Goal: Information Seeking & Learning: Compare options

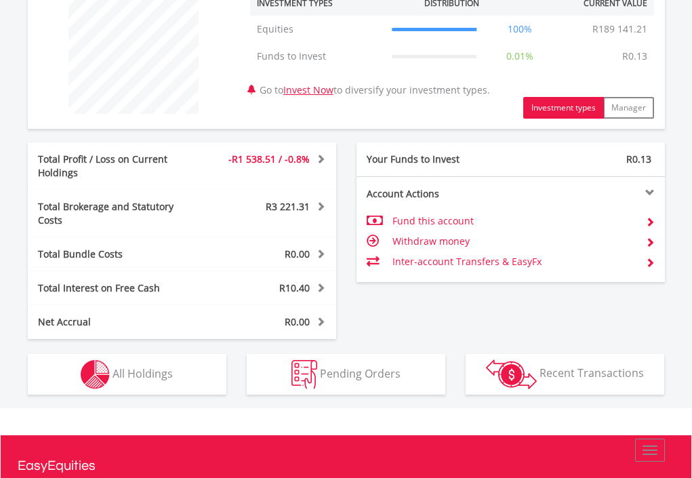
scroll to position [675, 0]
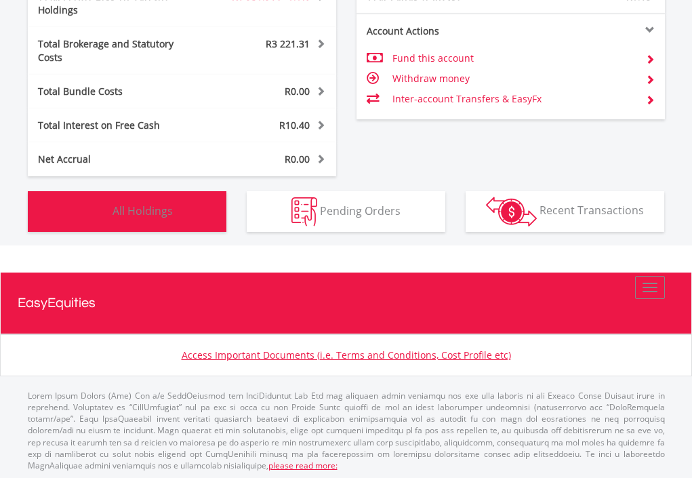
click at [145, 203] on span "All Holdings" at bounding box center [143, 210] width 60 height 15
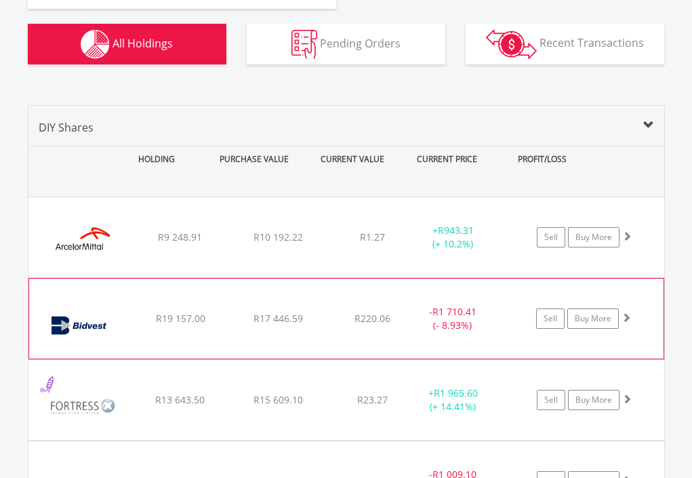
scroll to position [866, 0]
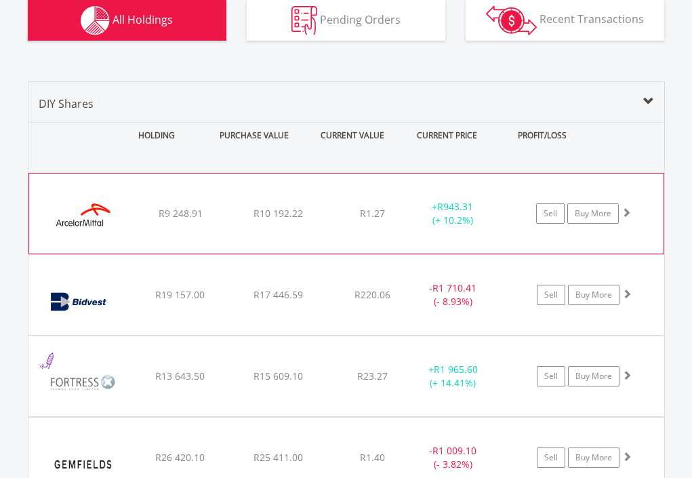
click at [274, 195] on div "﻿ ArcelorMittal SA Limited R9 248.91 R10 192.22 R1.27 + R943.31 (+ 10.2%) Sell …" at bounding box center [346, 213] width 634 height 80
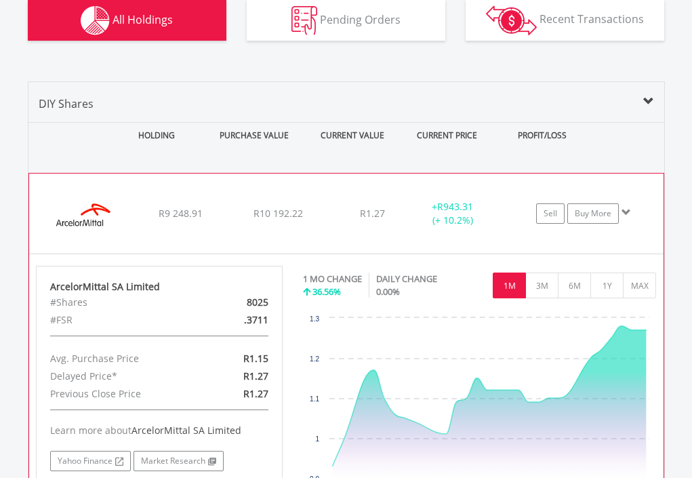
scroll to position [934, 0]
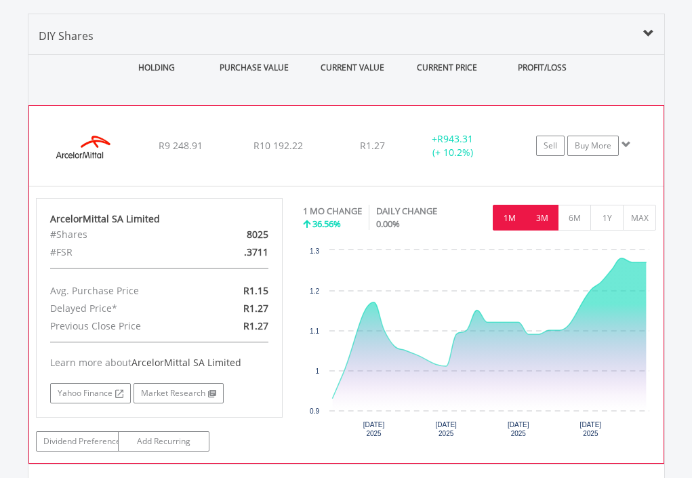
click at [550, 205] on button "3M" at bounding box center [541, 218] width 33 height 26
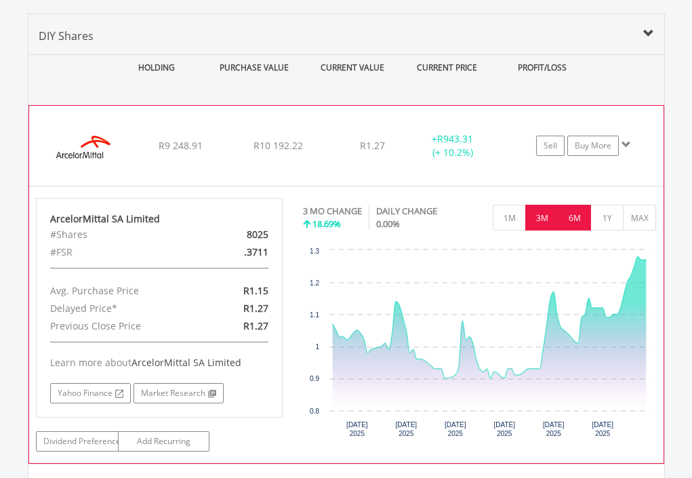
click at [577, 205] on button "6M" at bounding box center [574, 218] width 33 height 26
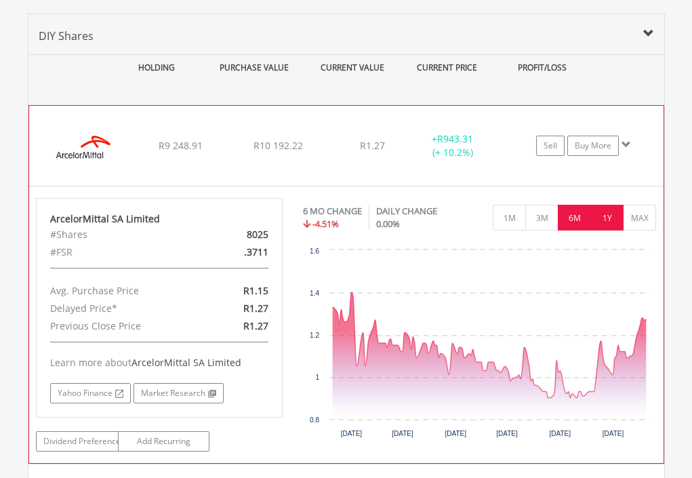
click at [609, 205] on button "1Y" at bounding box center [606, 218] width 33 height 26
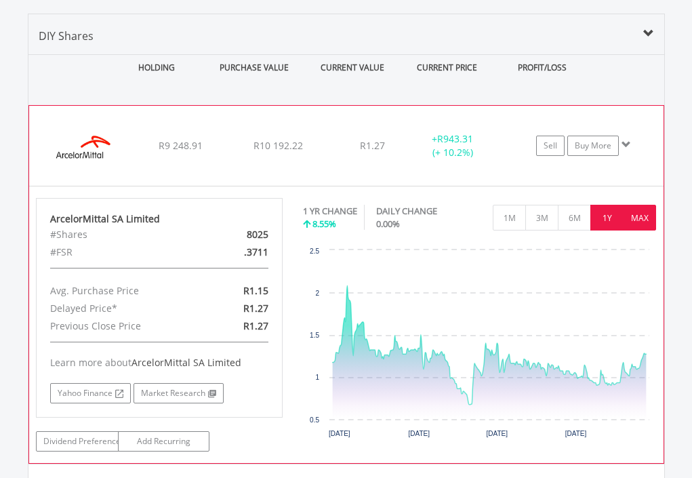
click at [651, 205] on button "MAX" at bounding box center [639, 218] width 33 height 26
click at [651, 198] on div "No chart available. 1 YR CHANGE 8.55% DAILY CHANGE 0.00% 1M 3M 6M 1Y MAX Chart …" at bounding box center [480, 322] width 354 height 249
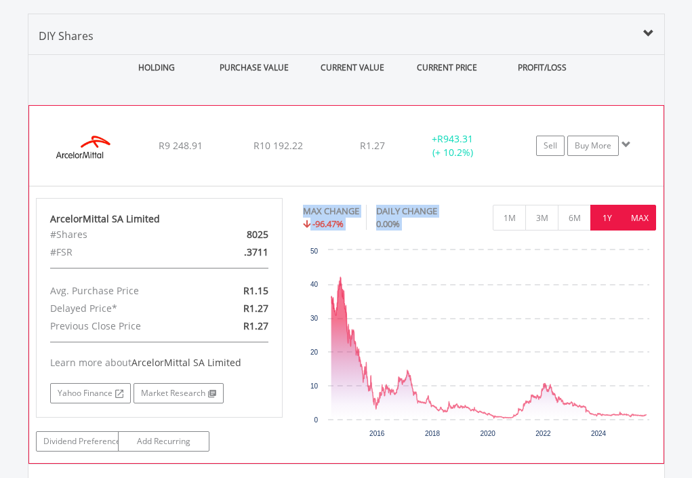
click at [605, 205] on button "1Y" at bounding box center [606, 218] width 33 height 26
click at [605, 198] on div "No chart available. MAX CHANGE -96.47% DAILY CHANGE 0.00% 1M 3M 6M 1Y MAX Chart…" at bounding box center [480, 322] width 354 height 249
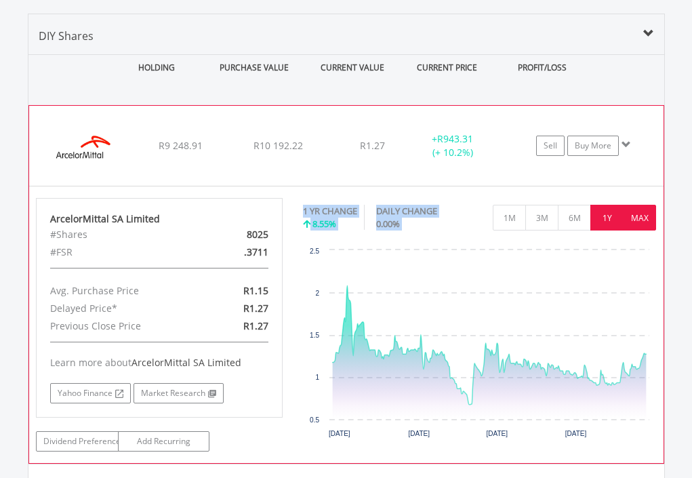
click at [628, 205] on button "MAX" at bounding box center [639, 218] width 33 height 26
click at [628, 198] on div "No chart available. 1 YR CHANGE 8.55% DAILY CHANGE 0.00% 1M 3M 6M 1Y MAX Chart …" at bounding box center [480, 322] width 354 height 249
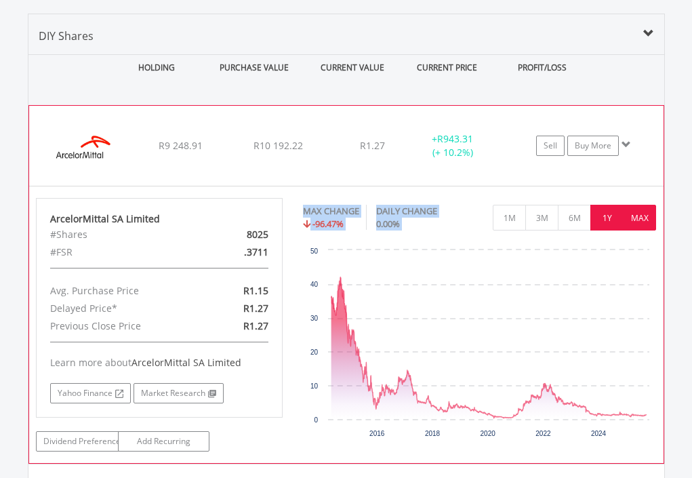
click at [604, 205] on button "1Y" at bounding box center [606, 218] width 33 height 26
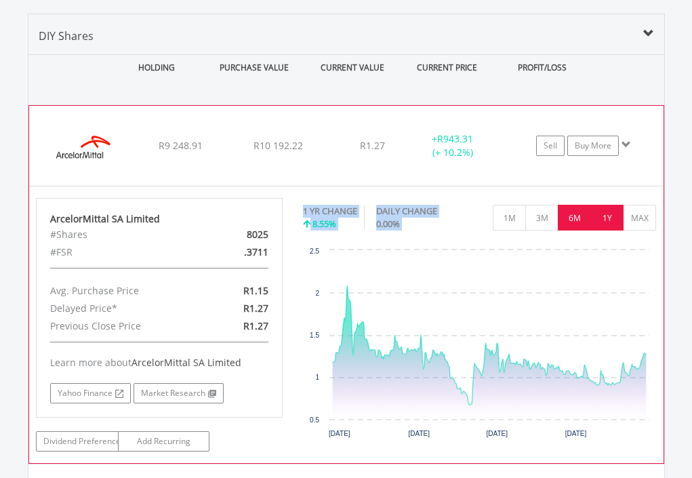
click at [579, 205] on button "6M" at bounding box center [574, 218] width 33 height 26
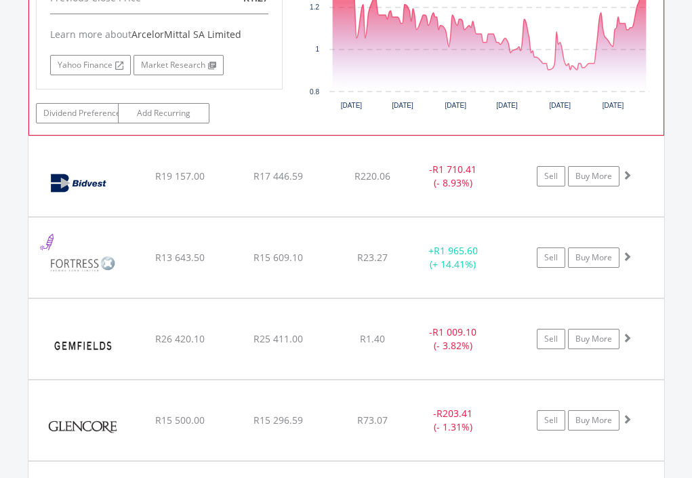
scroll to position [1273, 0]
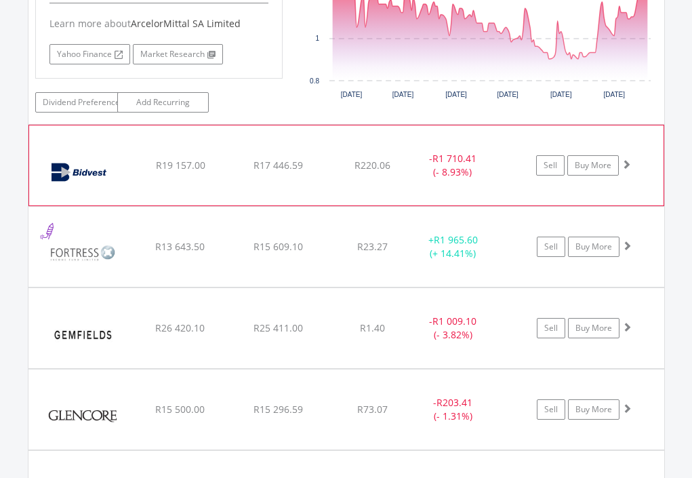
click at [310, 155] on div "﻿ Bidvest Limited R19 157.00 R17 446.59 R220.06 - R1 710.41 (- 8.93%) Sell Buy …" at bounding box center [346, 165] width 634 height 80
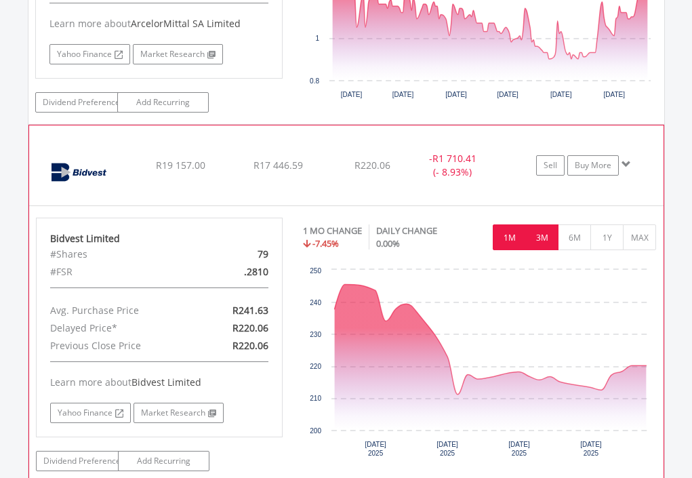
click at [546, 224] on button "3M" at bounding box center [541, 237] width 33 height 26
click at [546, 218] on div "No chart available. 1 MO CHANGE -7.45% DAILY CHANGE 0.00% 1M 3M 6M 1Y MAX Chart…" at bounding box center [480, 342] width 354 height 249
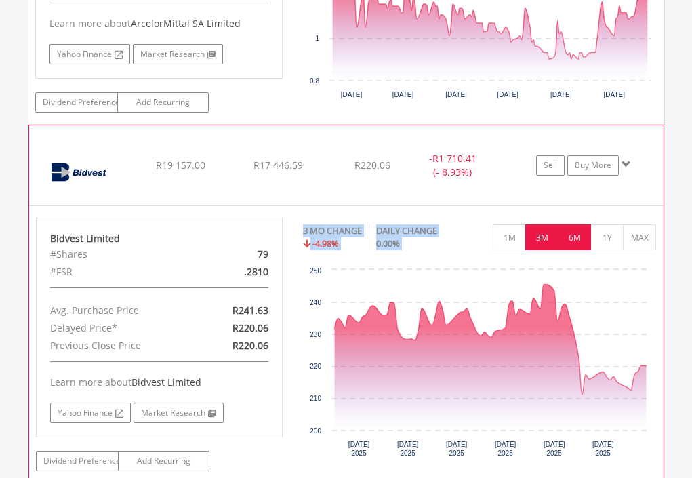
click at [583, 224] on button "6M" at bounding box center [574, 237] width 33 height 26
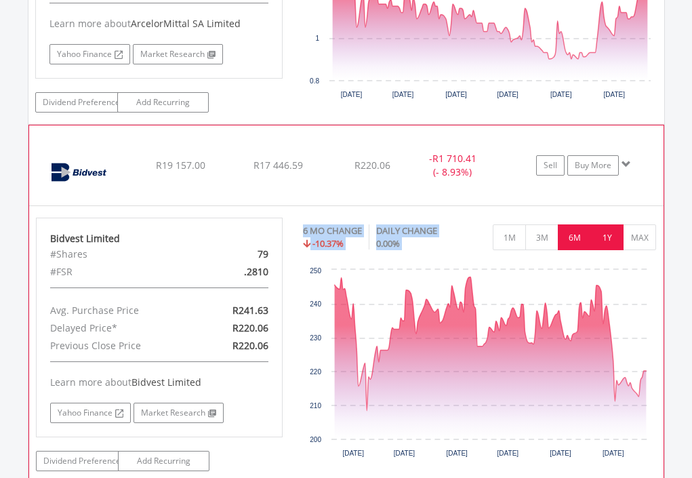
click at [604, 224] on button "1Y" at bounding box center [606, 237] width 33 height 26
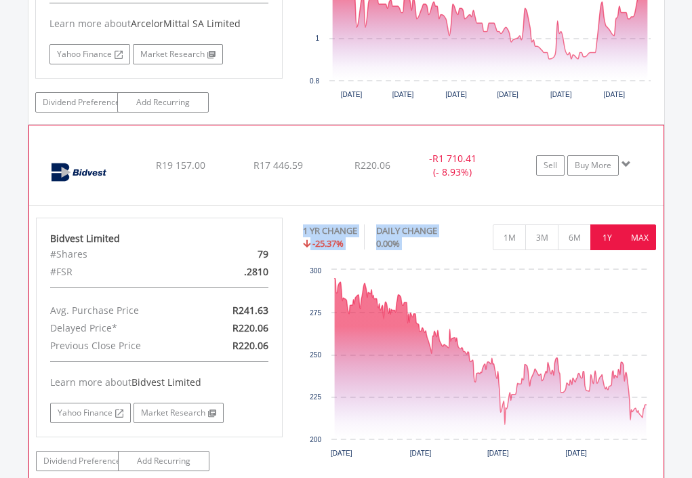
click at [630, 224] on button "MAX" at bounding box center [639, 237] width 33 height 26
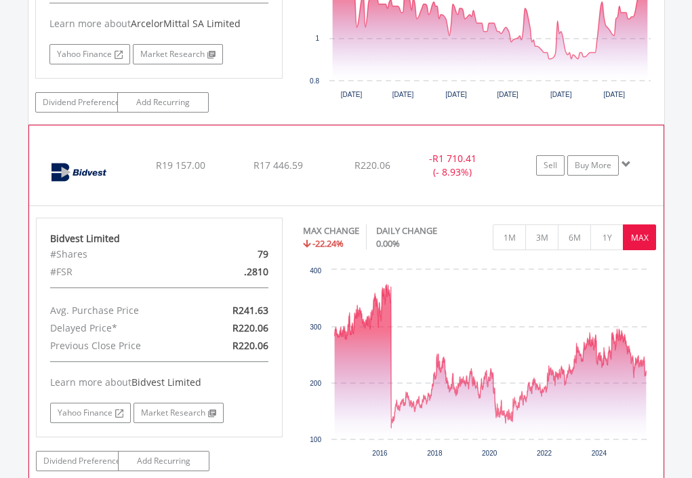
click at [403, 125] on div "﻿ Bidvest Limited R19 157.00 R17 446.59 R220.06 - R1 710.41 (- 8.93%) Sell Buy …" at bounding box center [346, 165] width 634 height 80
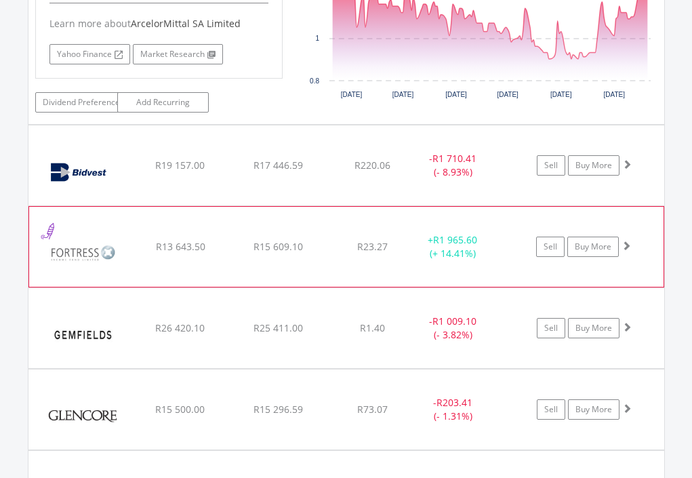
click at [405, 240] on div "R23.27" at bounding box center [372, 247] width 89 height 14
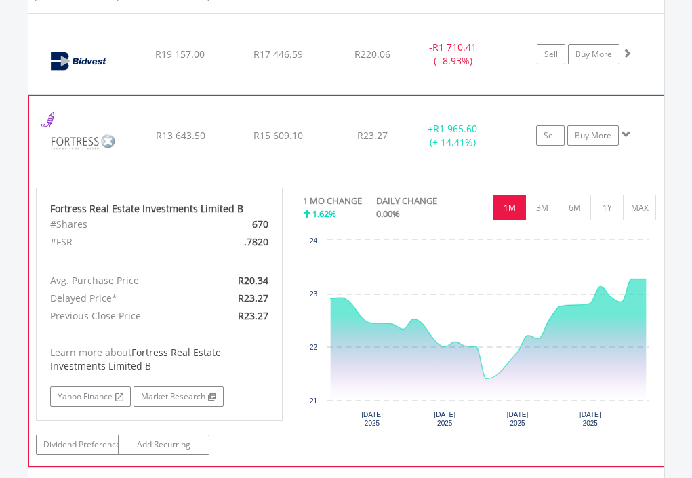
scroll to position [1408, 0]
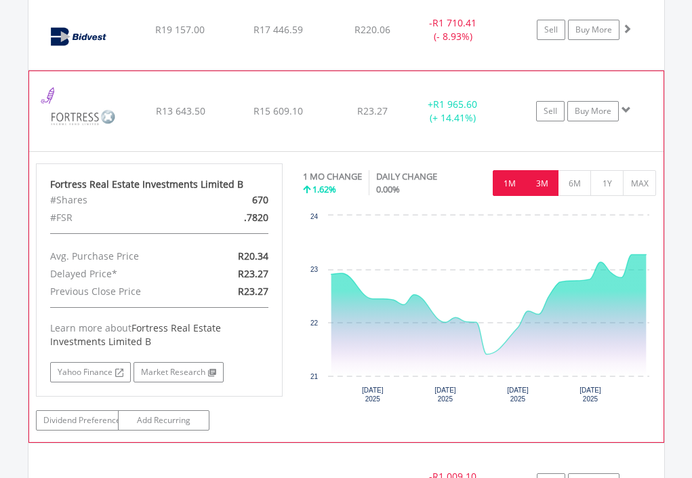
click at [552, 170] on button "3M" at bounding box center [541, 183] width 33 height 26
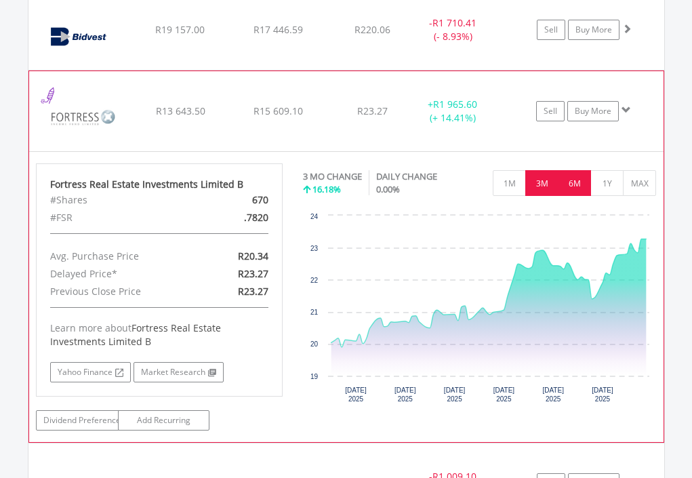
click at [586, 170] on button "6M" at bounding box center [574, 183] width 33 height 26
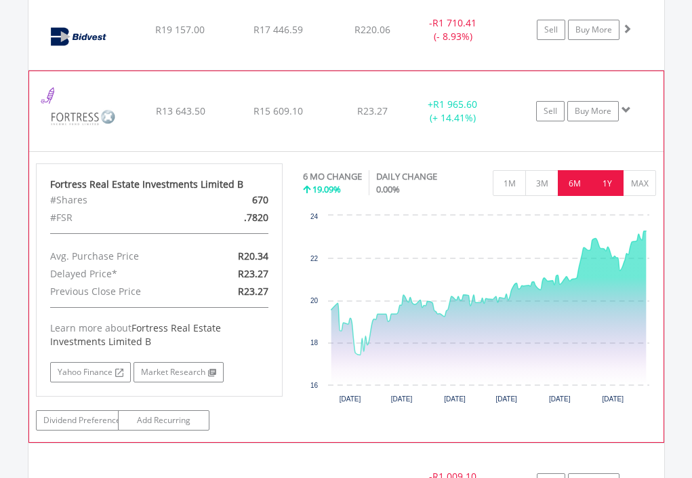
click at [606, 170] on button "1Y" at bounding box center [606, 183] width 33 height 26
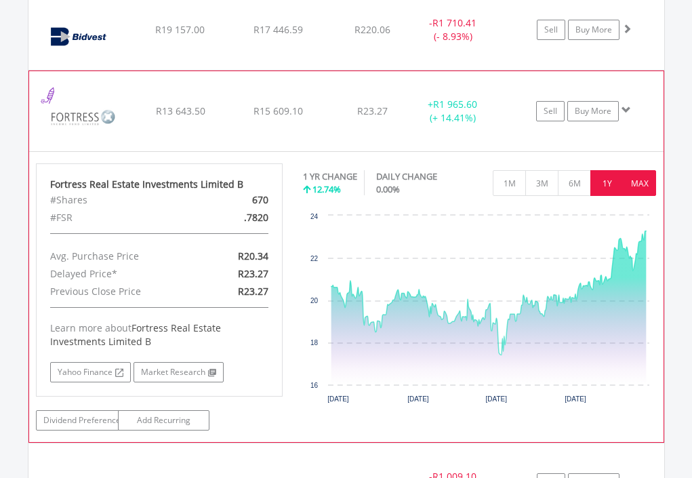
click at [634, 170] on button "MAX" at bounding box center [639, 183] width 33 height 26
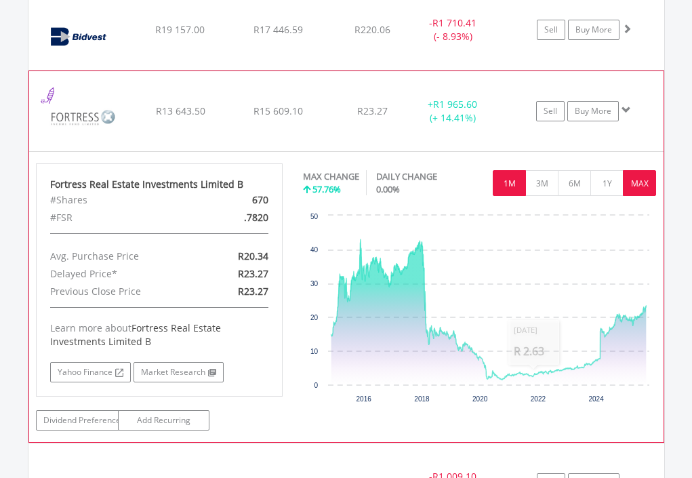
click at [514, 170] on button "1M" at bounding box center [509, 183] width 33 height 26
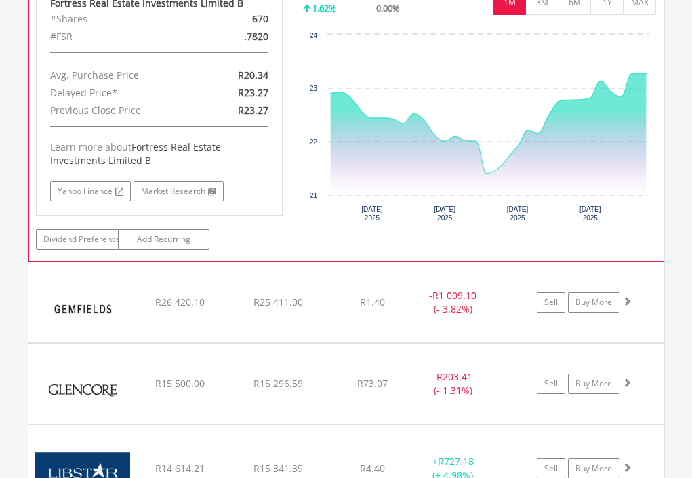
scroll to position [1612, 0]
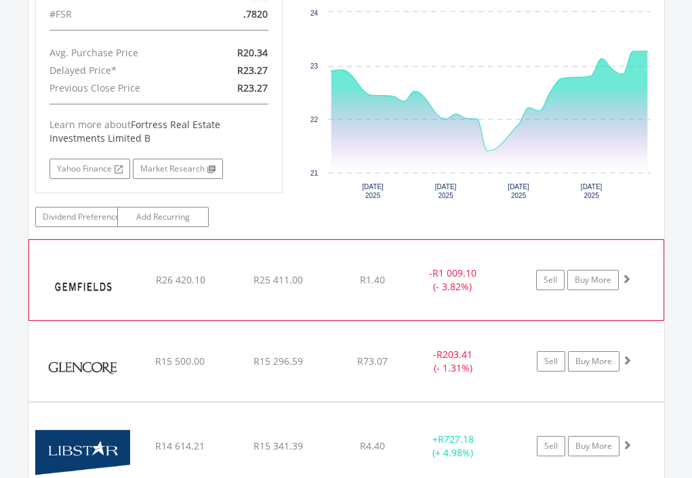
click at [338, 251] on div "﻿ Gemfields Group Limited R26 420.10 R25 411.00 R1.40 - R1 009.10 (- 3.82%) Sel…" at bounding box center [346, 280] width 634 height 80
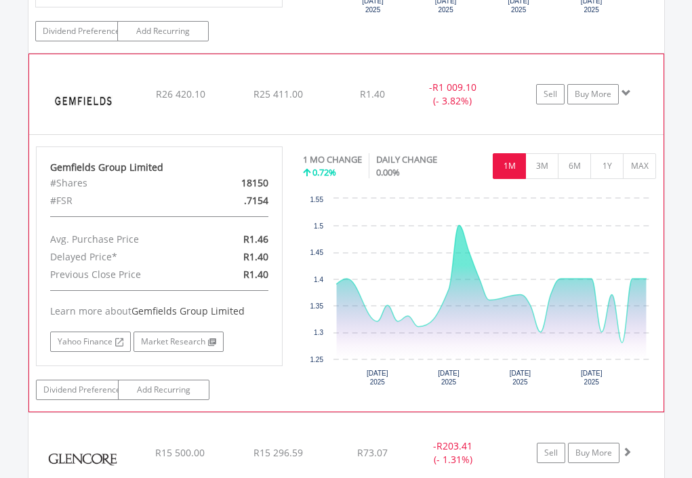
scroll to position [1815, 0]
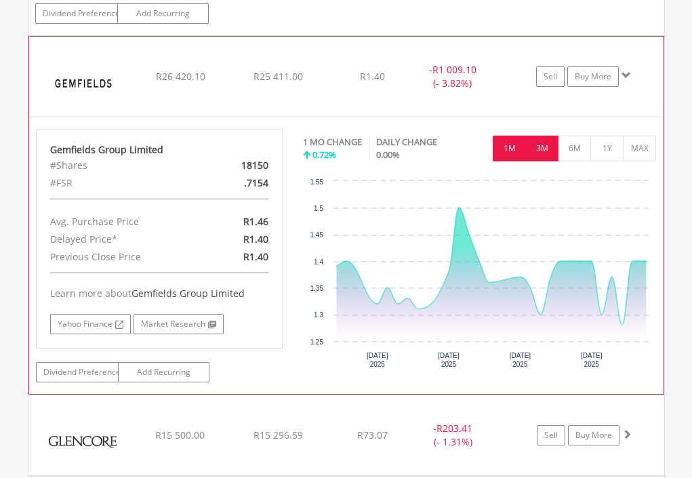
click at [546, 136] on button "3M" at bounding box center [541, 149] width 33 height 26
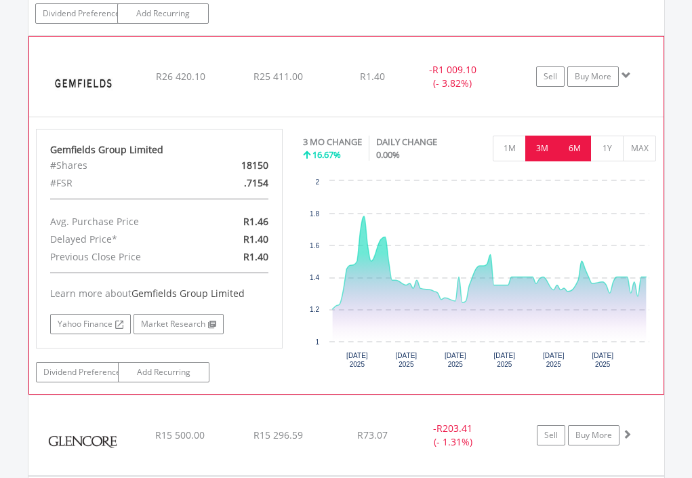
click at [575, 136] on button "6M" at bounding box center [574, 149] width 33 height 26
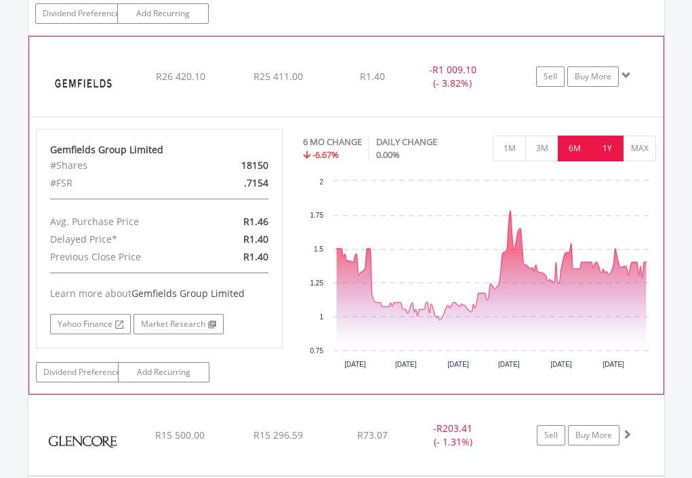
click at [615, 136] on button "1Y" at bounding box center [606, 149] width 33 height 26
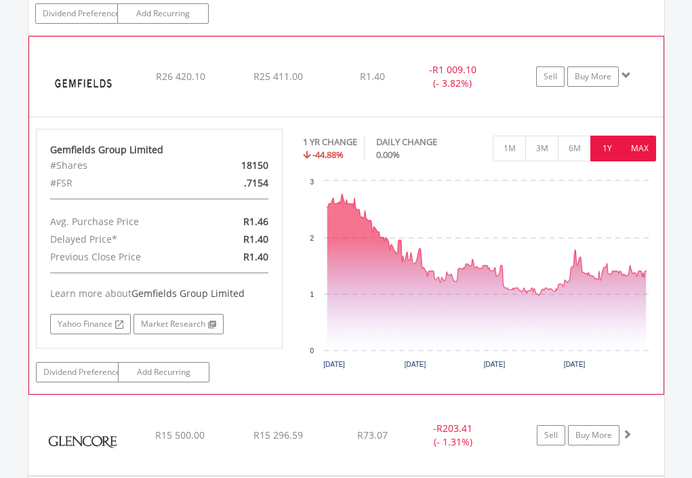
click at [632, 136] on button "MAX" at bounding box center [639, 149] width 33 height 26
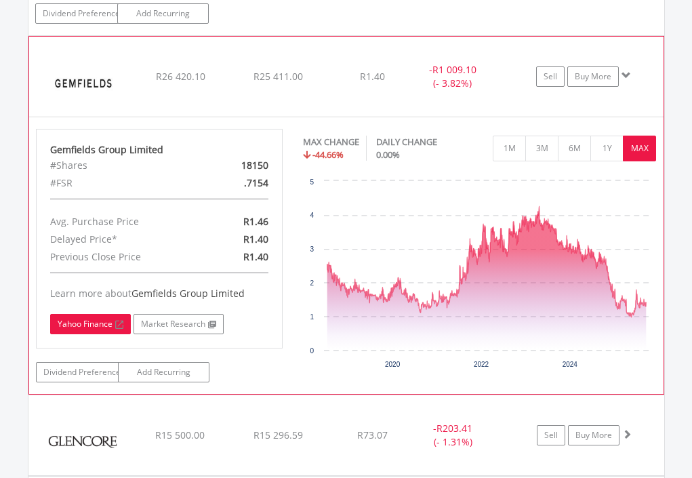
click at [100, 314] on link "Yahoo Finance" at bounding box center [90, 324] width 81 height 20
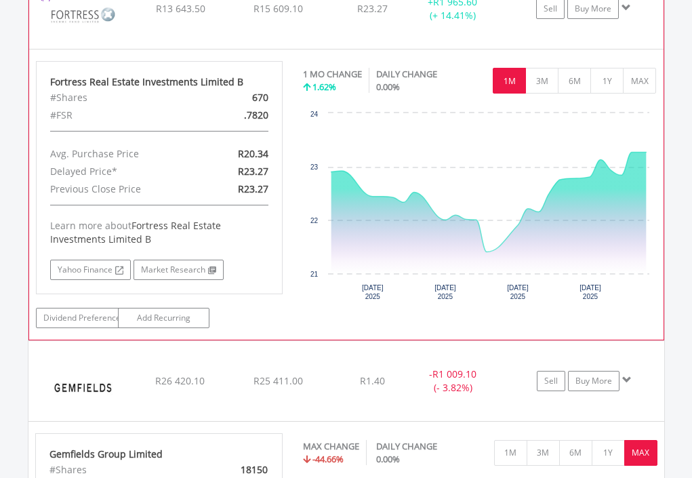
scroll to position [1476, 0]
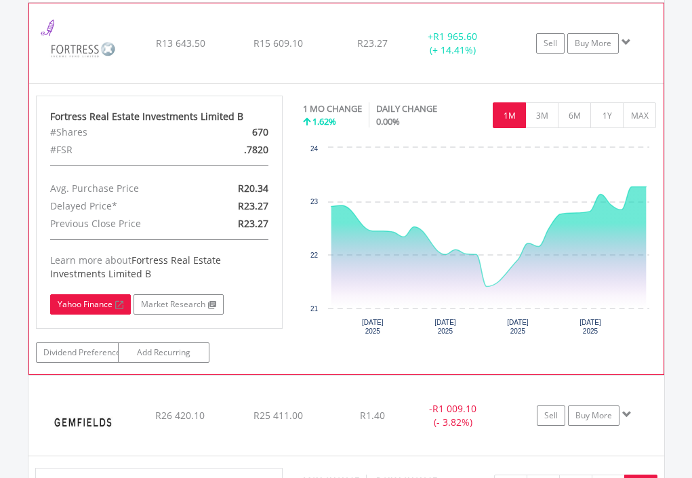
click at [110, 294] on link "Yahoo Finance" at bounding box center [90, 304] width 81 height 20
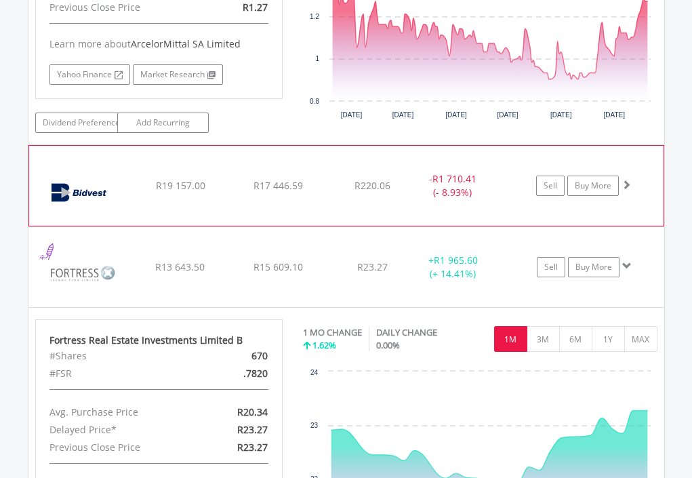
scroll to position [1273, 0]
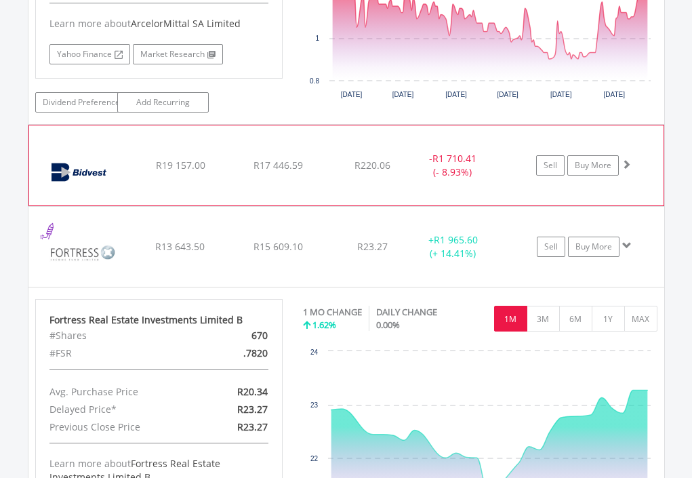
click at [352, 125] on div "﻿ Bidvest Limited R19 157.00 R17 446.59 R220.06 - R1 710.41 (- 8.93%) Sell Buy …" at bounding box center [346, 165] width 634 height 80
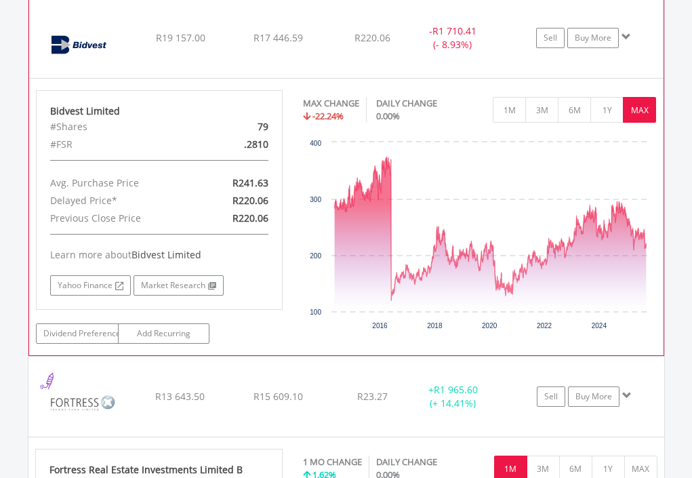
scroll to position [1476, 0]
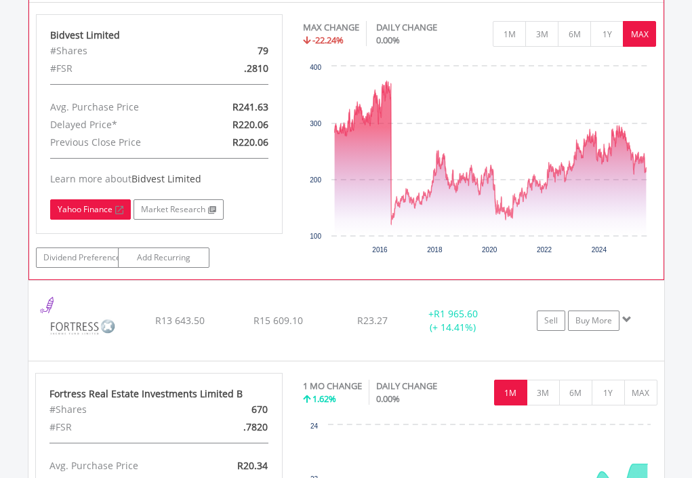
click at [106, 199] on link "Yahoo Finance" at bounding box center [90, 209] width 81 height 20
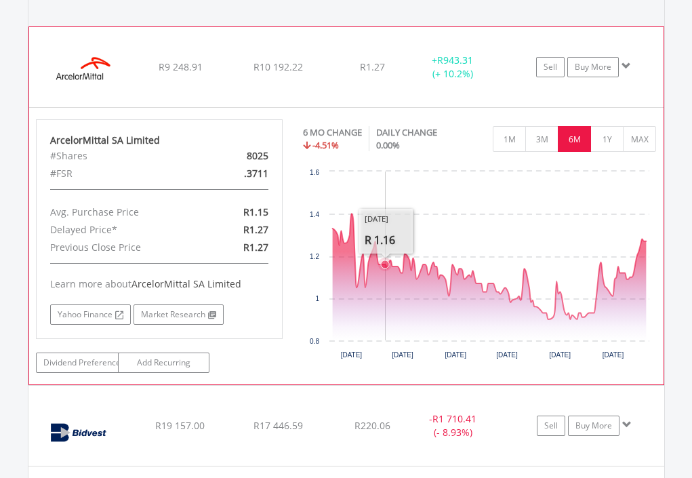
scroll to position [1002, 0]
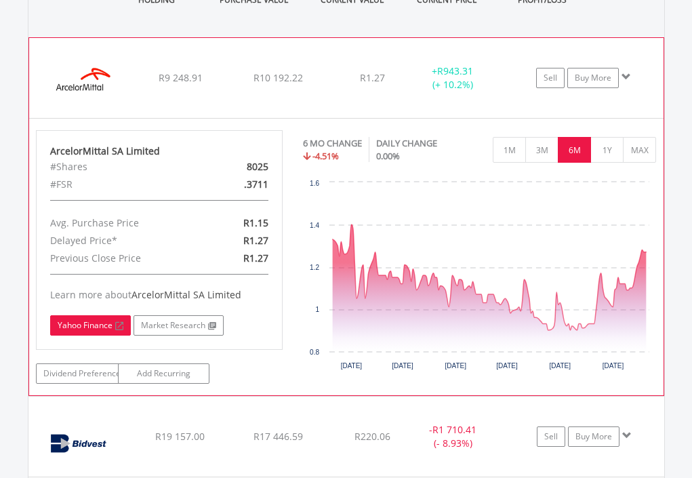
click at [90, 315] on link "Yahoo Finance" at bounding box center [90, 325] width 81 height 20
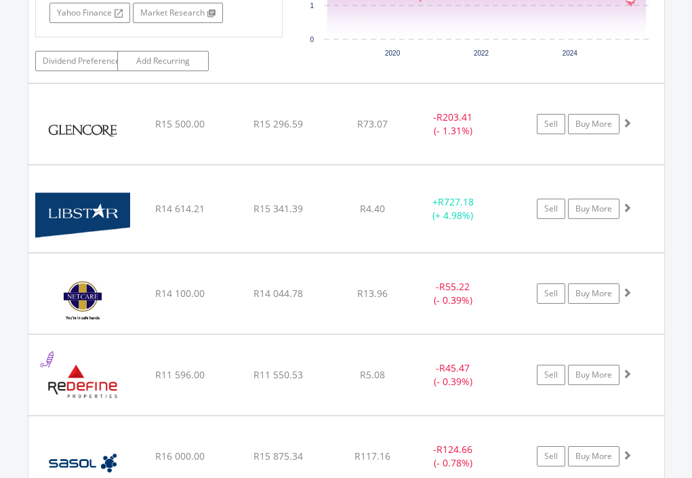
scroll to position [2425, 0]
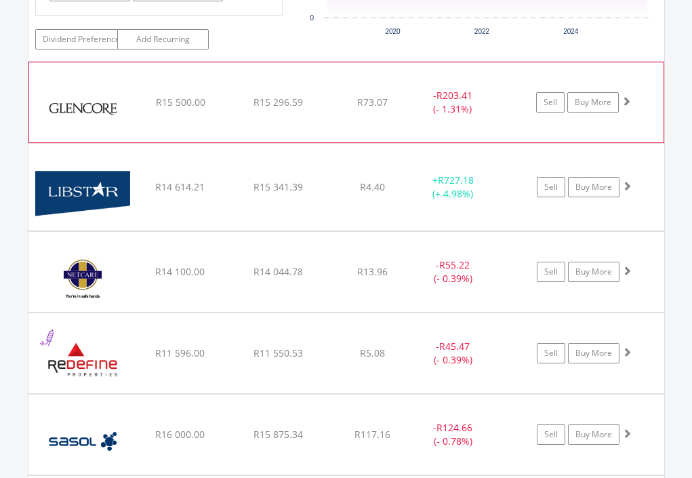
click at [350, 96] on div "R73.07" at bounding box center [372, 103] width 89 height 14
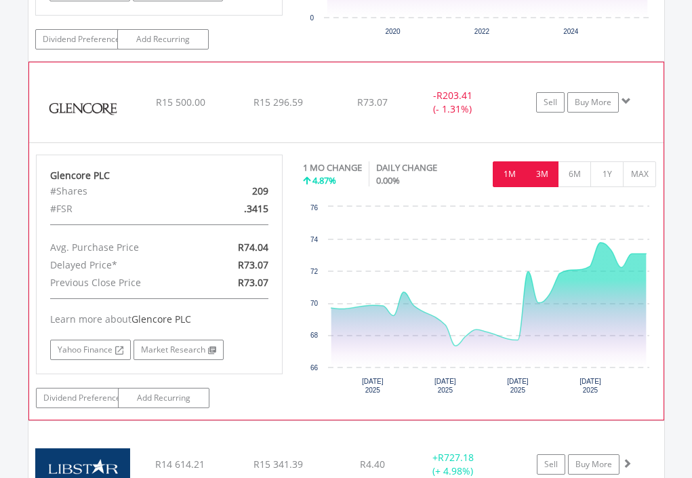
click at [541, 161] on button "3M" at bounding box center [541, 174] width 33 height 26
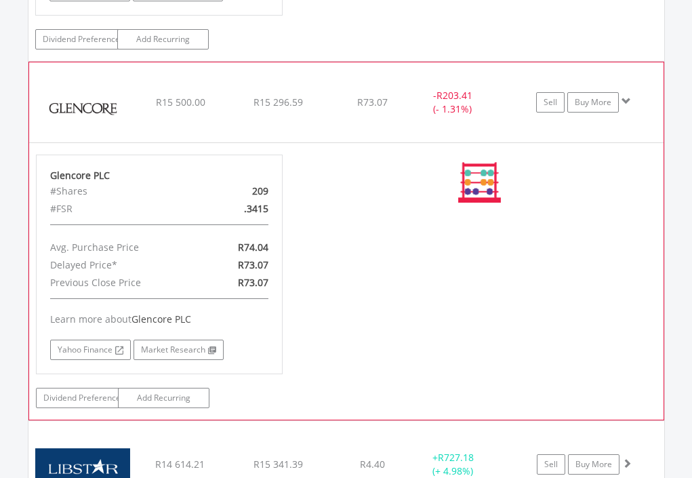
click at [541, 155] on div "No chart available. 1 MO CHANGE 4.87% DAILY CHANGE 0.00% 1M 3M 6M 1Y MAX Chart …" at bounding box center [480, 183] width 354 height 56
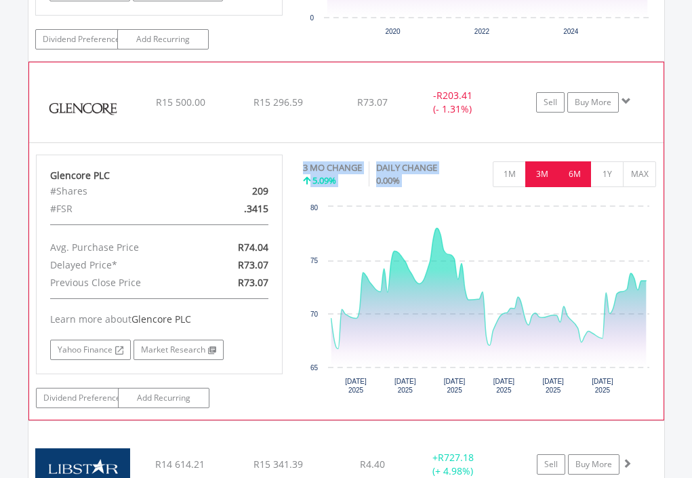
click at [575, 161] on button "6M" at bounding box center [574, 174] width 33 height 26
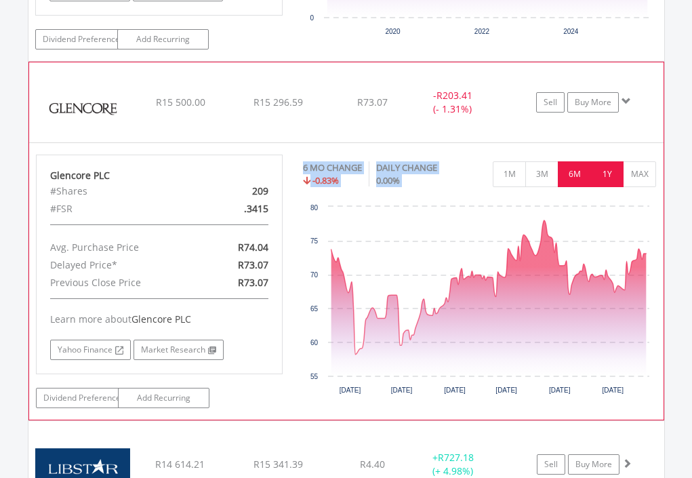
click at [613, 161] on button "1Y" at bounding box center [606, 174] width 33 height 26
click at [613, 155] on div "No chart available. 6 MO CHANGE -0.83% DAILY CHANGE 0.00% 1M 3M 6M 1Y MAX Chart…" at bounding box center [480, 279] width 354 height 249
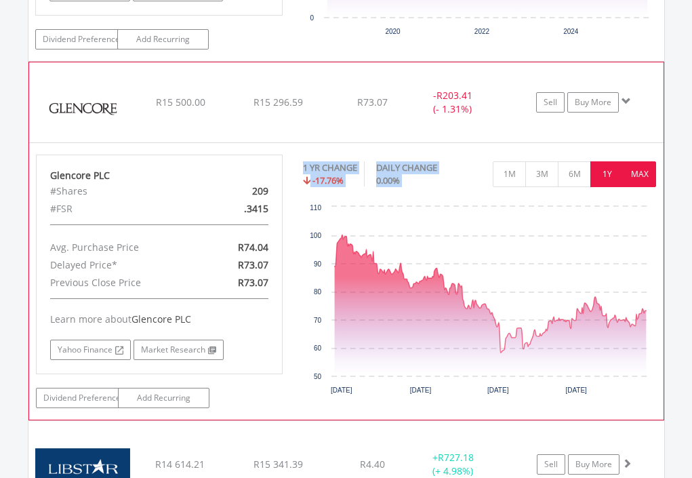
click at [639, 161] on button "MAX" at bounding box center [639, 174] width 33 height 26
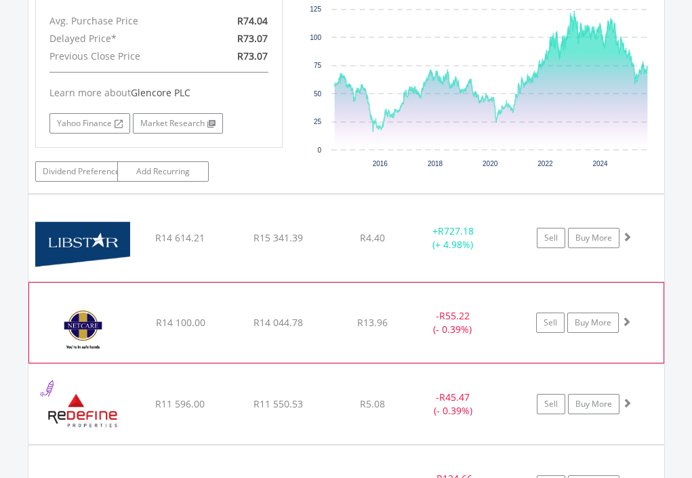
scroll to position [2560, 0]
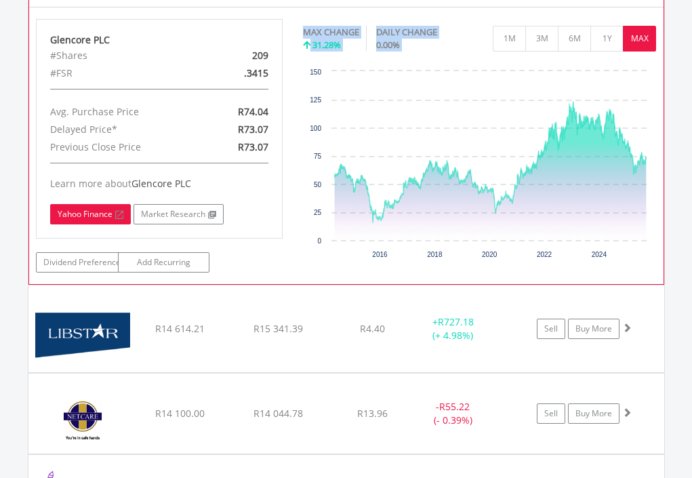
click at [82, 204] on link "Yahoo Finance" at bounding box center [90, 214] width 81 height 20
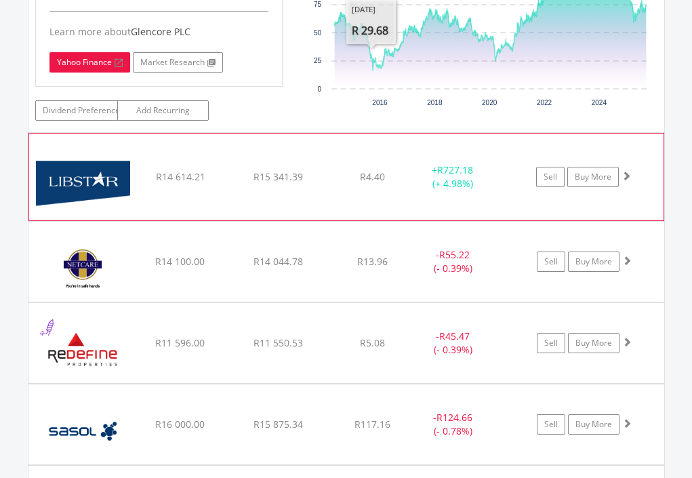
scroll to position [2764, 0]
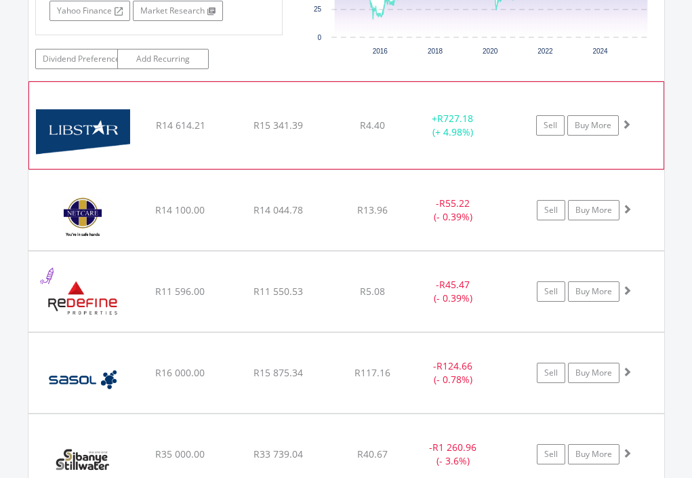
click at [339, 119] on div "R4.40" at bounding box center [372, 126] width 89 height 14
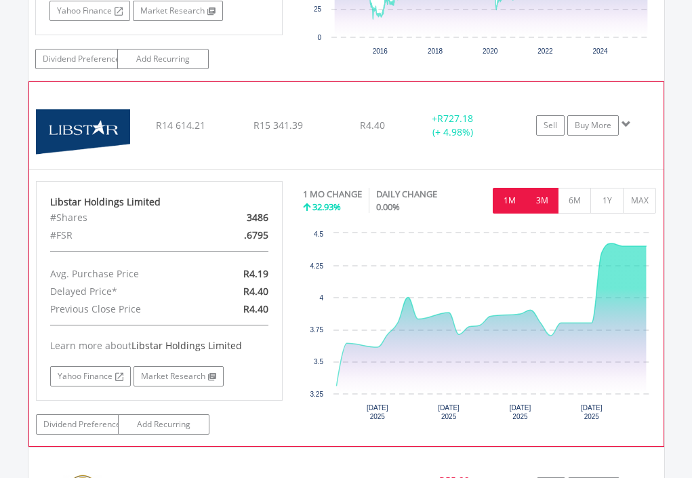
click at [542, 188] on button "3M" at bounding box center [541, 201] width 33 height 26
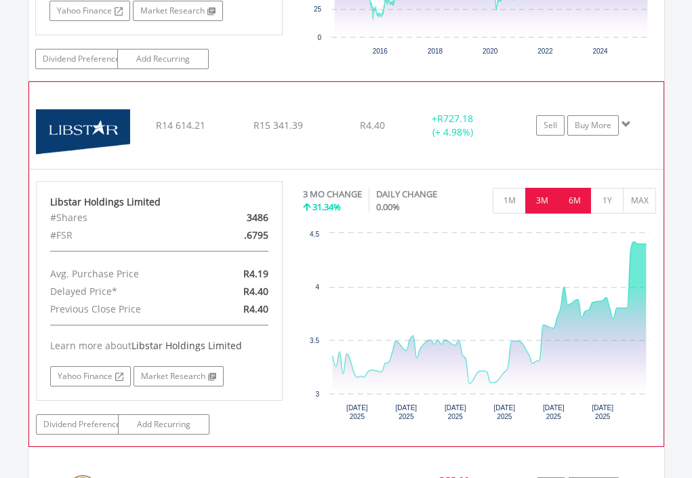
click at [579, 188] on button "6M" at bounding box center [574, 201] width 33 height 26
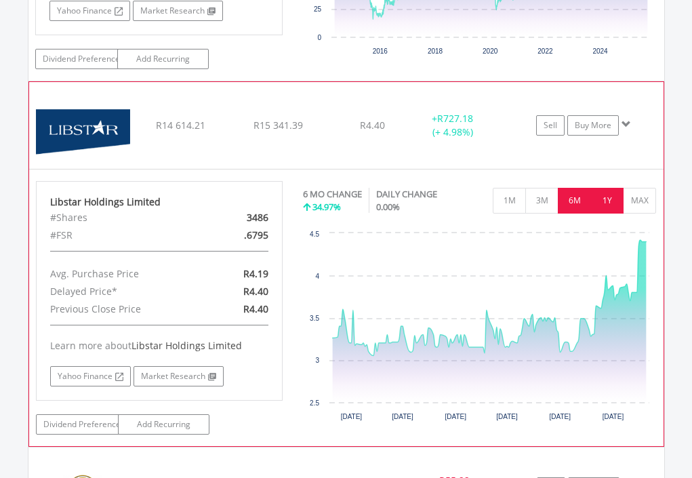
click at [608, 188] on button "1Y" at bounding box center [606, 201] width 33 height 26
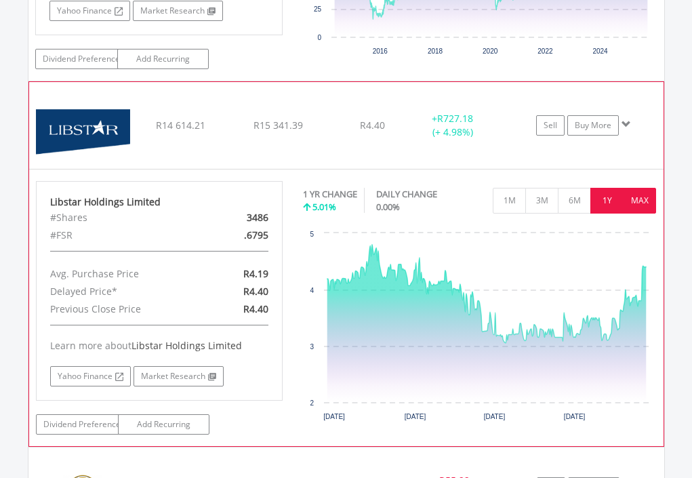
click at [632, 188] on button "MAX" at bounding box center [639, 201] width 33 height 26
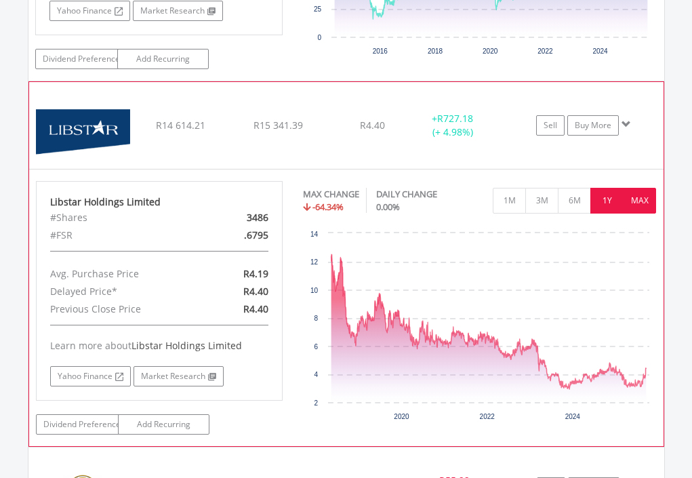
click at [609, 188] on button "1Y" at bounding box center [606, 201] width 33 height 26
click at [609, 181] on div "No chart available. MAX CHANGE -64.34% DAILY CHANGE 0.00% 1M 3M 6M 1Y MAX Chart…" at bounding box center [480, 305] width 354 height 249
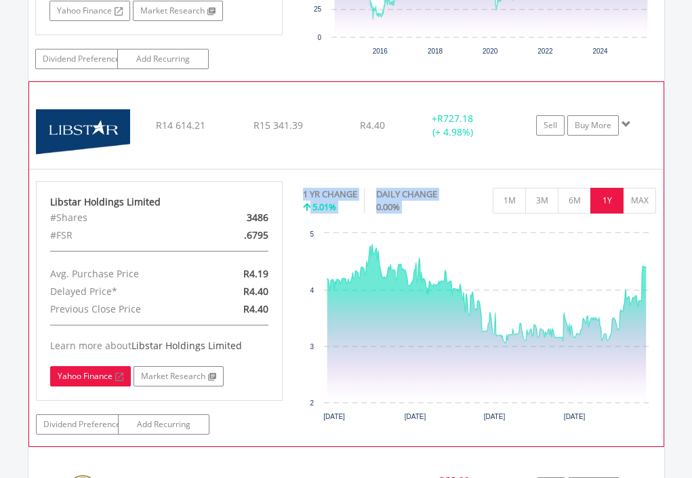
click at [91, 366] on link "Yahoo Finance" at bounding box center [90, 376] width 81 height 20
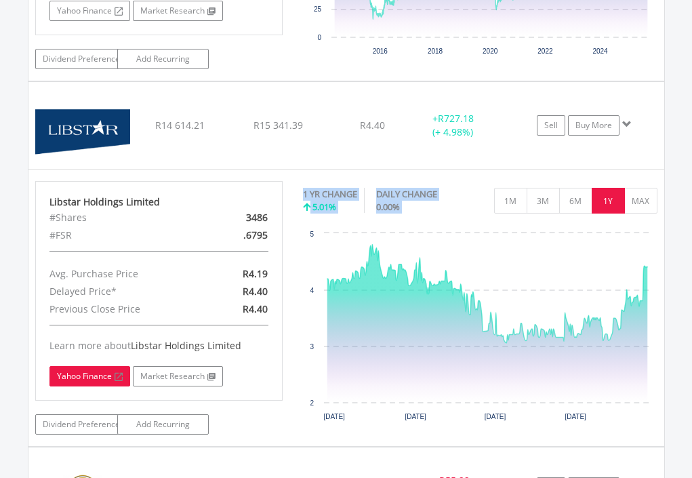
scroll to position [130, 213]
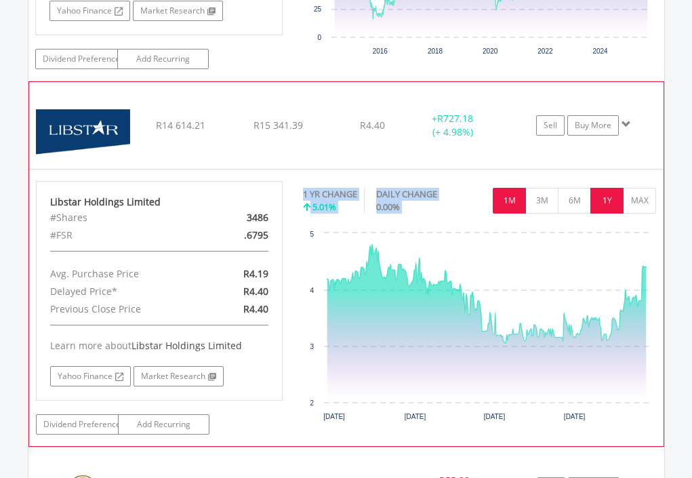
click at [520, 188] on button "1M" at bounding box center [509, 201] width 33 height 26
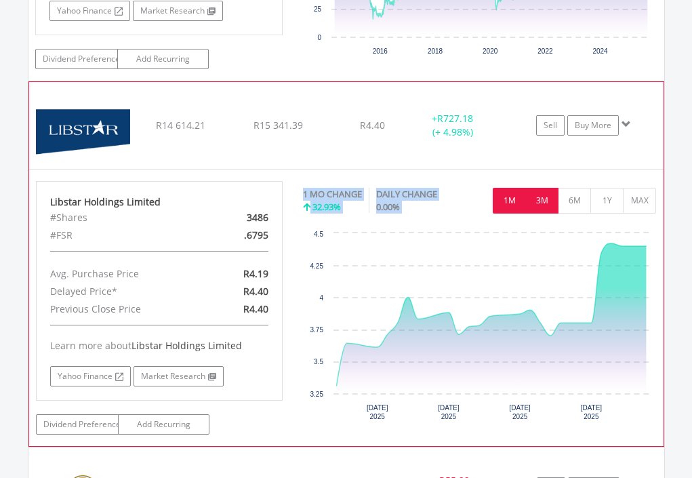
click at [552, 188] on button "3M" at bounding box center [541, 201] width 33 height 26
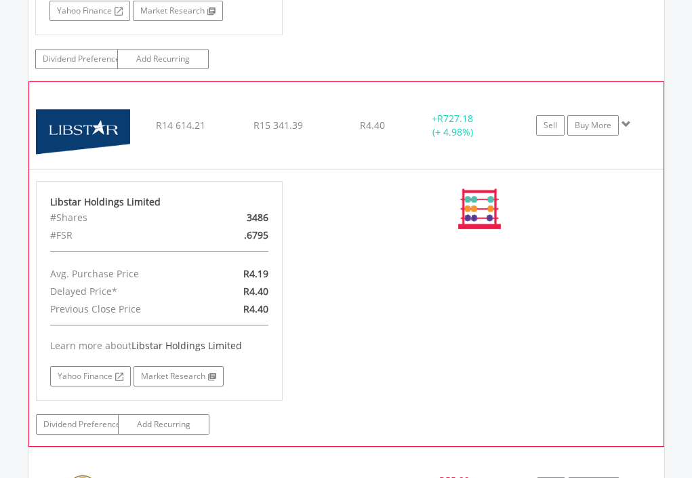
click at [552, 181] on div "No chart available. 1 MO CHANGE 32.93% DAILY CHANGE 0.00% 1M 3M 6M 1Y MAX Chart…" at bounding box center [480, 209] width 354 height 56
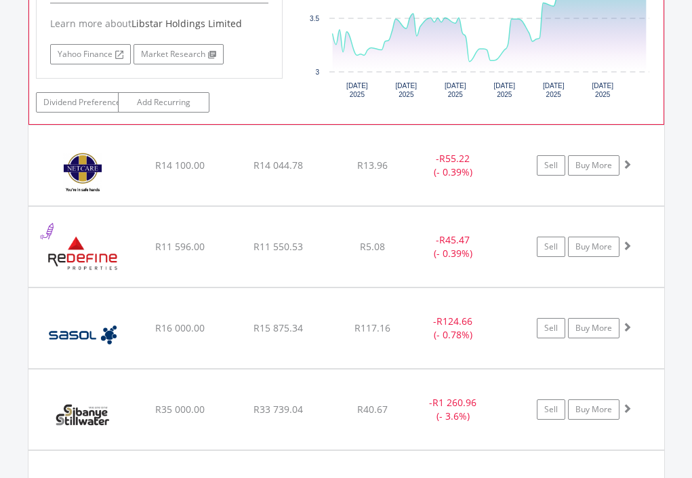
scroll to position [3103, 0]
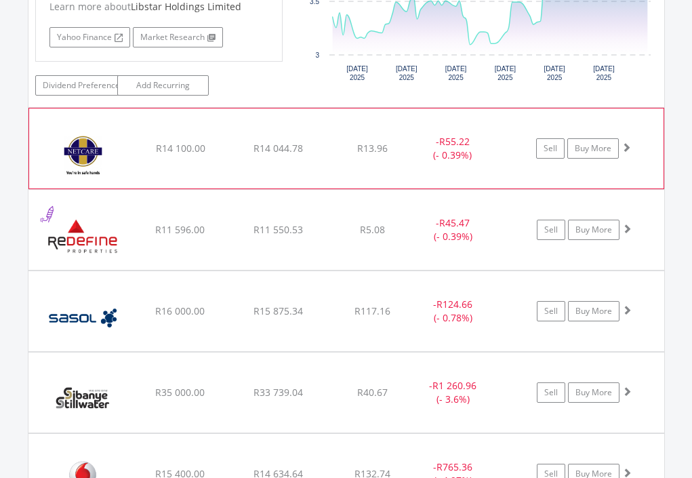
click at [341, 126] on div "﻿ Netcare Limited R14 100.00 R14 044.78 R13.96 - R55.22 (- 0.39%) Sell Buy More" at bounding box center [346, 148] width 634 height 80
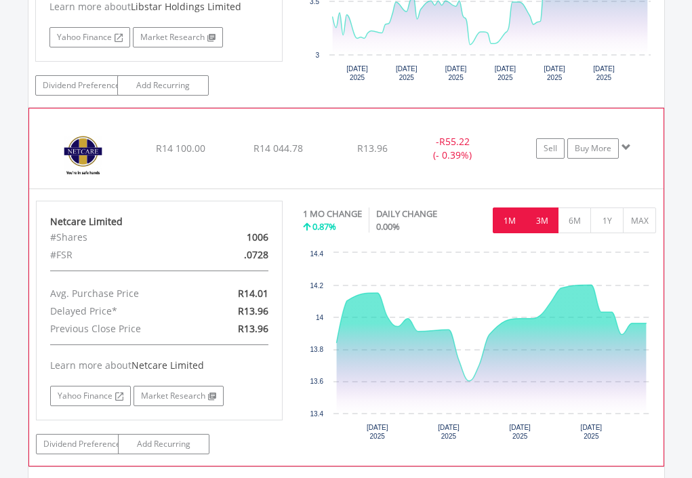
click at [548, 207] on button "3M" at bounding box center [541, 220] width 33 height 26
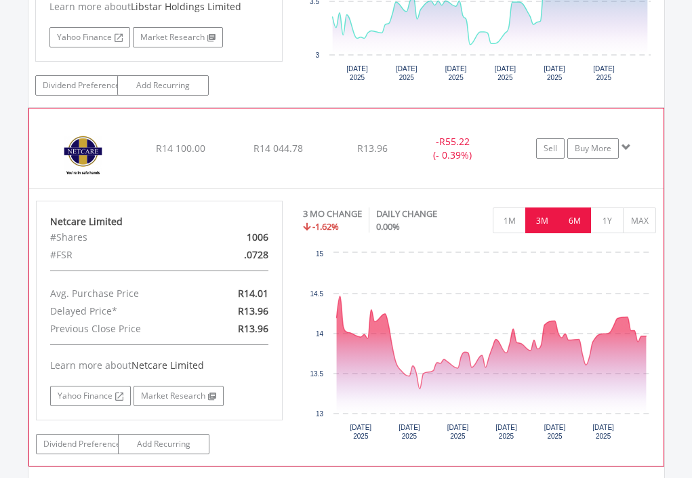
click at [579, 207] on button "6M" at bounding box center [574, 220] width 33 height 26
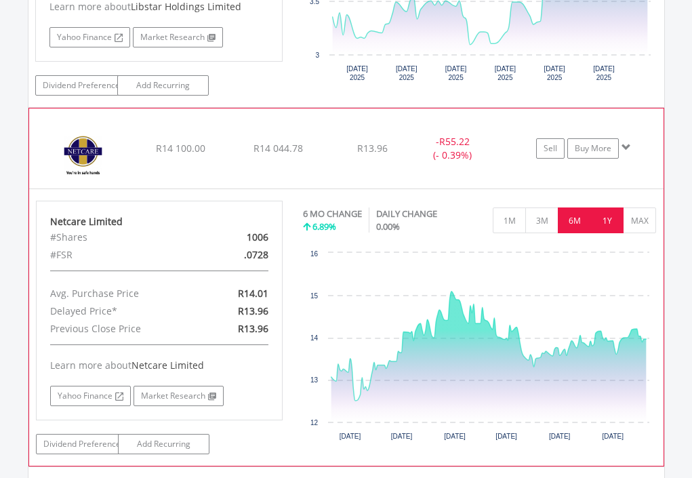
click at [614, 207] on button "1Y" at bounding box center [606, 220] width 33 height 26
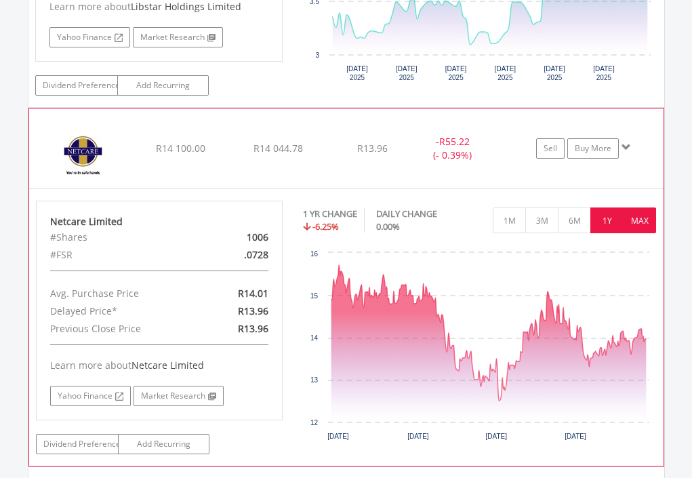
click at [642, 207] on button "MAX" at bounding box center [639, 220] width 33 height 26
click at [642, 201] on div "No chart available. 1 YR CHANGE -6.25% DAILY CHANGE 0.00% 1M 3M 6M 1Y MAX Chart…" at bounding box center [480, 325] width 354 height 249
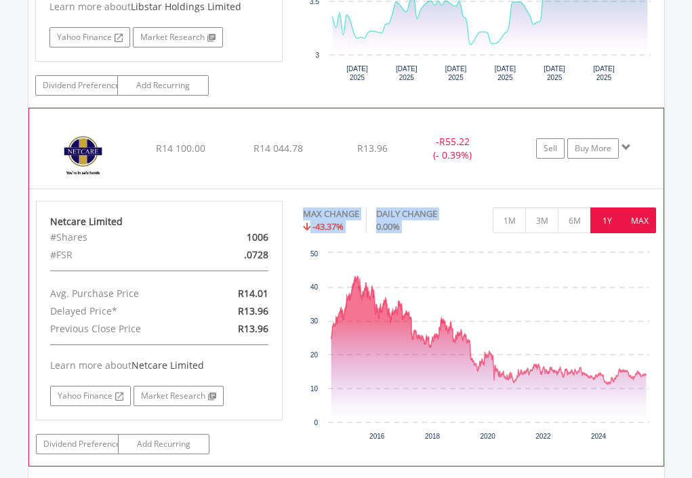
click at [616, 207] on button "1Y" at bounding box center [606, 220] width 33 height 26
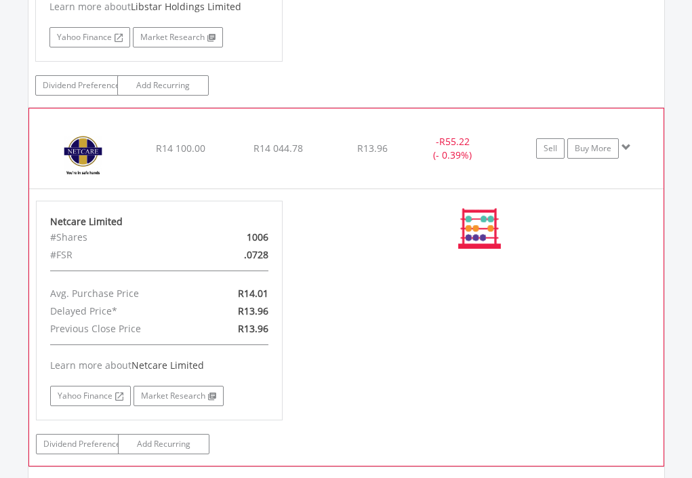
click at [616, 201] on div "No chart available. MAX CHANGE -43.37% DAILY CHANGE 0.00% 1M 3M 6M 1Y MAX Chart…" at bounding box center [480, 229] width 354 height 56
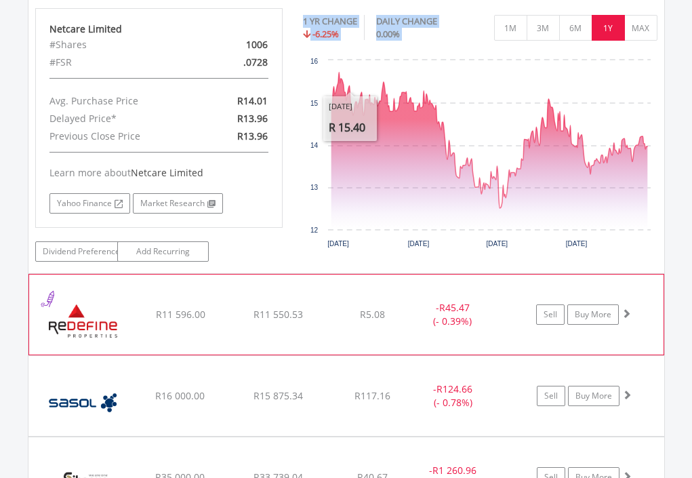
scroll to position [3306, 0]
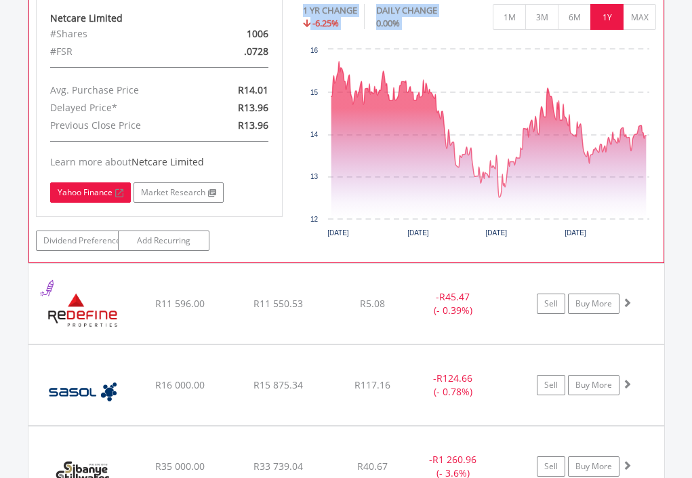
click at [95, 182] on link "Yahoo Finance" at bounding box center [90, 192] width 81 height 20
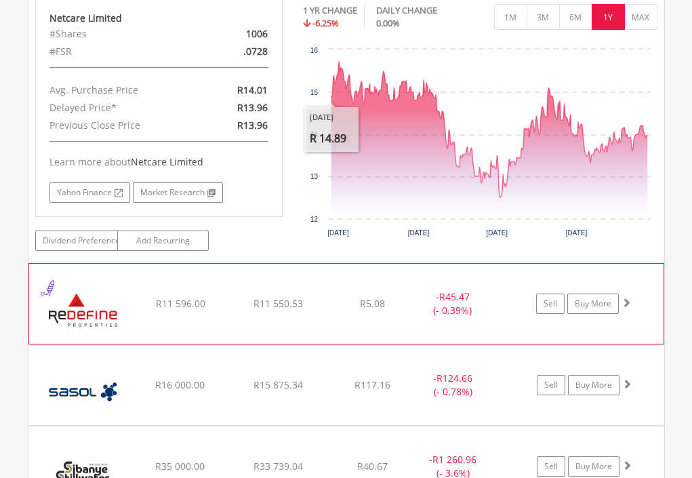
click at [299, 264] on div "﻿ Redefine Properties Limited R11 596.00 R11 550.53 R5.08 - R45.47 (- 0.39%) Se…" at bounding box center [346, 304] width 634 height 80
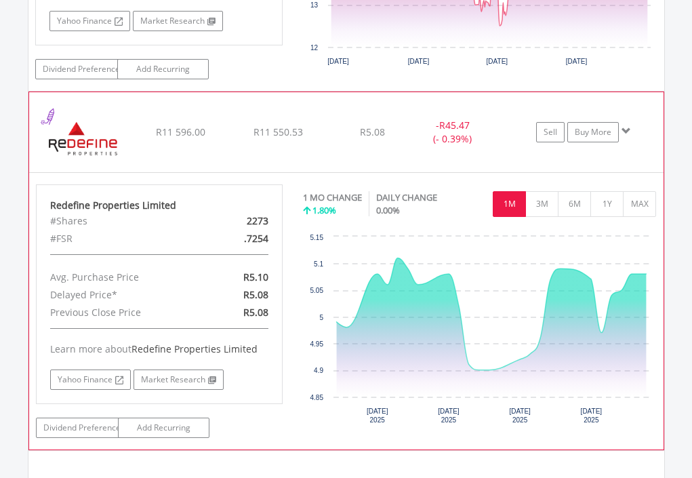
scroll to position [3509, 0]
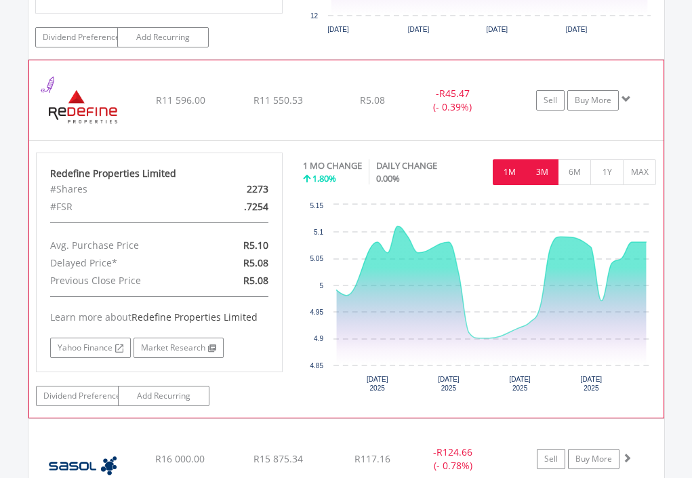
click at [548, 159] on button "3M" at bounding box center [541, 172] width 33 height 26
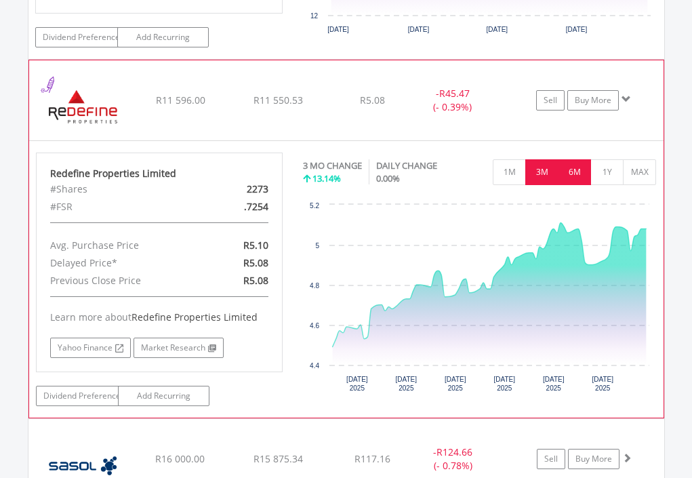
click at [583, 159] on button "6M" at bounding box center [574, 172] width 33 height 26
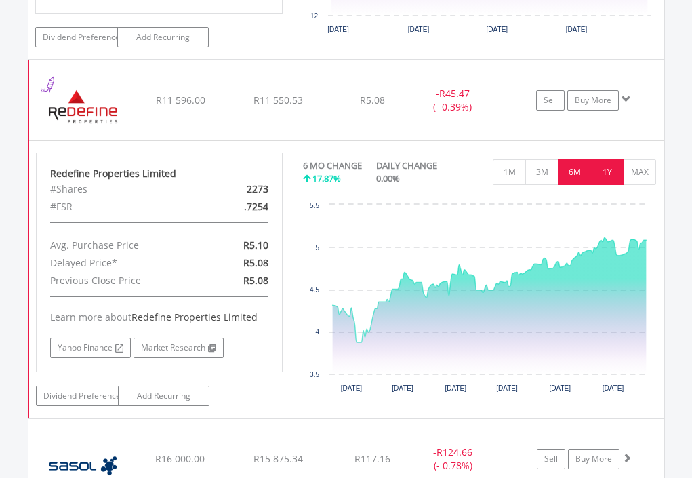
click at [604, 159] on button "1Y" at bounding box center [606, 172] width 33 height 26
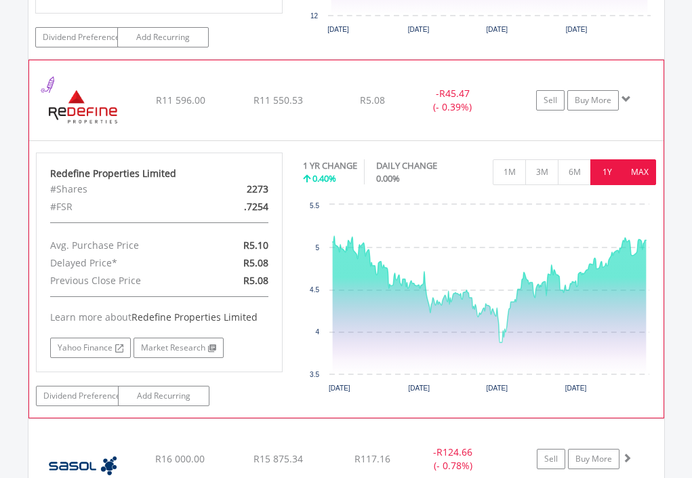
click at [636, 159] on button "MAX" at bounding box center [639, 172] width 33 height 26
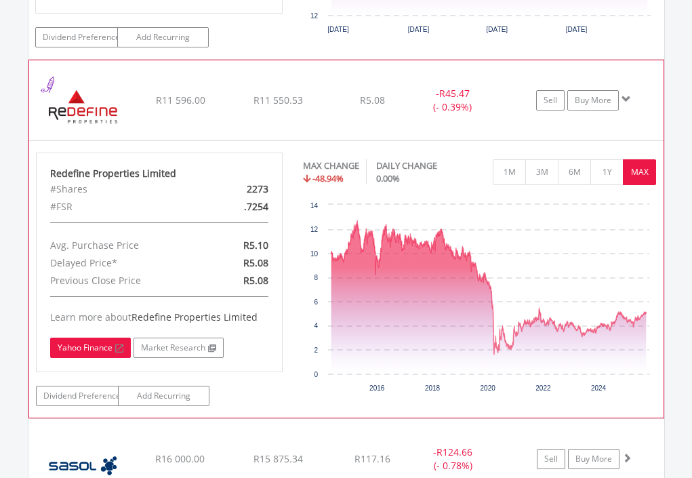
click at [96, 338] on link "Yahoo Finance" at bounding box center [90, 348] width 81 height 20
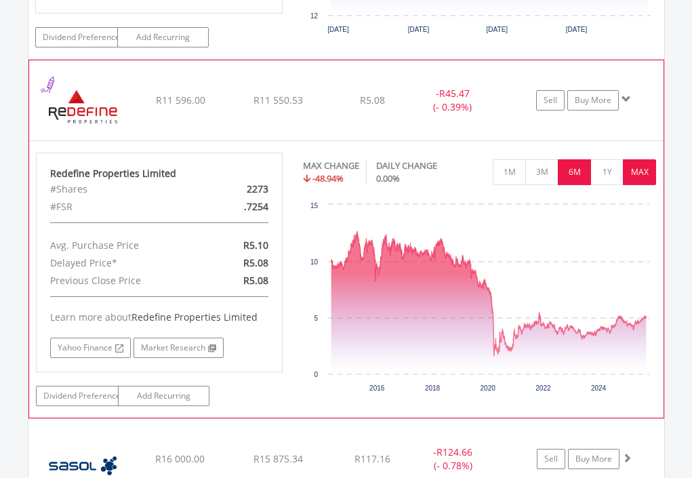
click at [577, 159] on button "6M" at bounding box center [574, 172] width 33 height 26
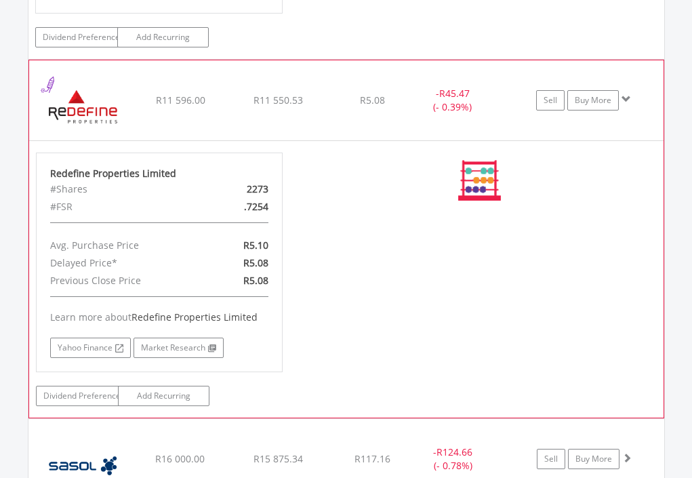
click at [577, 152] on div "No chart available. MAX CHANGE -48.94% DAILY CHANGE 0.00% 1M 3M 6M 1Y MAX Chart…" at bounding box center [480, 180] width 354 height 56
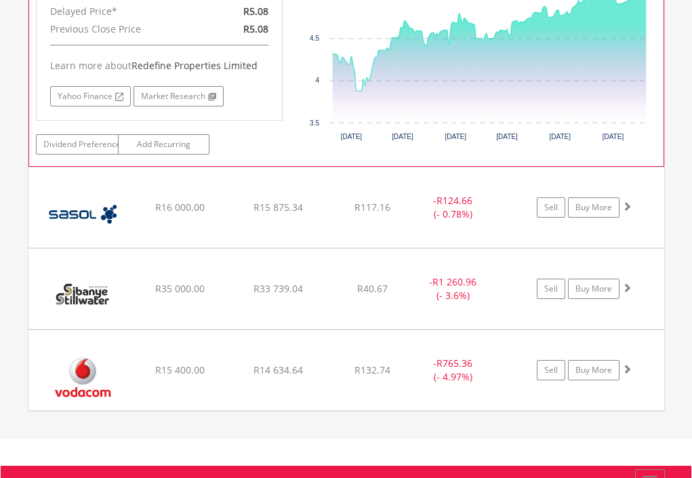
scroll to position [3780, 0]
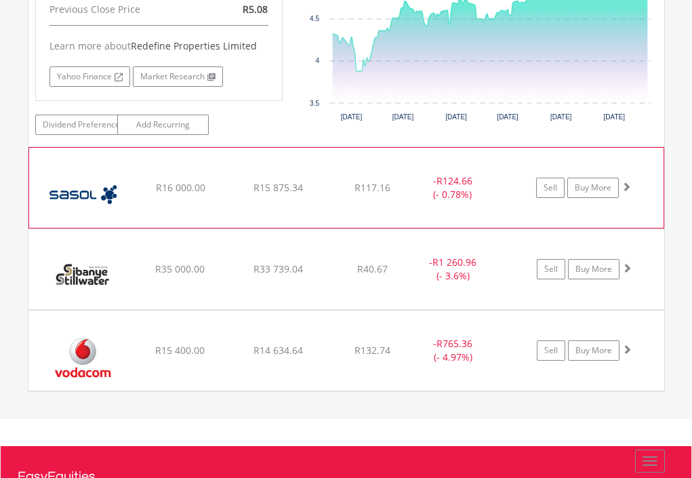
click at [126, 165] on img at bounding box center [83, 195] width 95 height 60
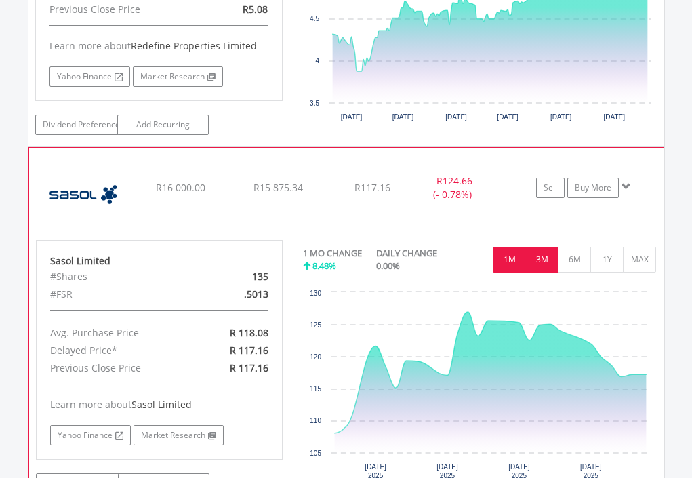
click at [541, 247] on button "3M" at bounding box center [541, 260] width 33 height 26
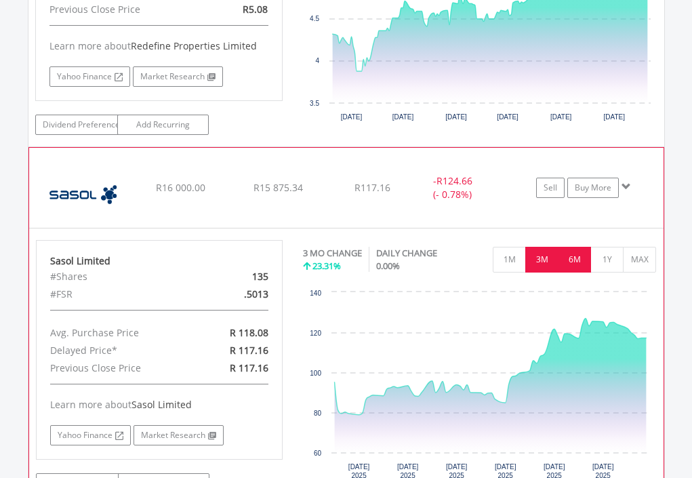
click at [575, 247] on button "6M" at bounding box center [574, 260] width 33 height 26
click at [575, 240] on div "No chart available. 3 MO CHANGE 23.31% DAILY CHANGE 0.00% 1M 3M 6M 1Y MAX Chart…" at bounding box center [480, 364] width 354 height 249
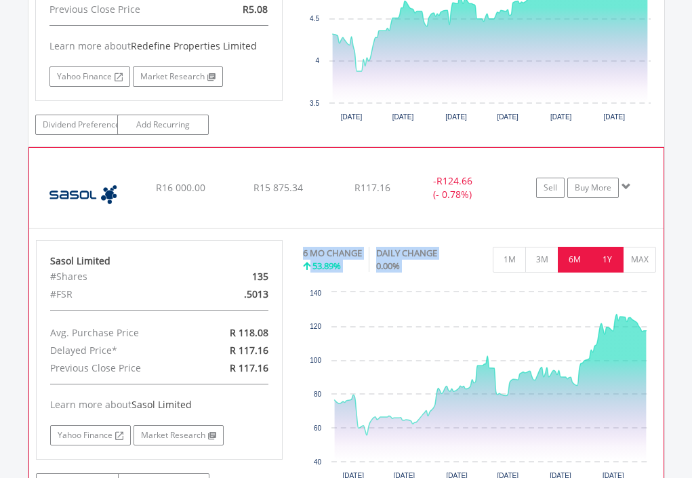
click at [605, 247] on button "1Y" at bounding box center [606, 260] width 33 height 26
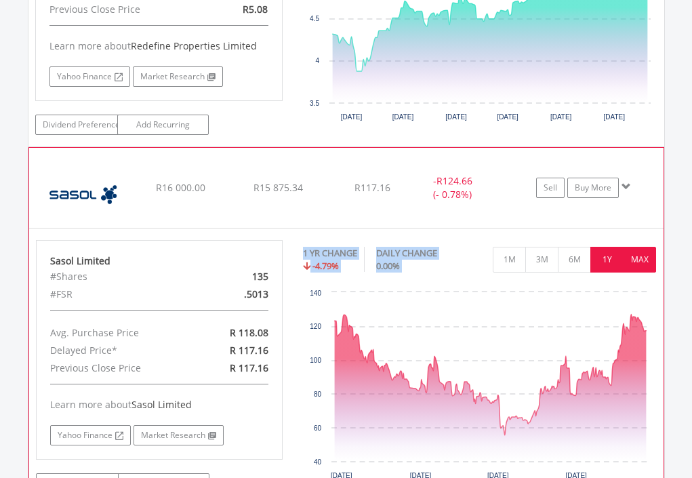
click at [634, 247] on button "MAX" at bounding box center [639, 260] width 33 height 26
click at [634, 240] on div "No chart available. 1 YR CHANGE -4.79% DAILY CHANGE 0.00% 1M 3M 6M 1Y MAX Chart…" at bounding box center [480, 364] width 354 height 249
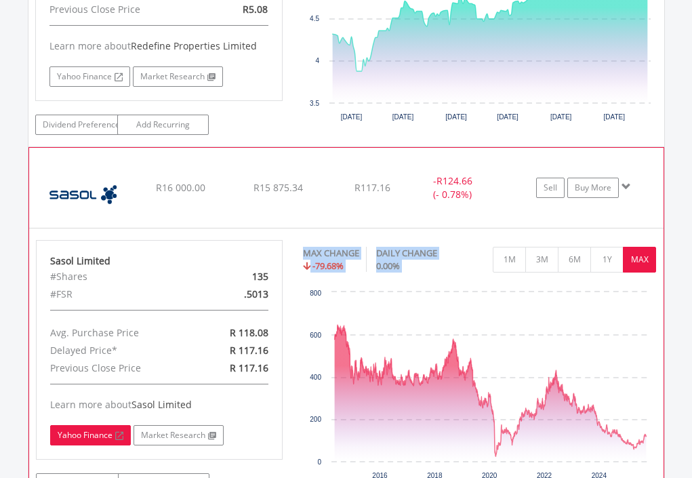
click at [88, 425] on link "Yahoo Finance" at bounding box center [90, 435] width 81 height 20
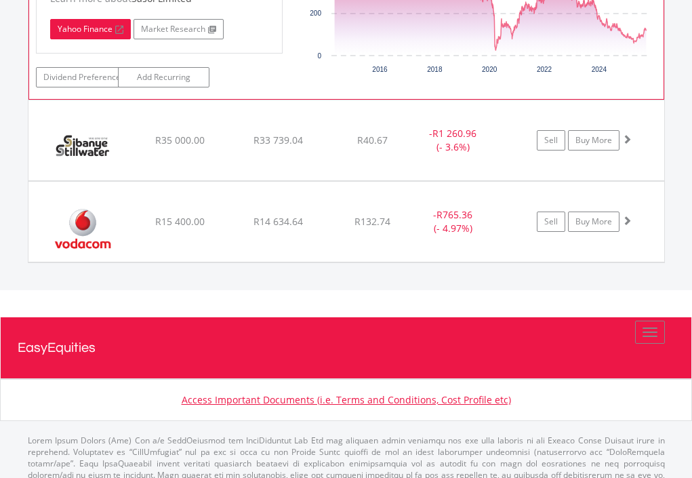
scroll to position [4187, 0]
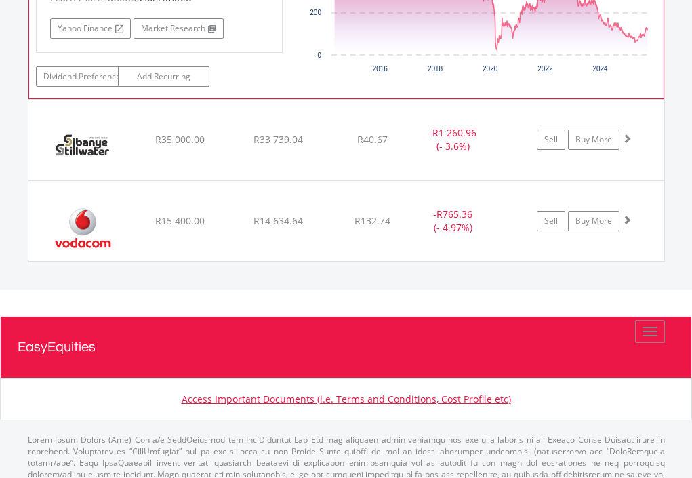
click at [336, 116] on div "﻿ Sibanye Stillwater Limited R35 000.00 R33 739.04 R40.67 - R1 260.96 (- 3.6%) …" at bounding box center [346, 140] width 636 height 80
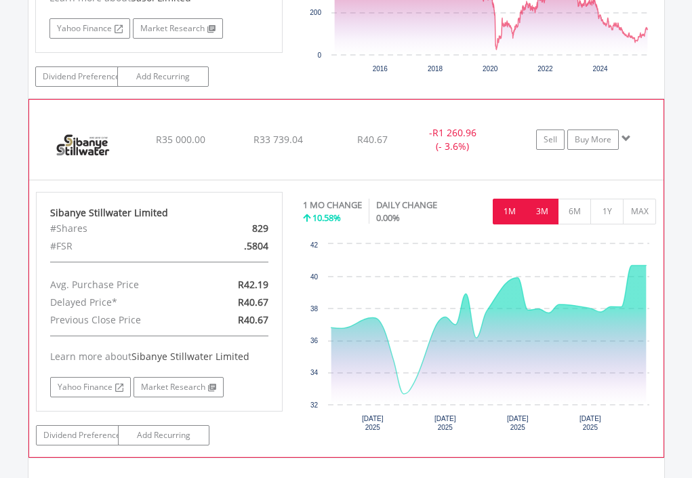
click at [537, 199] on button "3M" at bounding box center [541, 212] width 33 height 26
click at [537, 192] on div "No chart available. 1 MO CHANGE 10.58% DAILY CHANGE 0.00% 1M 3M 6M 1Y MAX Chart…" at bounding box center [480, 316] width 354 height 249
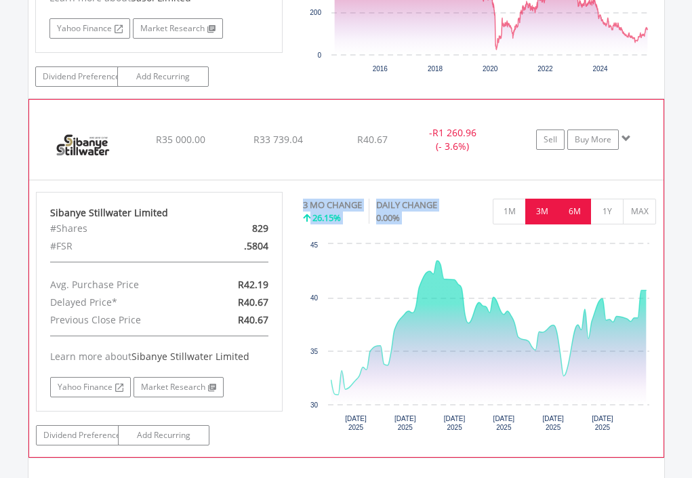
click at [583, 199] on button "6M" at bounding box center [574, 212] width 33 height 26
click at [583, 192] on div "No chart available. 3 MO CHANGE 26.15% DAILY CHANGE 0.00% 1M 3M 6M 1Y MAX Chart…" at bounding box center [480, 316] width 354 height 249
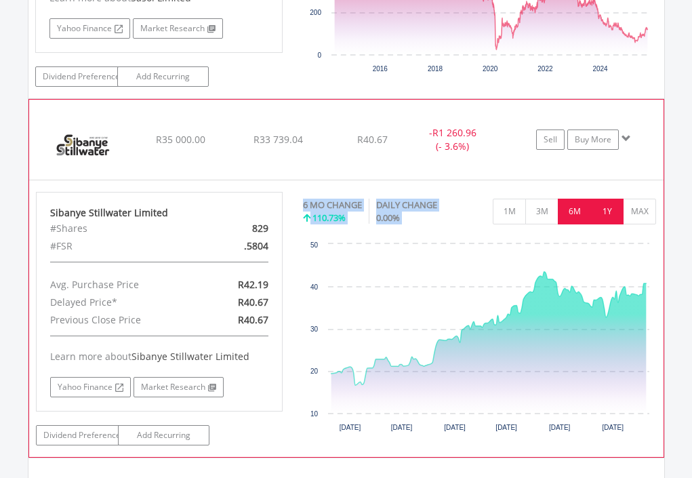
click at [608, 199] on button "1Y" at bounding box center [606, 212] width 33 height 26
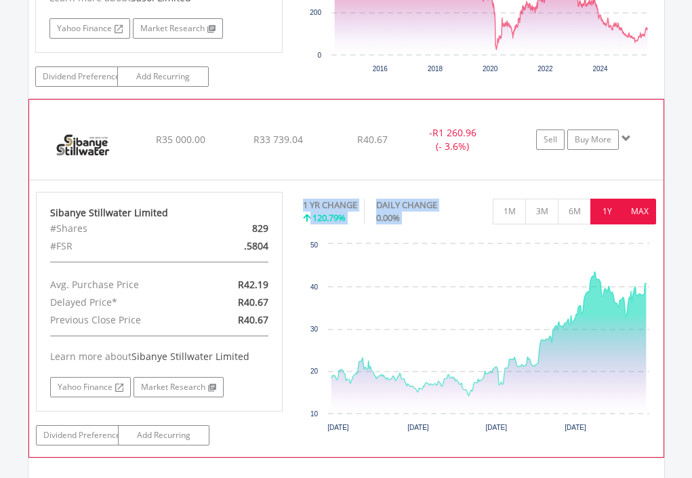
click at [636, 199] on button "MAX" at bounding box center [639, 212] width 33 height 26
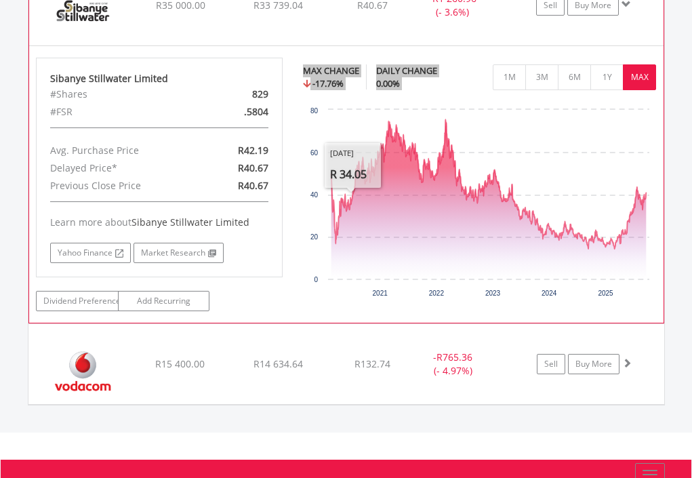
scroll to position [4322, 0]
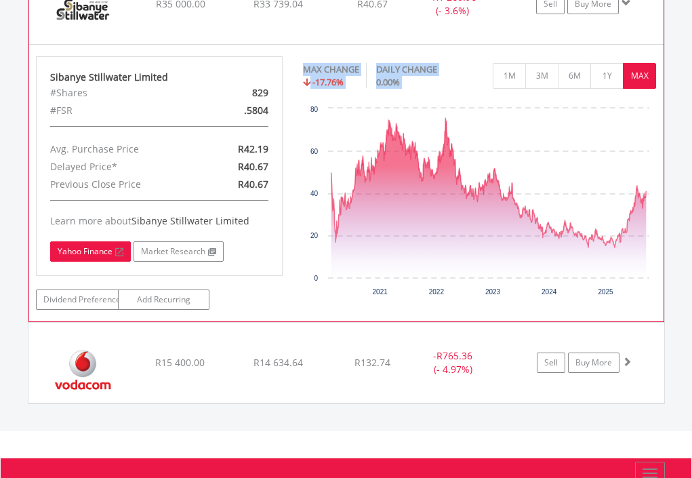
click at [109, 241] on link "Yahoo Finance" at bounding box center [90, 251] width 81 height 20
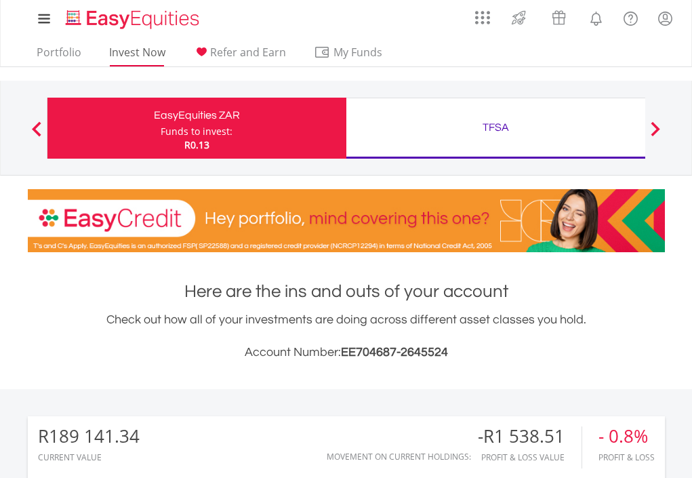
scroll to position [130, 213]
click at [124, 52] on link "Invest Now" at bounding box center [137, 55] width 67 height 21
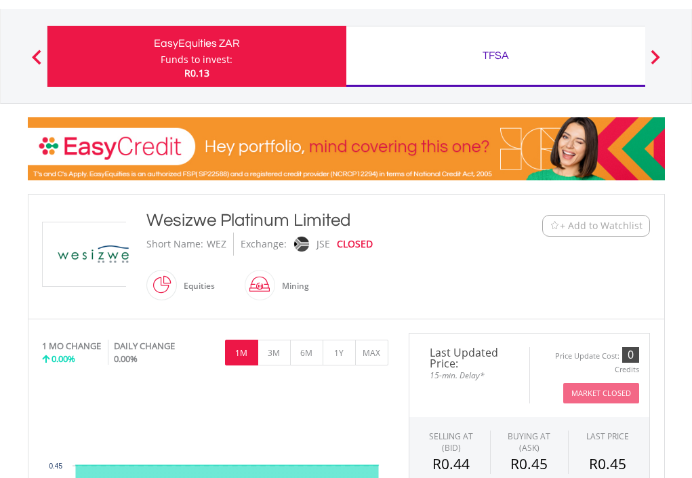
scroll to position [271, 0]
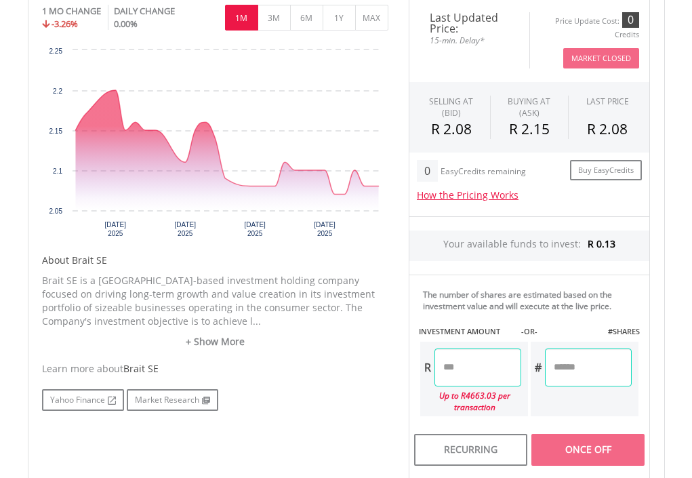
scroll to position [474, 0]
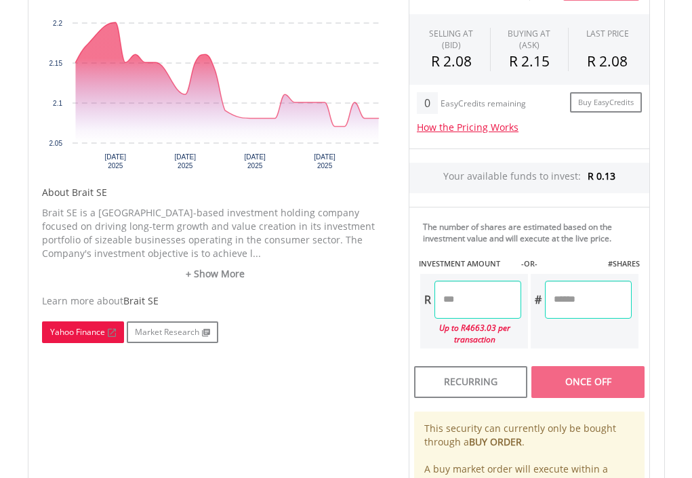
click at [79, 328] on link "Yahoo Finance" at bounding box center [83, 332] width 82 height 22
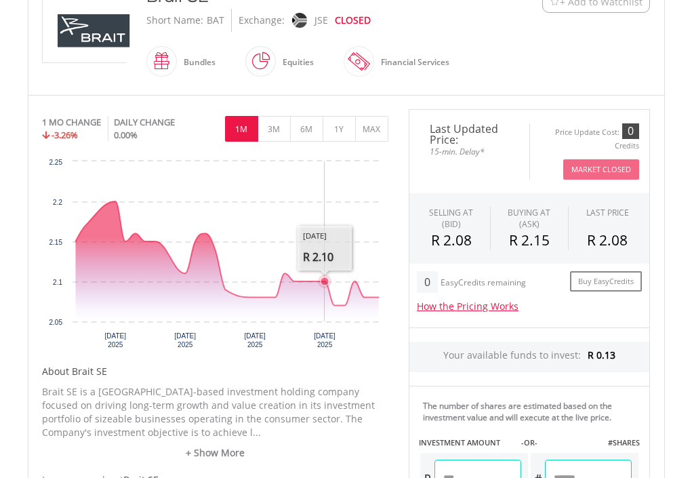
scroll to position [271, 0]
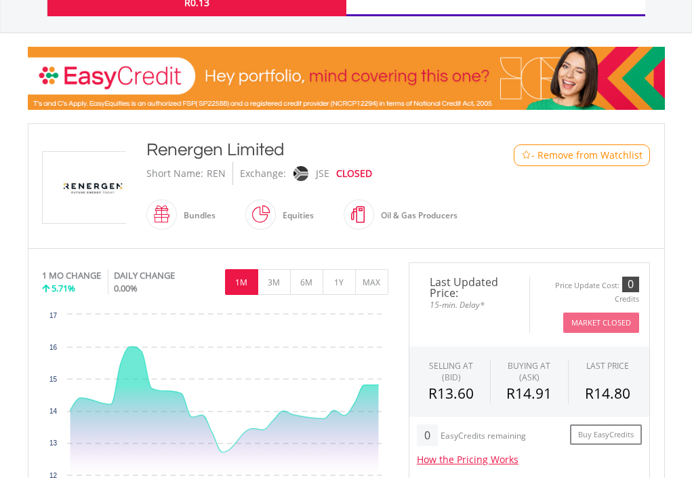
scroll to position [203, 0]
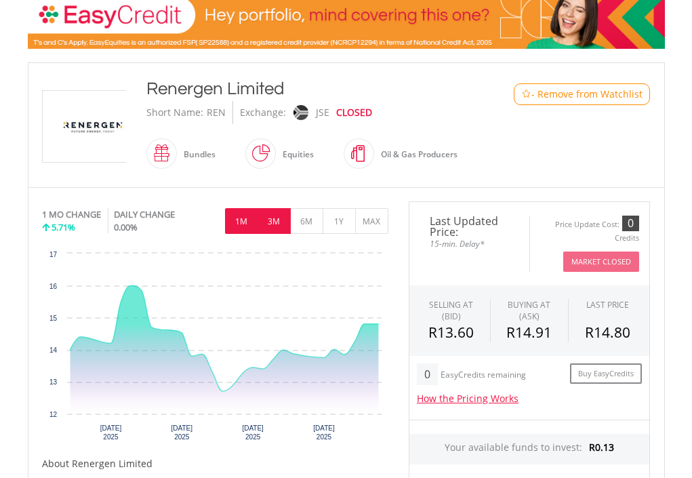
click at [279, 220] on button "3M" at bounding box center [274, 221] width 33 height 26
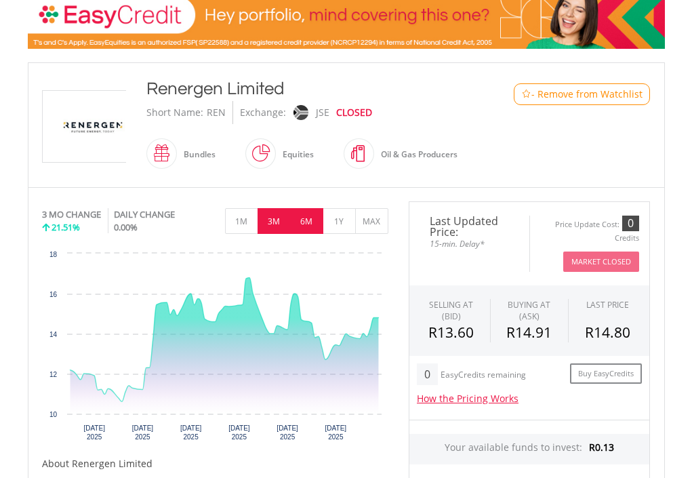
click at [308, 228] on button "6M" at bounding box center [306, 221] width 33 height 26
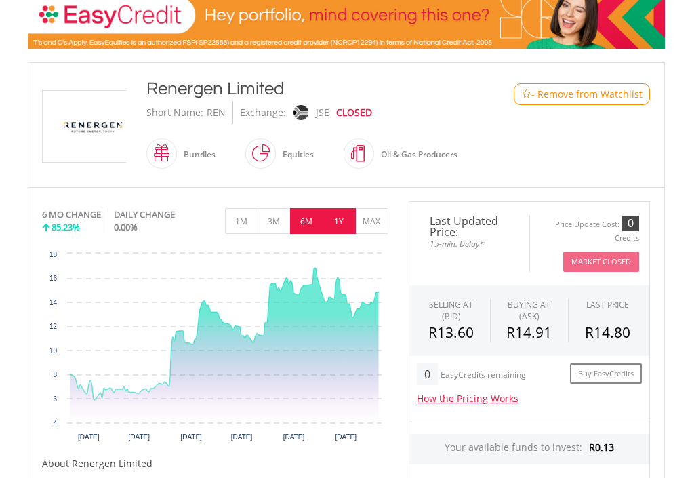
click at [340, 228] on button "1Y" at bounding box center [339, 221] width 33 height 26
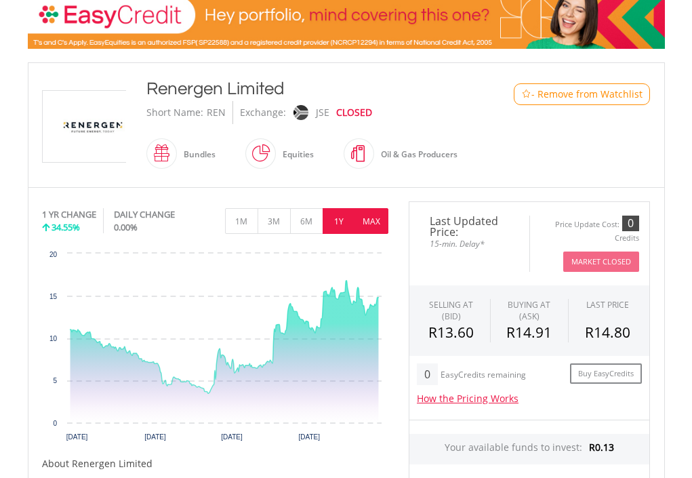
click at [373, 226] on button "MAX" at bounding box center [371, 221] width 33 height 26
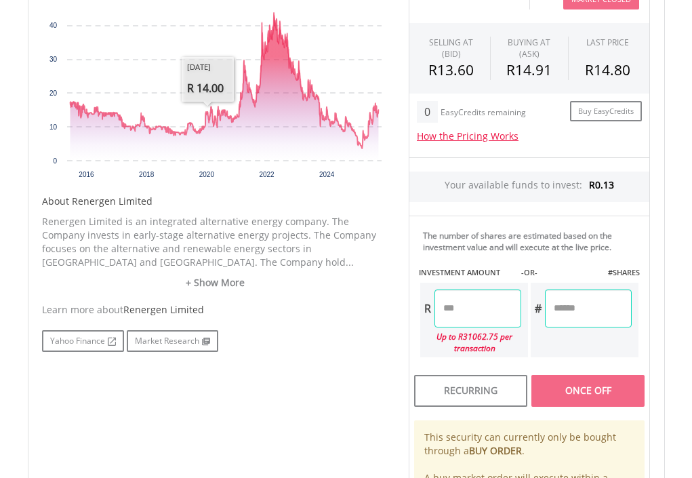
scroll to position [474, 0]
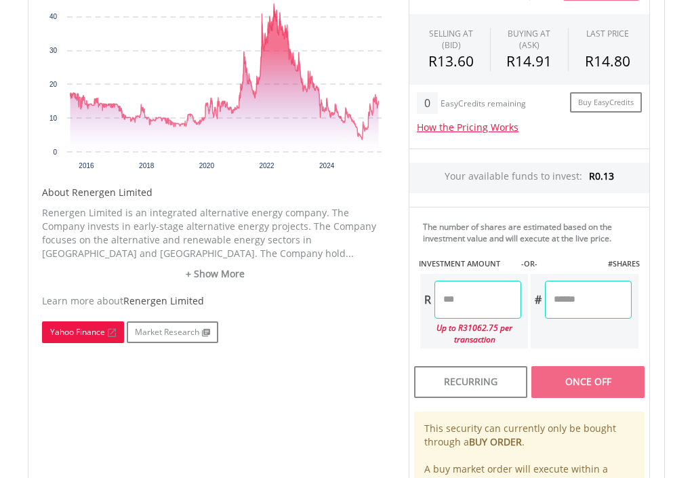
click at [87, 335] on link "Yahoo Finance" at bounding box center [83, 332] width 82 height 22
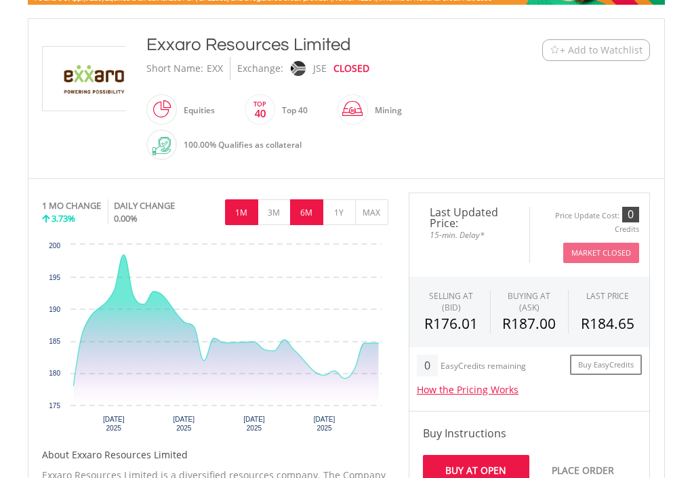
scroll to position [271, 0]
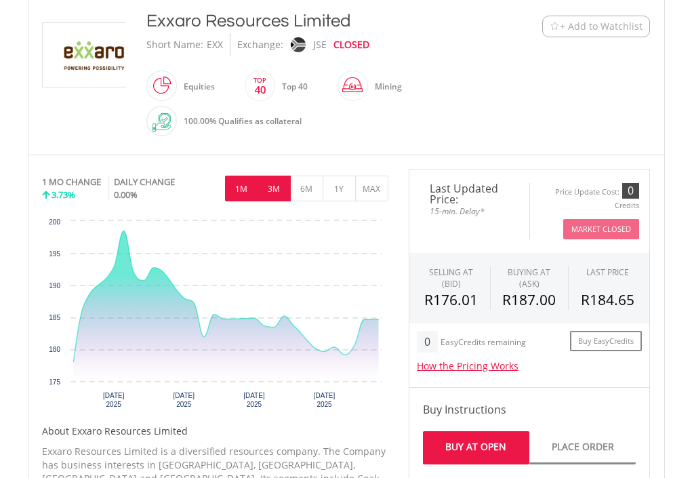
click at [274, 198] on button "3M" at bounding box center [274, 189] width 33 height 26
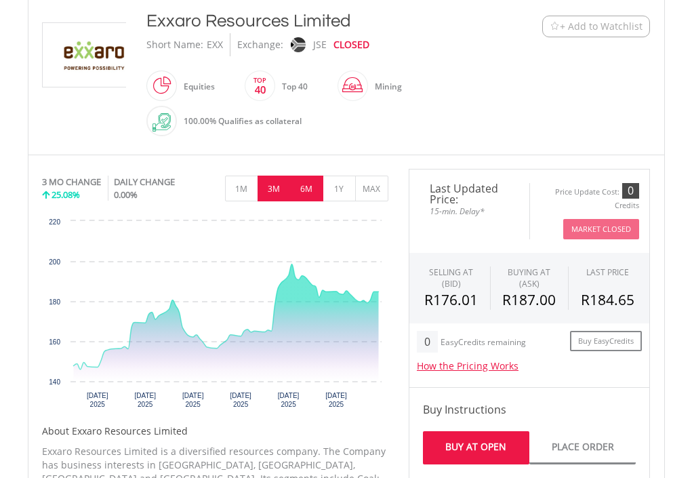
click at [306, 197] on button "6M" at bounding box center [306, 189] width 33 height 26
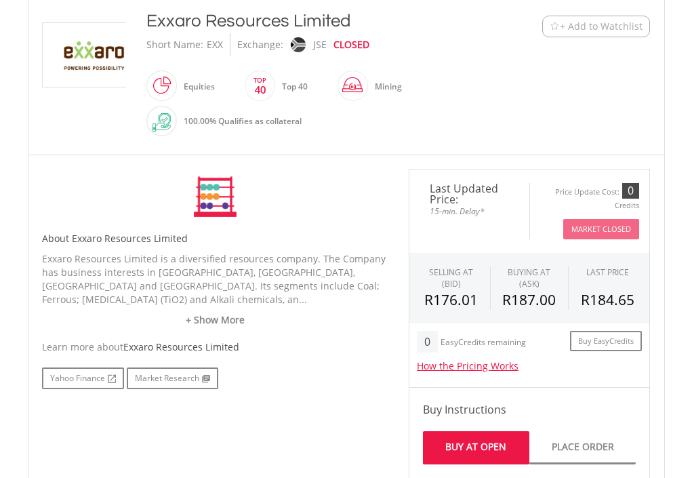
click at [306, 196] on div "No chart available. 3 MO CHANGE 25.08% DAILY CHANGE 0.00% 1M 3M 6M 1Y MAX Chart…" at bounding box center [215, 197] width 346 height 56
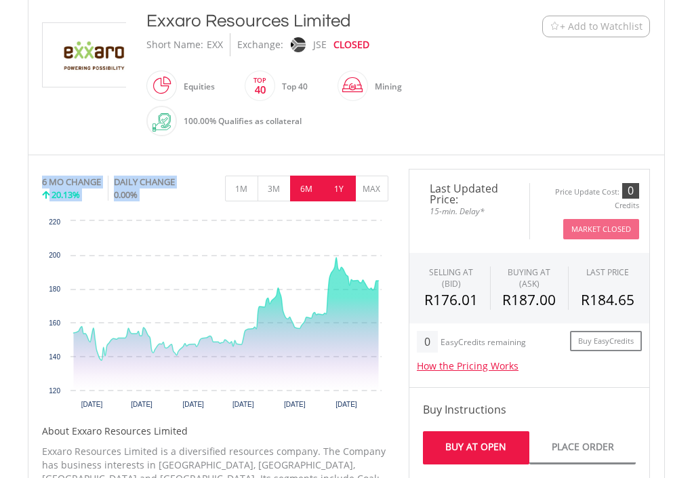
click at [338, 195] on button "1Y" at bounding box center [339, 189] width 33 height 26
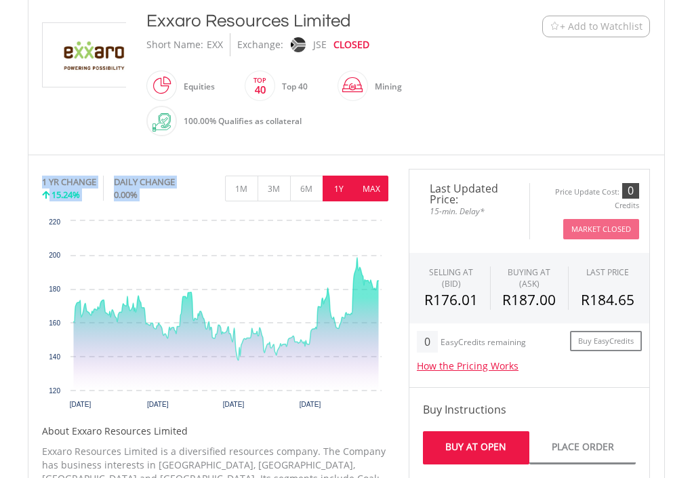
click at [373, 195] on button "MAX" at bounding box center [371, 189] width 33 height 26
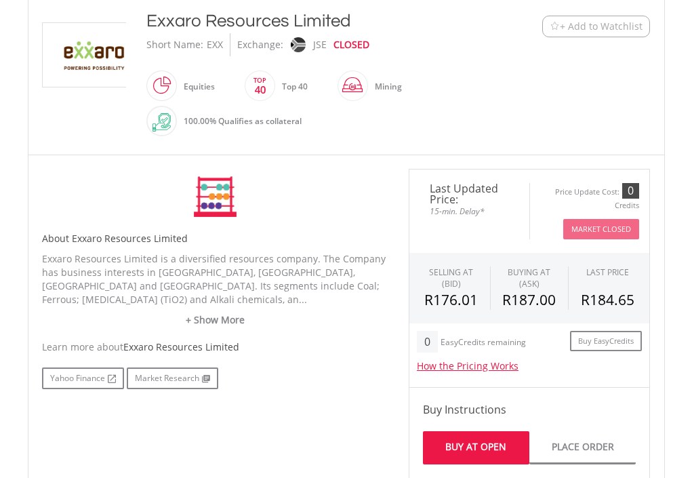
click at [373, 195] on div "No chart available. 1 YR CHANGE 15.24% DAILY CHANGE 0.00% 1M 3M 6M 1Y MAX Chart…" at bounding box center [215, 197] width 346 height 56
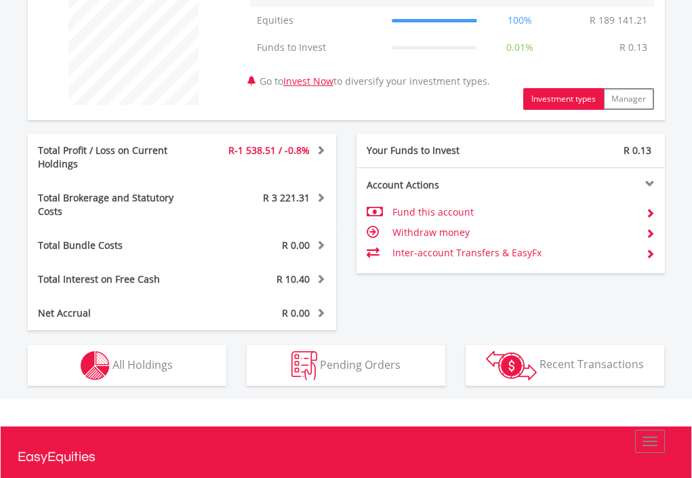
scroll to position [542, 0]
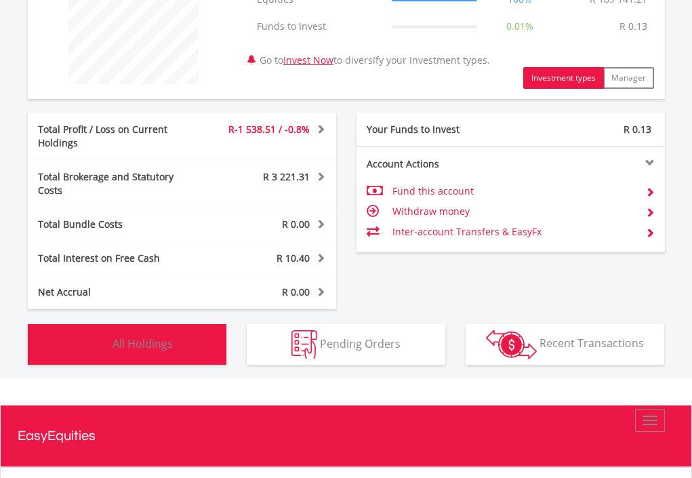
click at [134, 335] on span "All Holdings" at bounding box center [143, 342] width 60 height 15
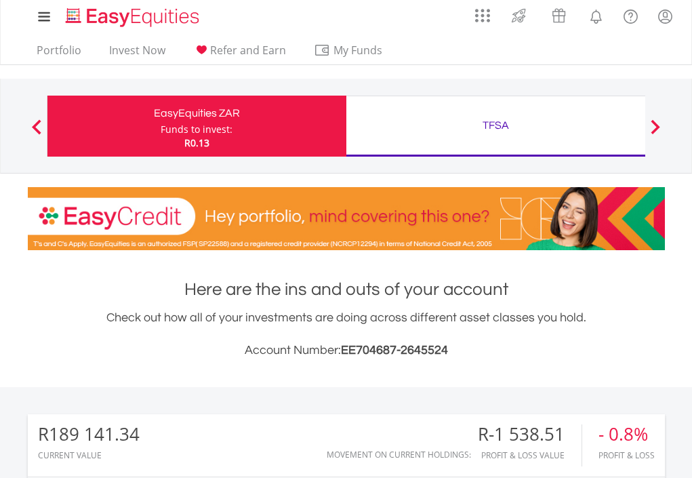
scroll to position [0, 0]
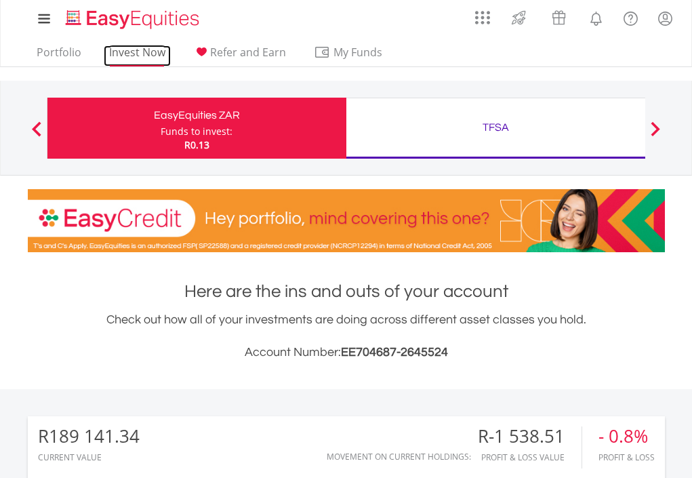
click at [157, 52] on link "Invest Now" at bounding box center [137, 55] width 67 height 21
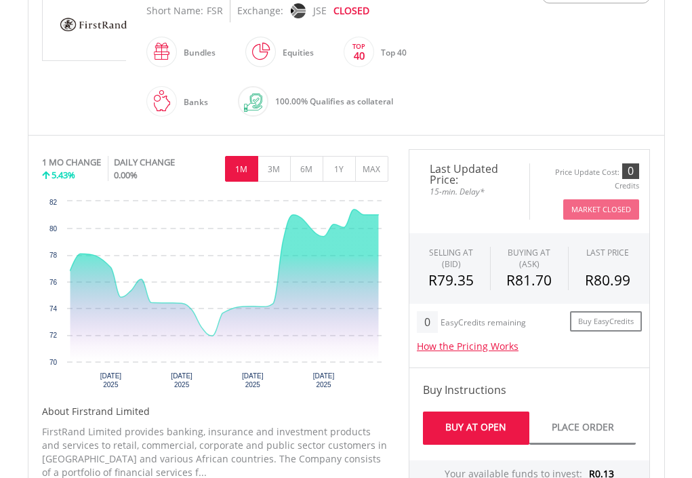
scroll to position [339, 0]
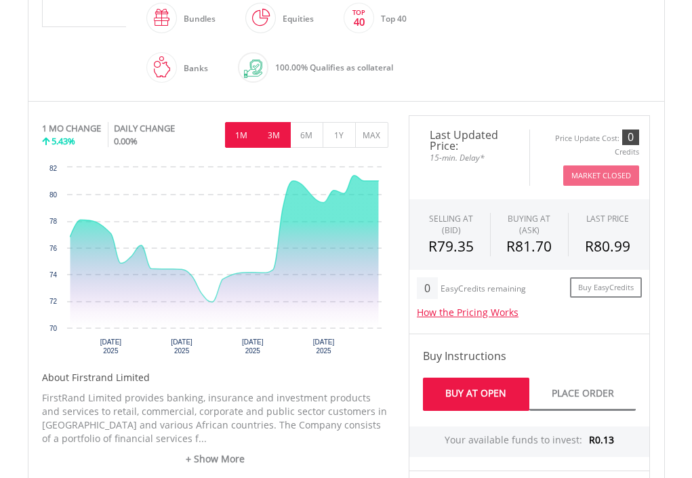
click at [285, 139] on button "3M" at bounding box center [274, 135] width 33 height 26
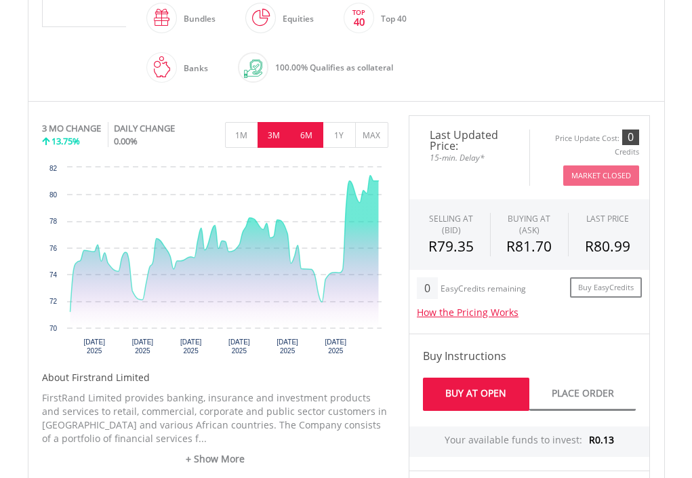
click at [319, 144] on button "6M" at bounding box center [306, 135] width 33 height 26
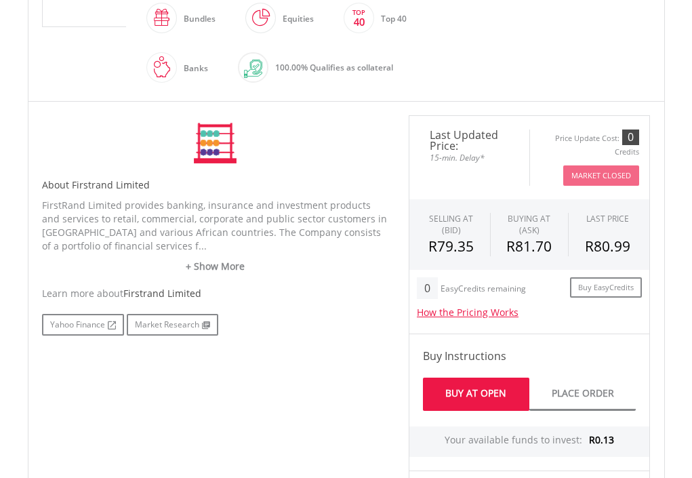
click at [319, 144] on div "No chart available. 3 MO CHANGE 13.75% DAILY CHANGE 0.00% 1M 3M 6M 1Y MAX Chart…" at bounding box center [215, 143] width 346 height 56
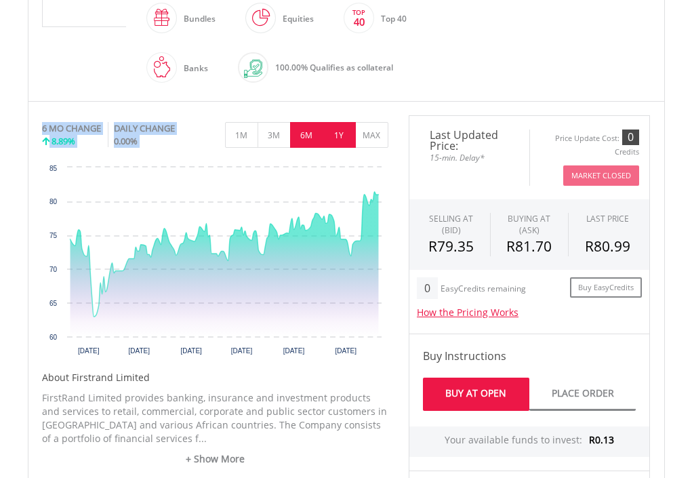
click at [338, 142] on button "1Y" at bounding box center [339, 135] width 33 height 26
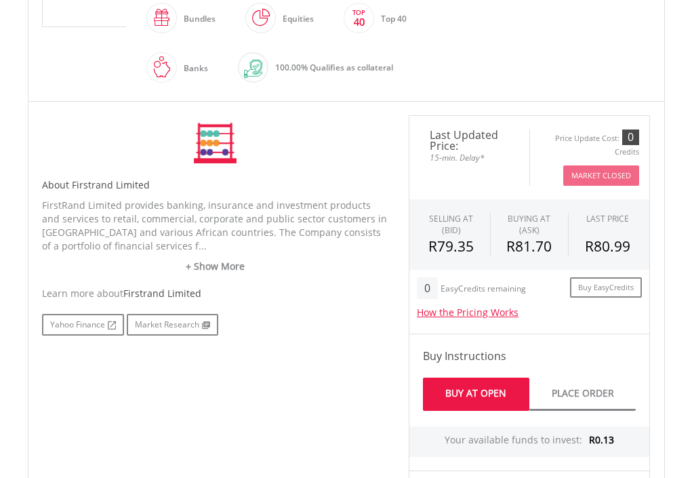
click at [338, 142] on div "No chart available. 6 MO CHANGE 8.89% DAILY CHANGE 0.00% 1M 3M 6M 1Y MAX Chart …" at bounding box center [215, 143] width 346 height 56
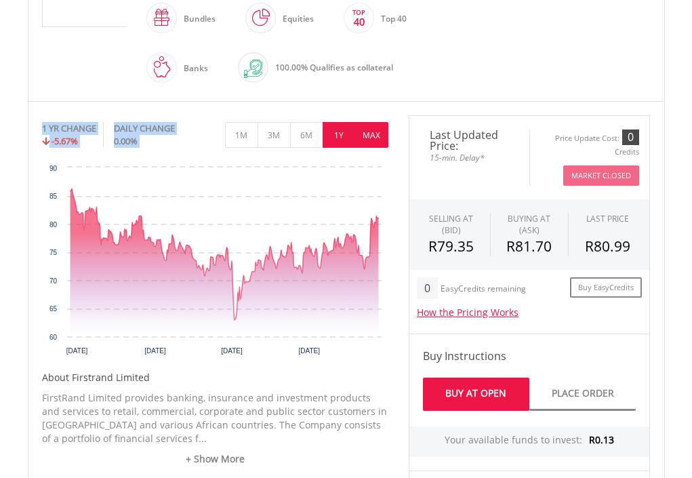
click at [377, 137] on button "MAX" at bounding box center [371, 135] width 33 height 26
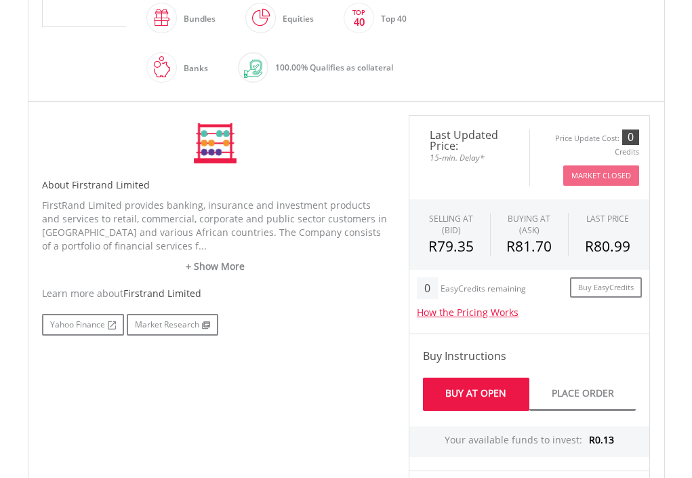
click at [377, 137] on div "No chart available. 1 YR CHANGE -5.67% DAILY CHANGE 0.00% 1M 3M 6M 1Y MAX Chart…" at bounding box center [215, 143] width 346 height 56
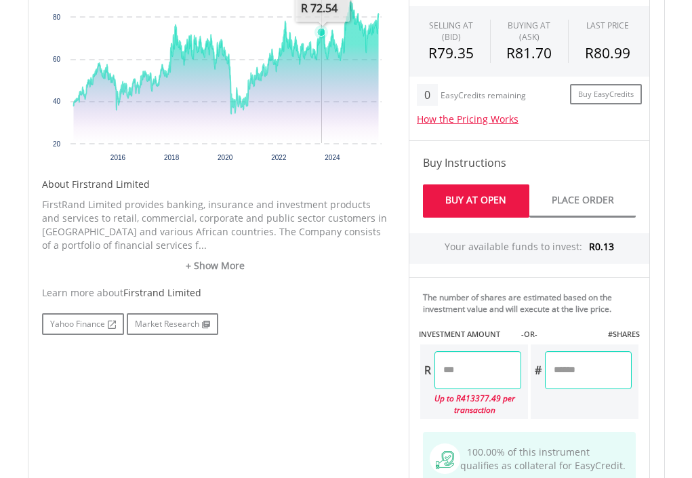
scroll to position [610, 0]
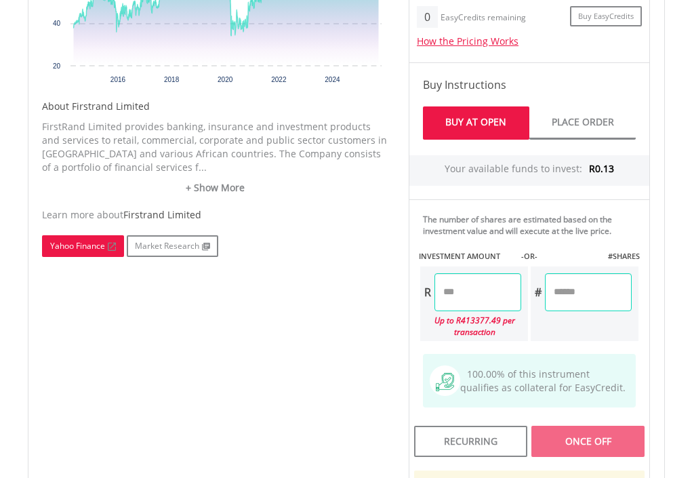
click at [106, 245] on link "Yahoo Finance" at bounding box center [83, 246] width 82 height 22
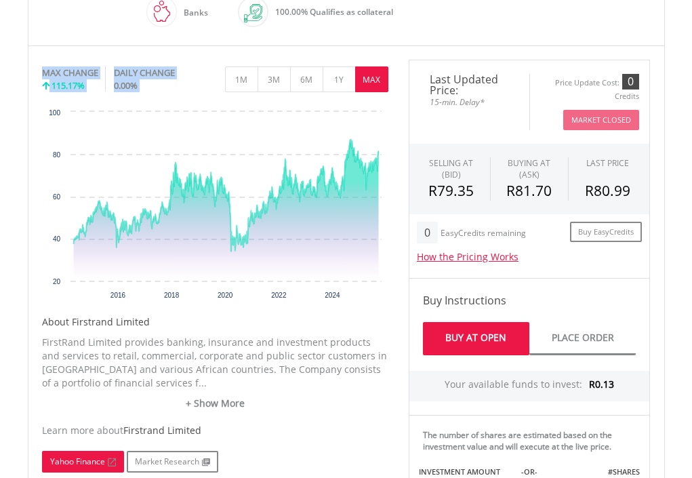
scroll to position [339, 0]
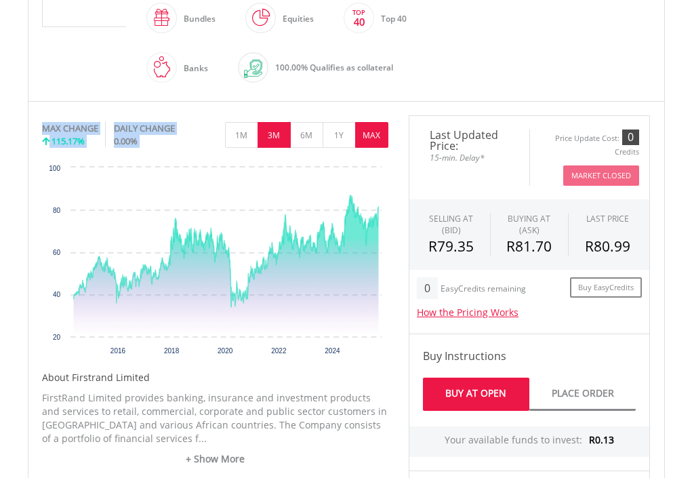
click at [269, 134] on button "3M" at bounding box center [274, 135] width 33 height 26
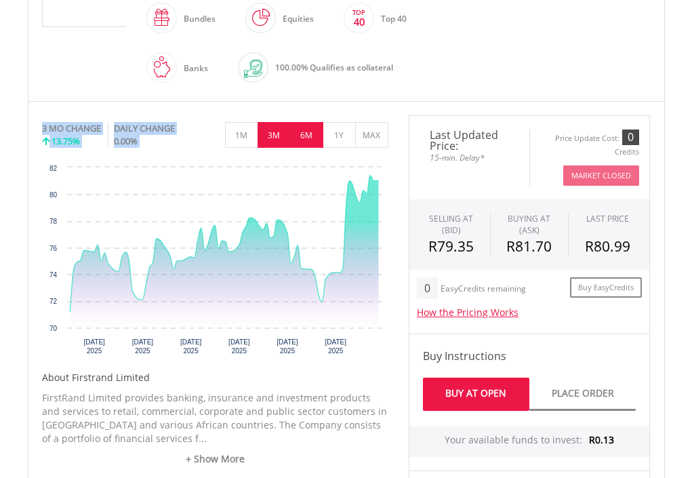
click at [313, 131] on button "6M" at bounding box center [306, 135] width 33 height 26
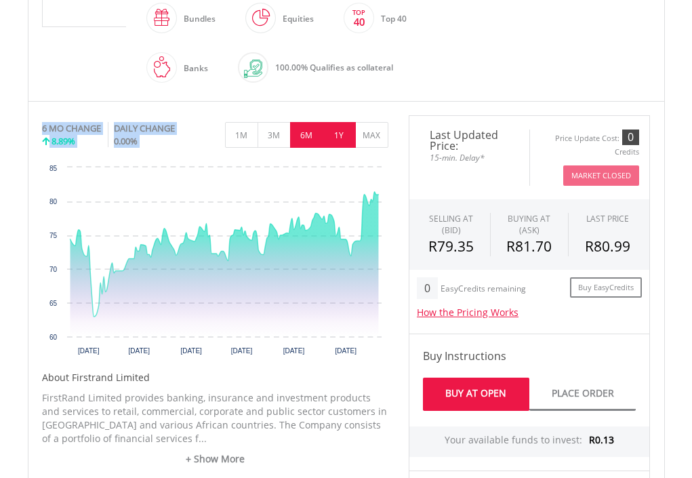
click at [350, 134] on button "1Y" at bounding box center [339, 135] width 33 height 26
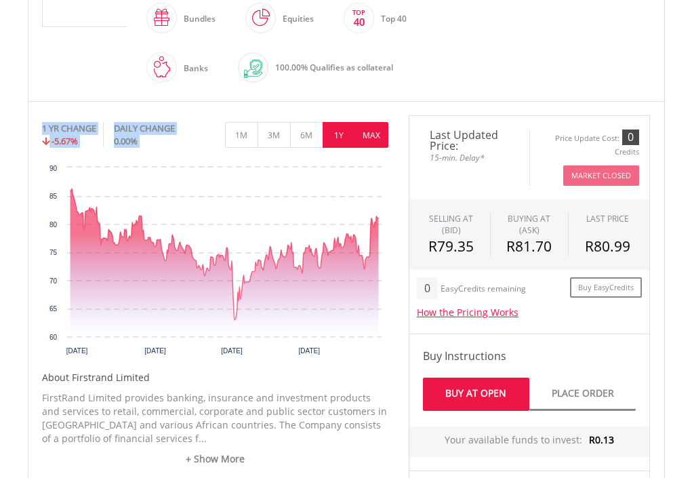
click at [373, 136] on button "MAX" at bounding box center [371, 135] width 33 height 26
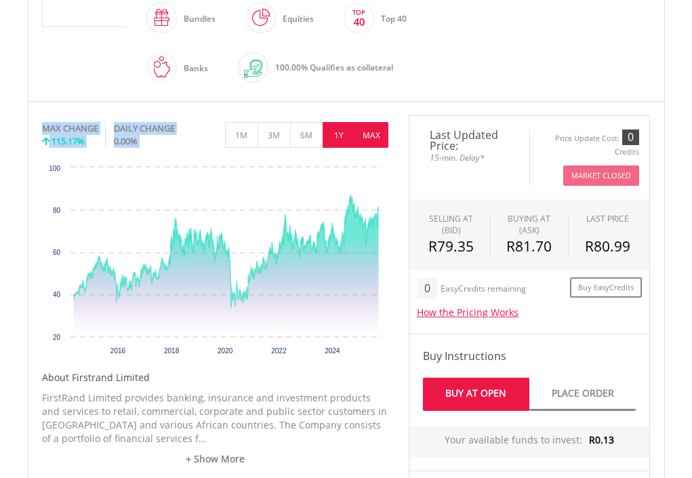
click at [348, 140] on button "1Y" at bounding box center [339, 135] width 33 height 26
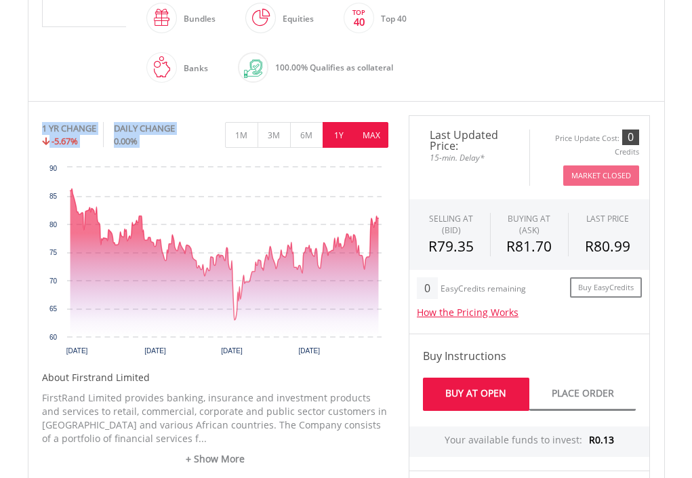
click at [361, 139] on button "MAX" at bounding box center [371, 135] width 33 height 26
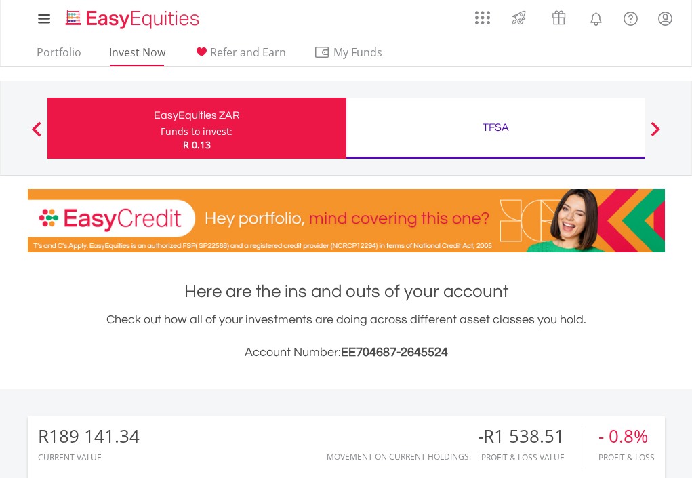
scroll to position [130, 213]
click at [127, 56] on link "Invest Now" at bounding box center [137, 55] width 67 height 21
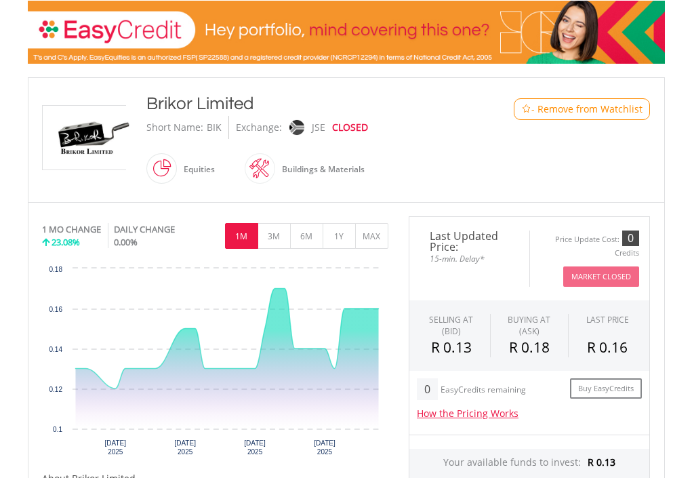
scroll to position [203, 0]
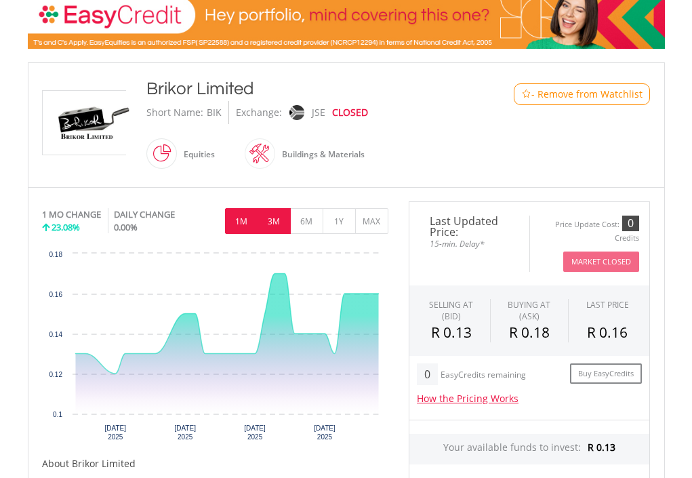
click at [283, 220] on button "3M" at bounding box center [274, 221] width 33 height 26
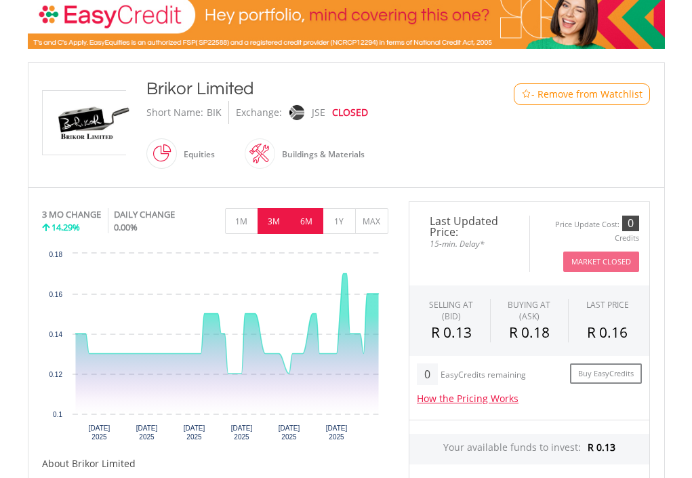
click at [303, 221] on button "6M" at bounding box center [306, 221] width 33 height 26
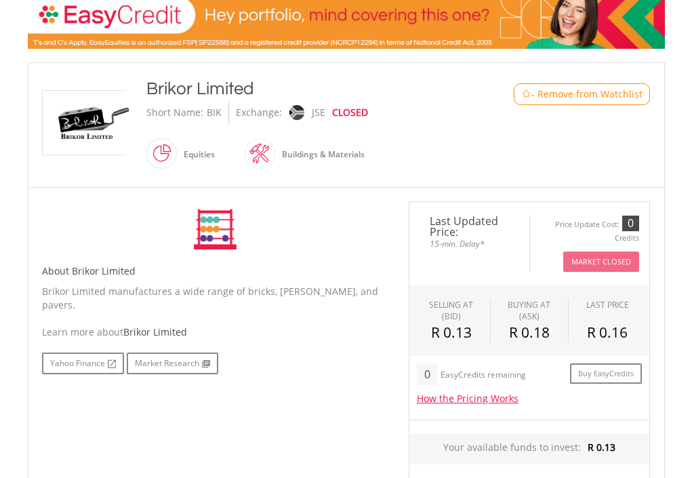
click at [303, 221] on div "No chart available. 3 MO CHANGE 14.29% DAILY CHANGE 0.00% 1M 3M 6M 1Y MAX Chart…" at bounding box center [215, 229] width 346 height 56
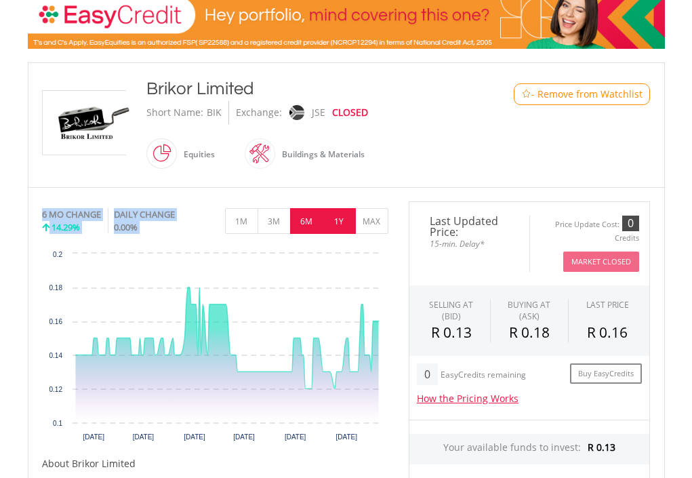
click at [344, 221] on button "1Y" at bounding box center [339, 221] width 33 height 26
click at [344, 221] on div "No chart available. 6 MO CHANGE 14.29% DAILY CHANGE 0.00% 1M 3M 6M 1Y MAX Chart…" at bounding box center [215, 325] width 346 height 249
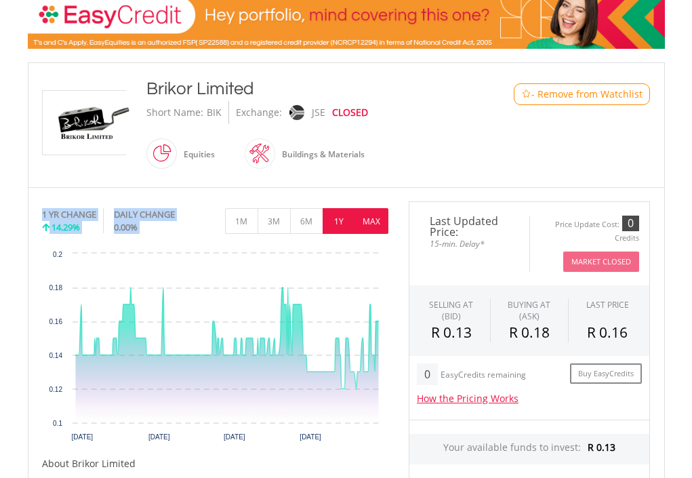
click at [381, 227] on button "MAX" at bounding box center [371, 221] width 33 height 26
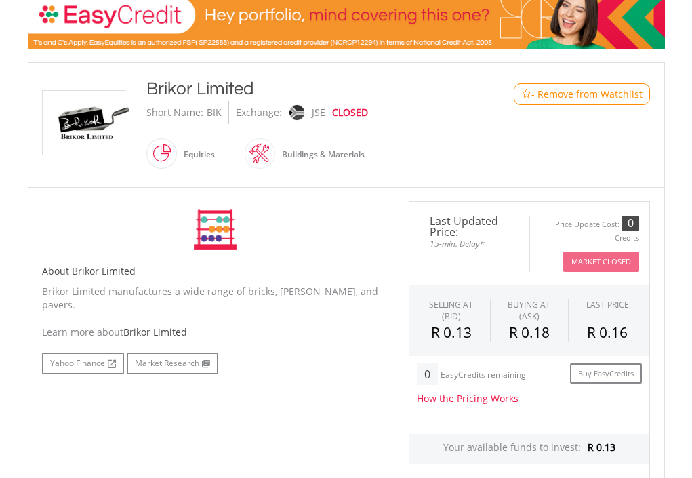
click at [381, 227] on div "No chart available. 1 YR CHANGE 14.29% DAILY CHANGE 0.00% 1M 3M 6M 1Y MAX Chart…" at bounding box center [215, 229] width 346 height 56
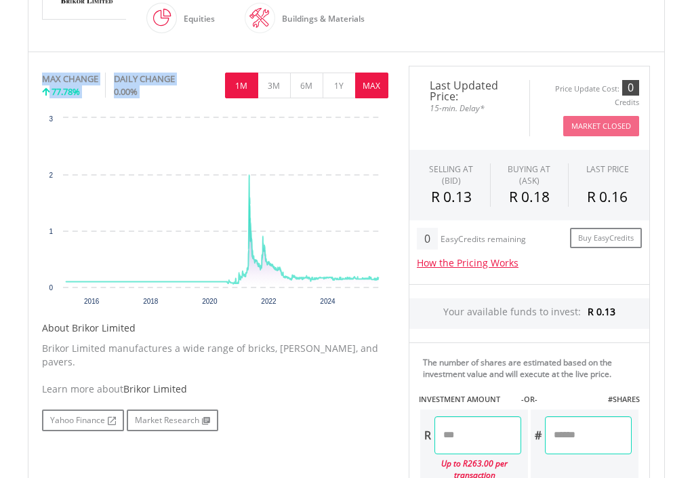
scroll to position [407, 0]
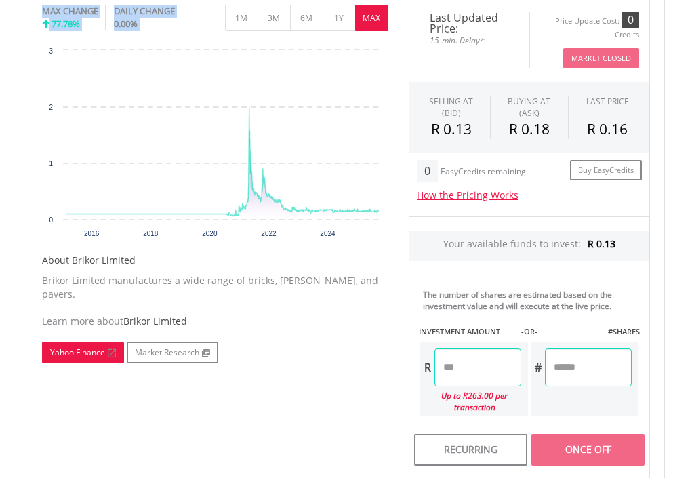
click at [96, 342] on link "Yahoo Finance" at bounding box center [83, 353] width 82 height 22
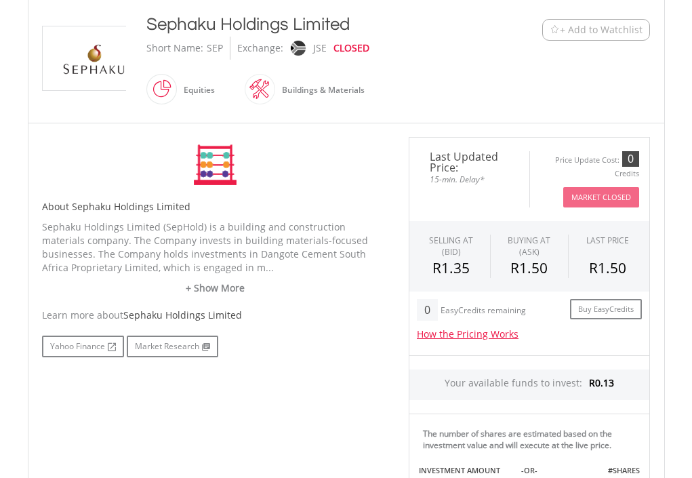
scroll to position [271, 0]
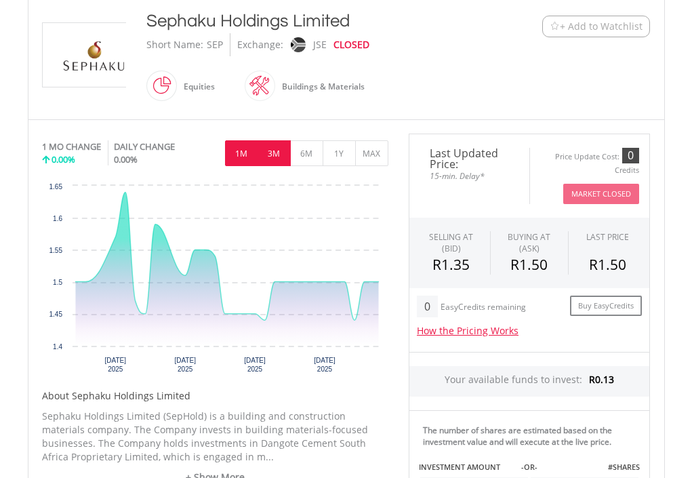
click at [274, 161] on button "3M" at bounding box center [274, 153] width 33 height 26
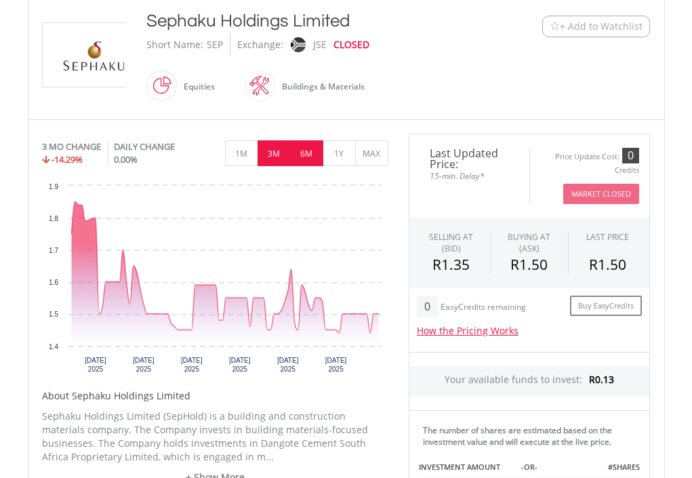
click at [302, 156] on button "6M" at bounding box center [306, 153] width 33 height 26
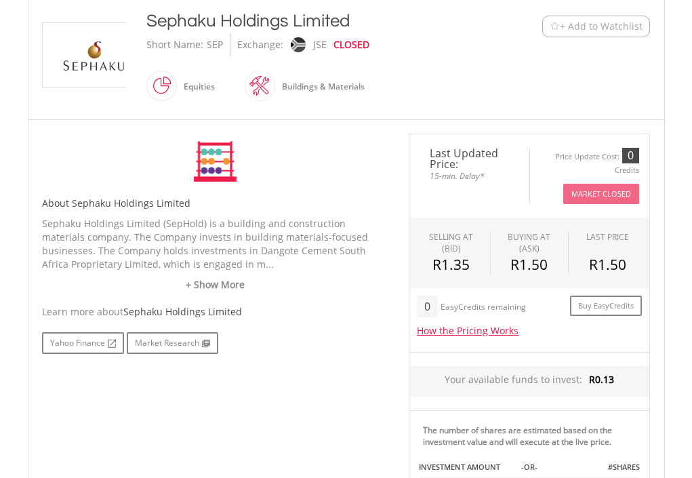
click at [302, 156] on div "No chart available. 3 MO CHANGE -14.29% DAILY CHANGE 0.00% 1M 3M 6M 1Y MAX Char…" at bounding box center [215, 162] width 346 height 56
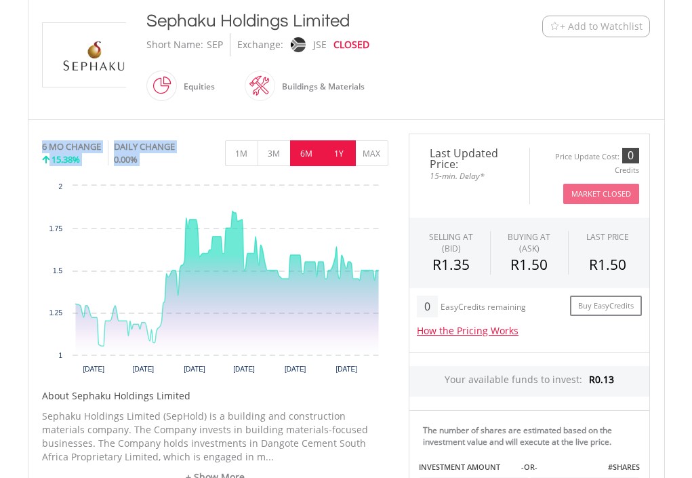
click at [345, 156] on button "1Y" at bounding box center [339, 153] width 33 height 26
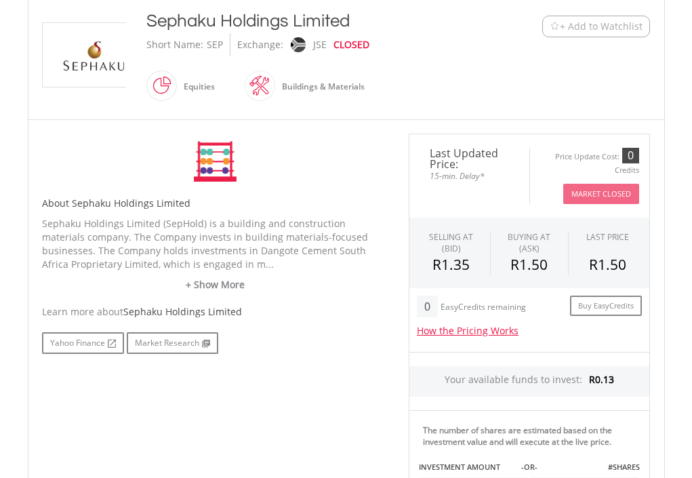
click at [345, 156] on div "No chart available. 6 MO CHANGE 15.38% DAILY CHANGE 0.00% 1M 3M 6M 1Y MAX Chart…" at bounding box center [215, 162] width 346 height 56
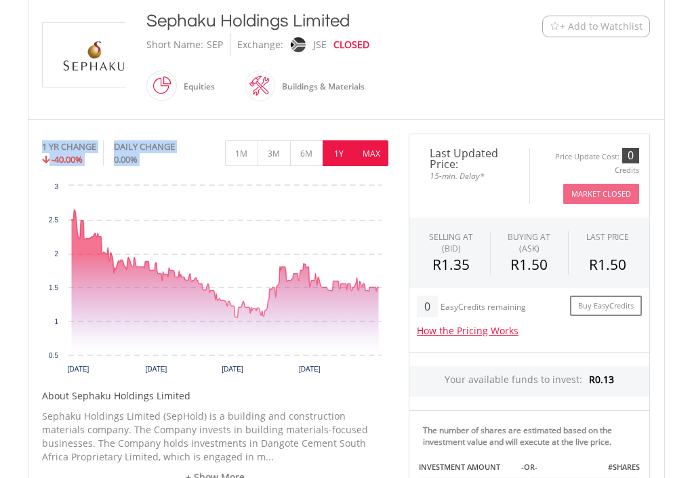
click at [373, 156] on button "MAX" at bounding box center [371, 153] width 33 height 26
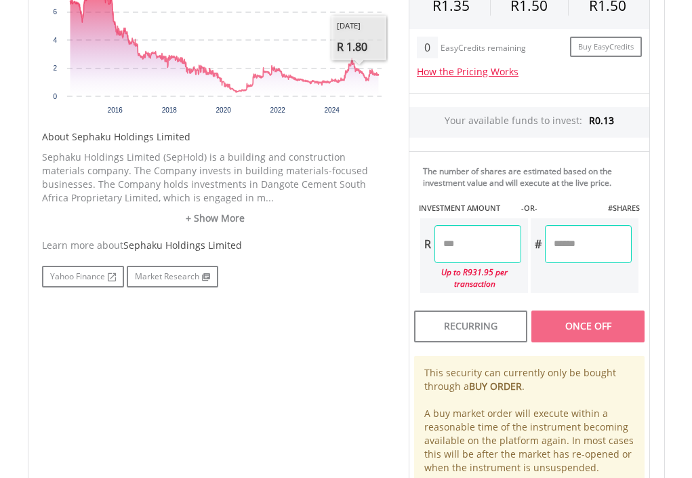
scroll to position [542, 0]
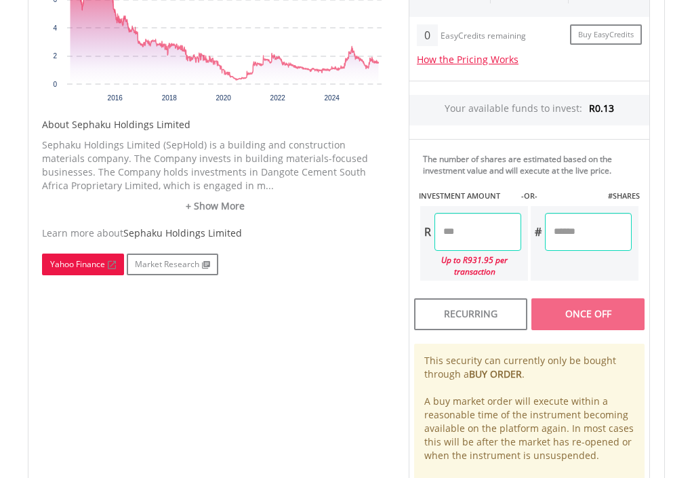
click at [92, 269] on link "Yahoo Finance" at bounding box center [83, 264] width 82 height 22
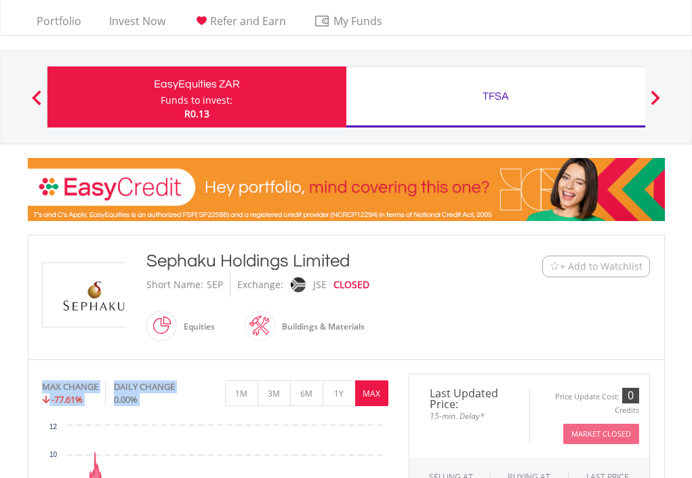
scroll to position [0, 0]
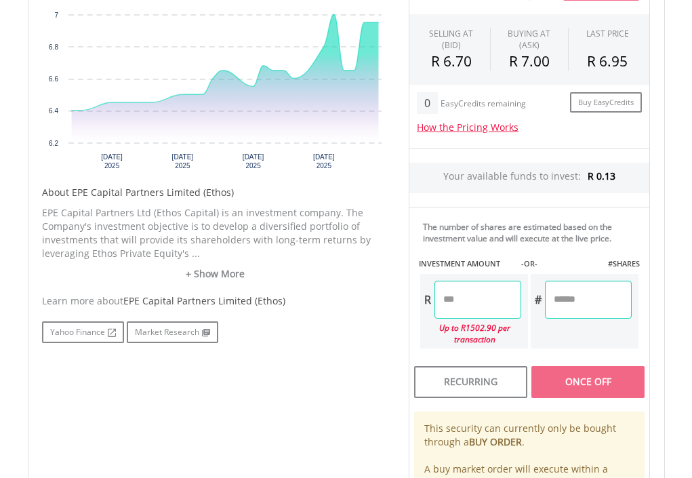
scroll to position [407, 0]
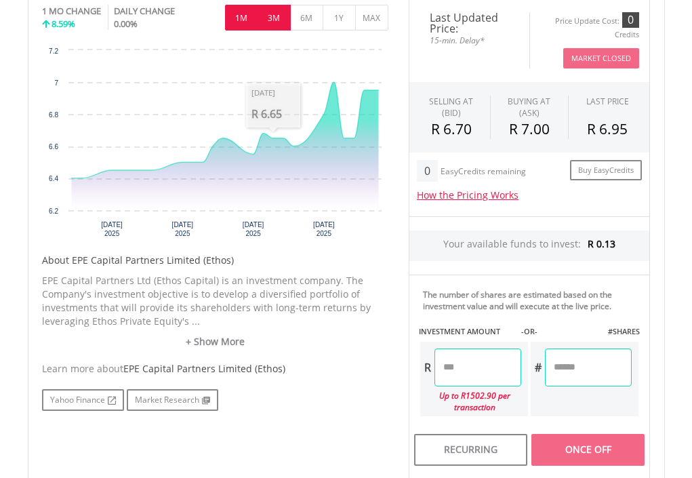
click at [268, 22] on button "3M" at bounding box center [274, 18] width 33 height 26
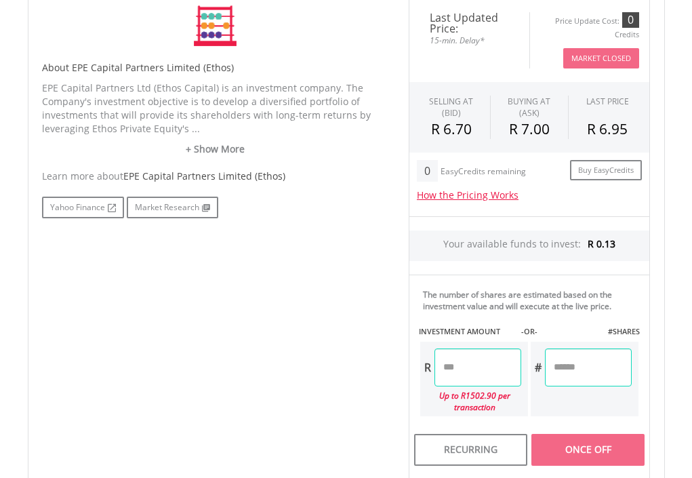
scroll to position [350, 0]
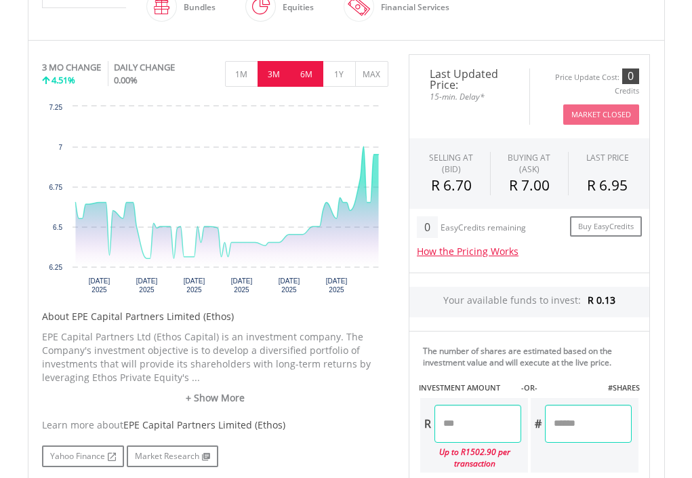
click at [303, 69] on button "6M" at bounding box center [306, 74] width 33 height 26
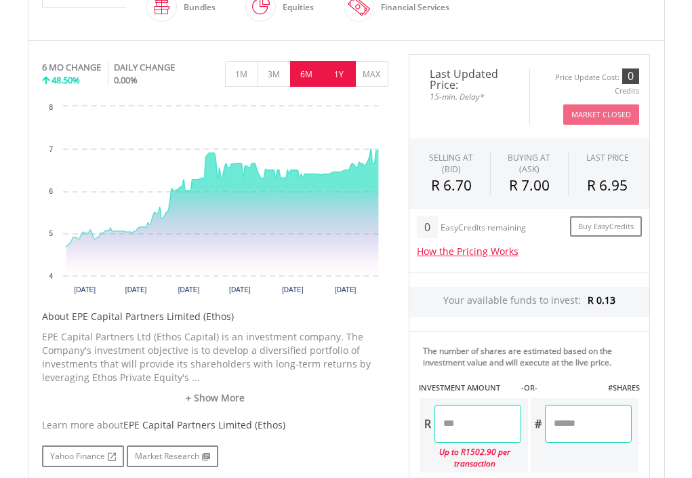
click at [342, 74] on button "1Y" at bounding box center [339, 74] width 33 height 26
click at [342, 74] on div "No chart available. 6 MO CHANGE 48.50% DAILY CHANGE 0.00% 1M 3M 6M 1Y MAX Chart…" at bounding box center [215, 178] width 346 height 249
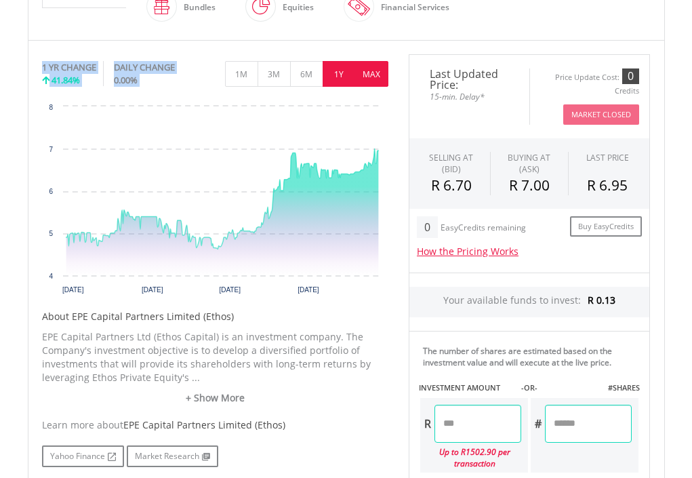
click at [368, 77] on button "MAX" at bounding box center [371, 74] width 33 height 26
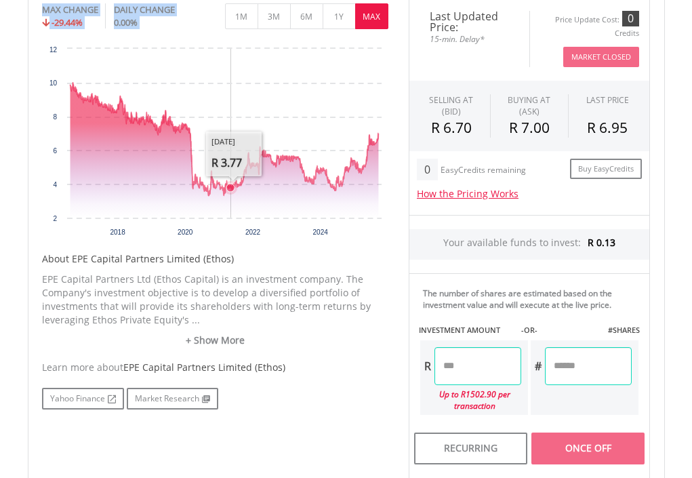
scroll to position [621, 0]
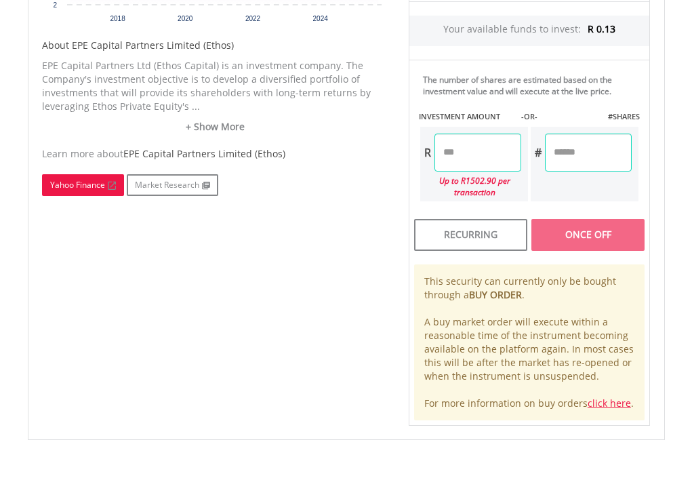
click at [91, 189] on link "Yahoo Finance" at bounding box center [83, 185] width 82 height 22
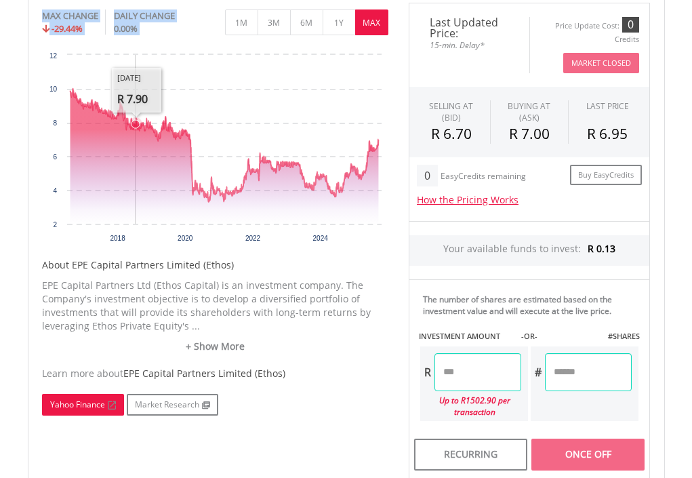
scroll to position [350, 0]
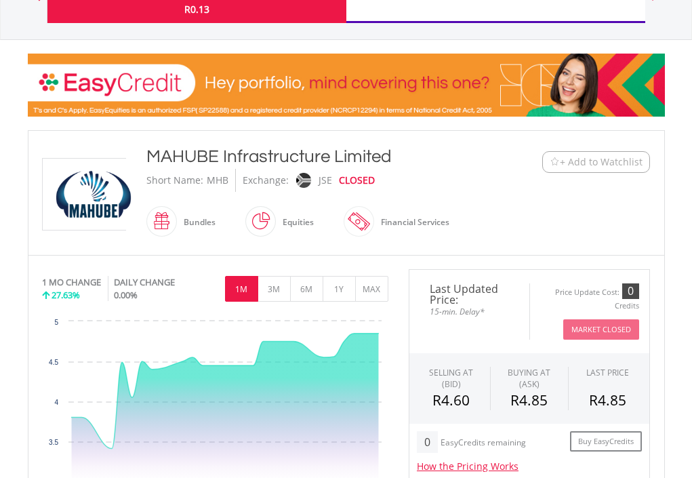
scroll to position [203, 0]
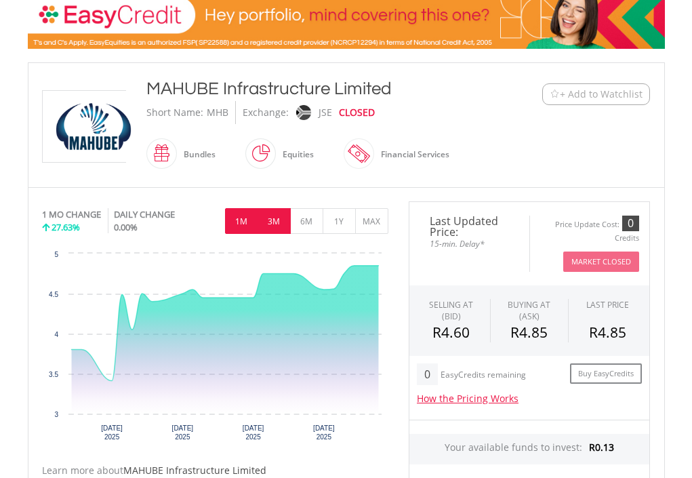
click at [281, 223] on button "3M" at bounding box center [274, 221] width 33 height 26
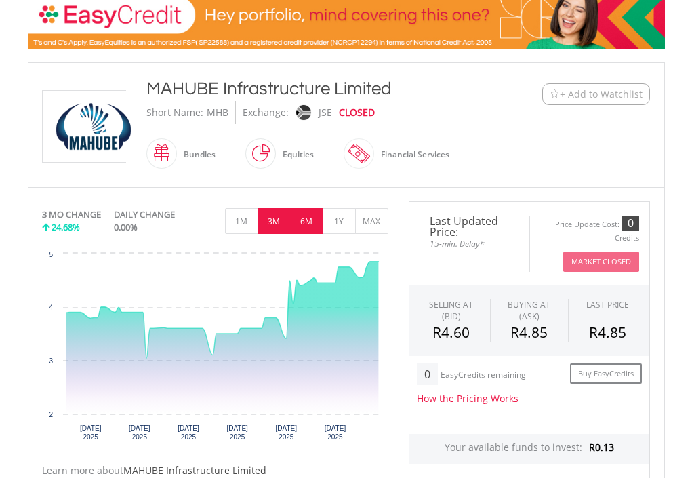
click at [304, 224] on button "6M" at bounding box center [306, 221] width 33 height 26
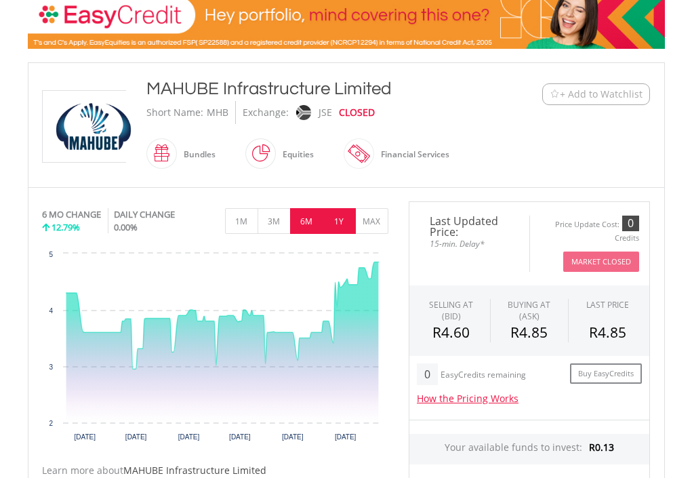
click at [338, 220] on button "1Y" at bounding box center [339, 221] width 33 height 26
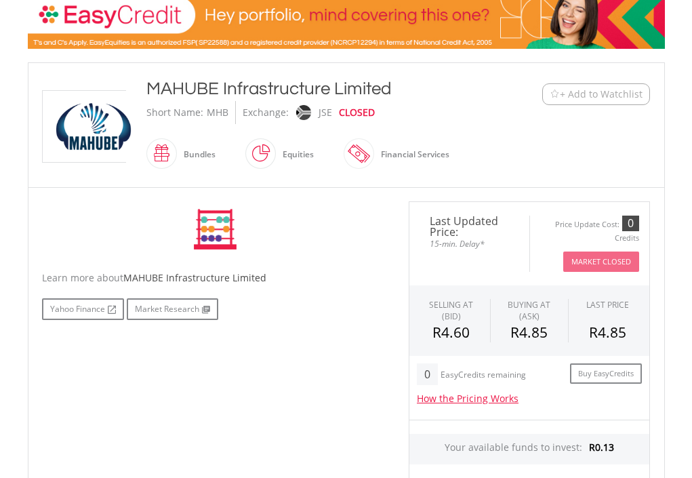
click at [338, 220] on div "No chart available. 6 MO CHANGE 12.79% DAILY CHANGE 0.00% 1M 3M 6M 1Y MAX Chart…" at bounding box center [215, 229] width 346 height 56
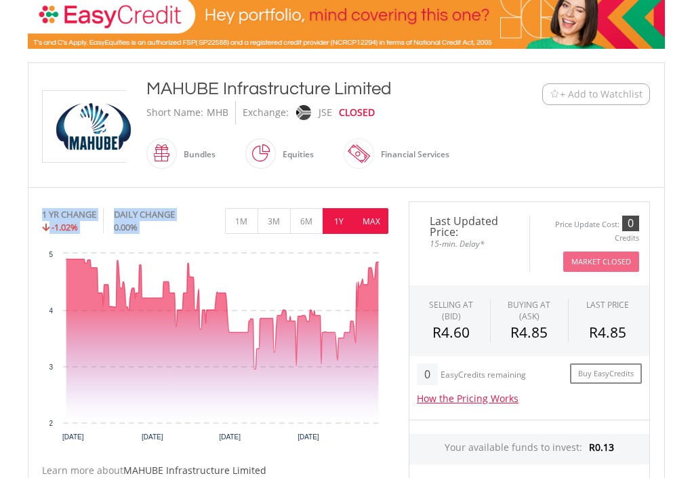
click at [373, 222] on button "MAX" at bounding box center [371, 221] width 33 height 26
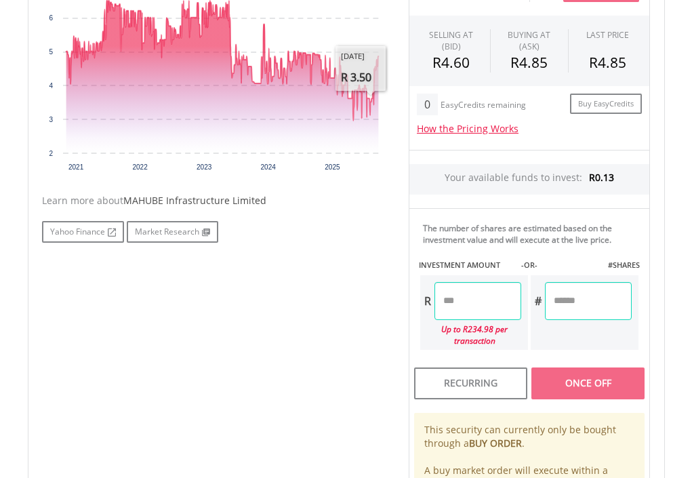
scroll to position [474, 0]
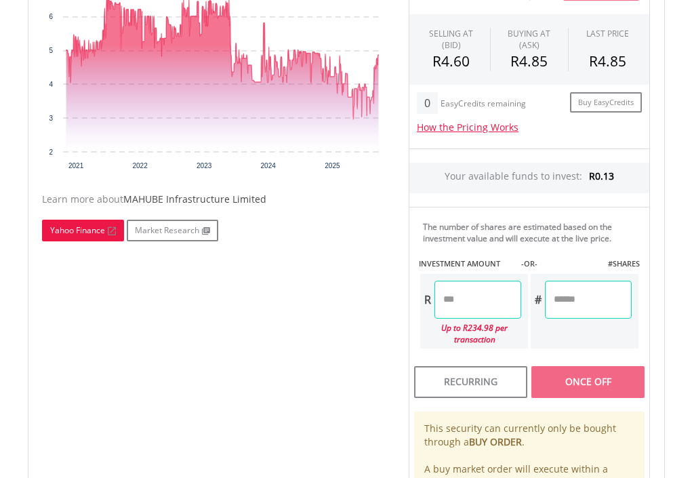
click at [101, 231] on link "Yahoo Finance" at bounding box center [83, 231] width 82 height 22
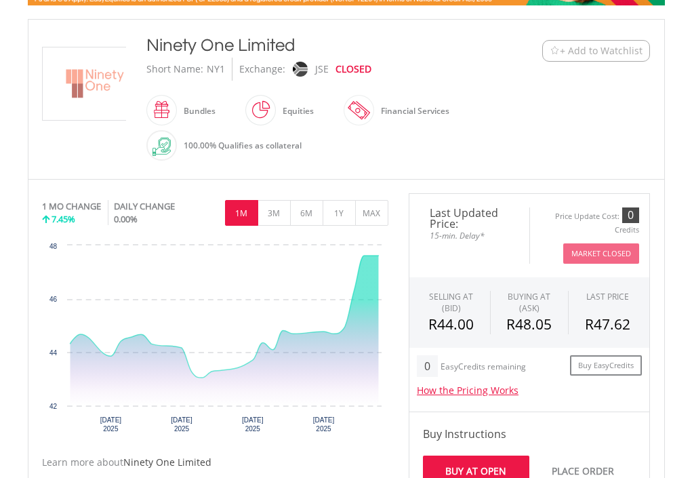
scroll to position [271, 0]
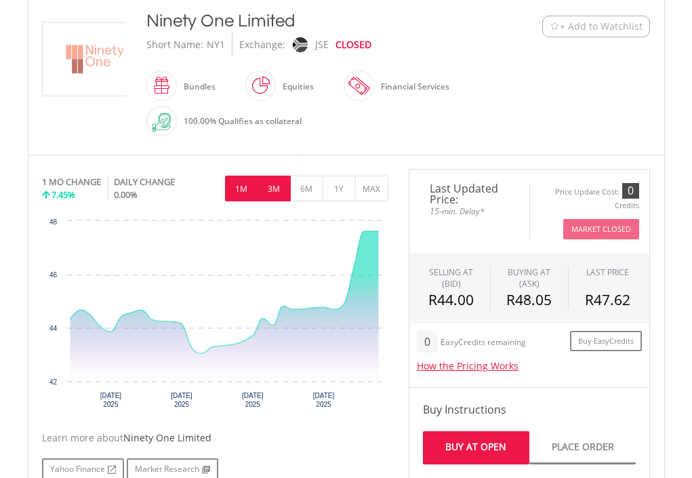
click at [279, 185] on button "3M" at bounding box center [274, 189] width 33 height 26
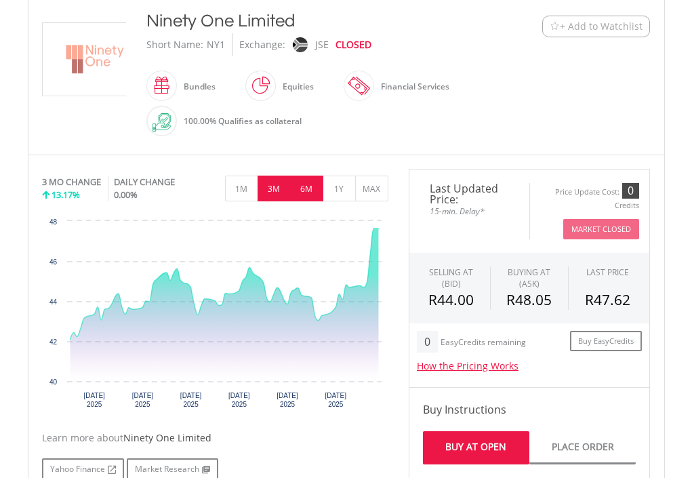
click at [303, 194] on button "6M" at bounding box center [306, 189] width 33 height 26
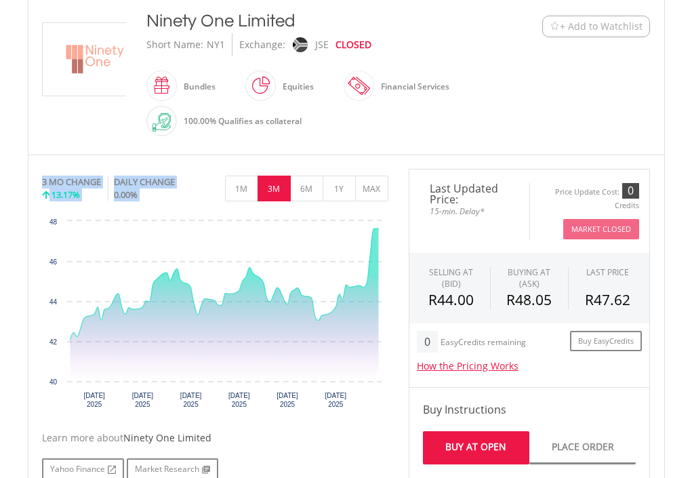
click at [304, 193] on div "No chart available. 3 MO CHANGE 13.17% DAILY CHANGE 0.00% 1M 3M 6M 1Y MAX Chart…" at bounding box center [215, 293] width 346 height 249
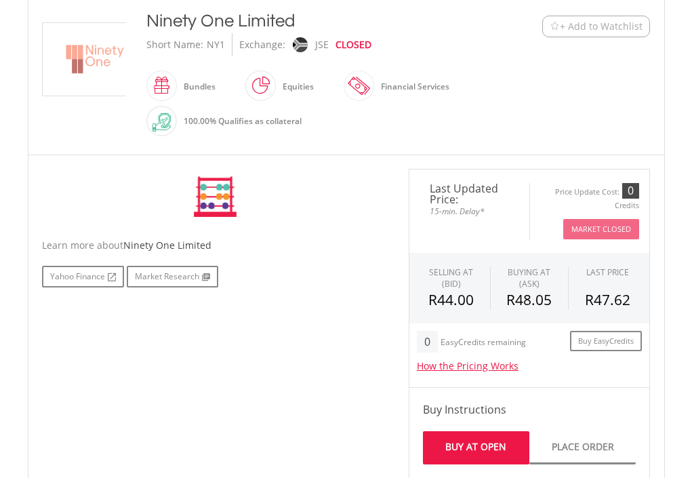
click at [304, 193] on div "No chart available. 3 MO CHANGE 13.17% DAILY CHANGE 0.00% 1M 3M 6M 1Y MAX Chart…" at bounding box center [215, 197] width 346 height 56
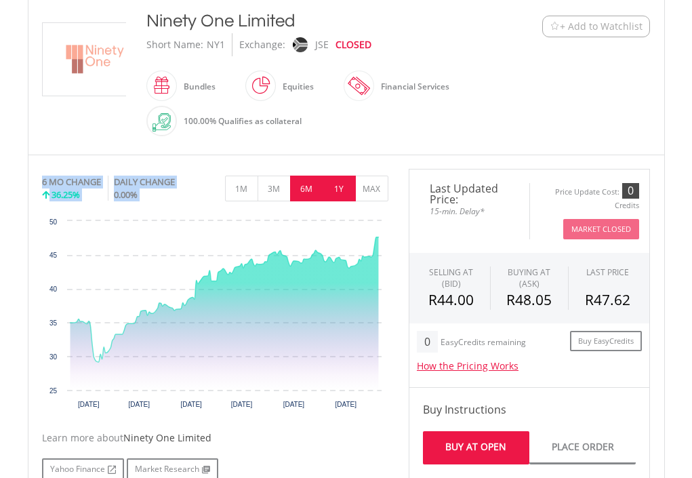
click at [340, 195] on button "1Y" at bounding box center [339, 189] width 33 height 26
click at [340, 195] on div "No chart available. 6 MO CHANGE 36.25% DAILY CHANGE 0.00% 1M 3M 6M 1Y MAX Chart…" at bounding box center [215, 293] width 346 height 249
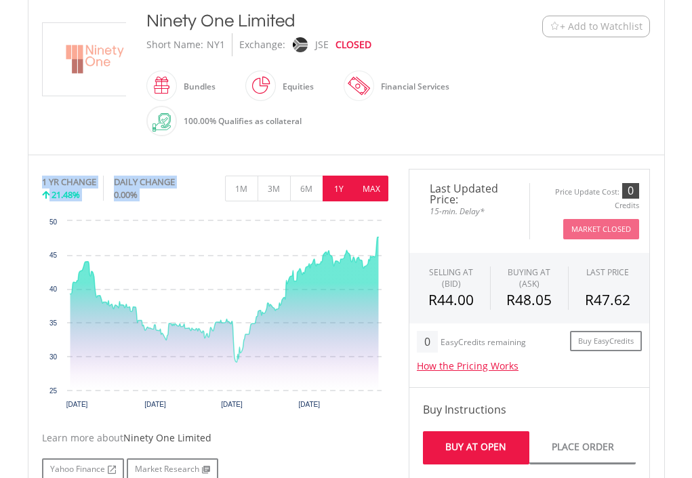
click at [376, 190] on button "MAX" at bounding box center [371, 189] width 33 height 26
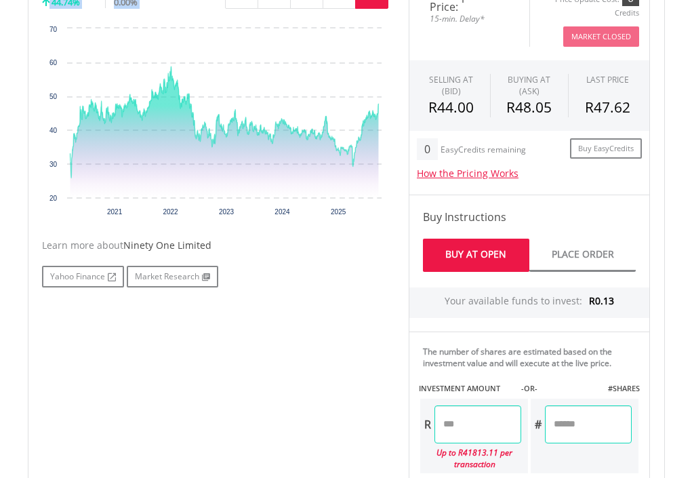
scroll to position [542, 0]
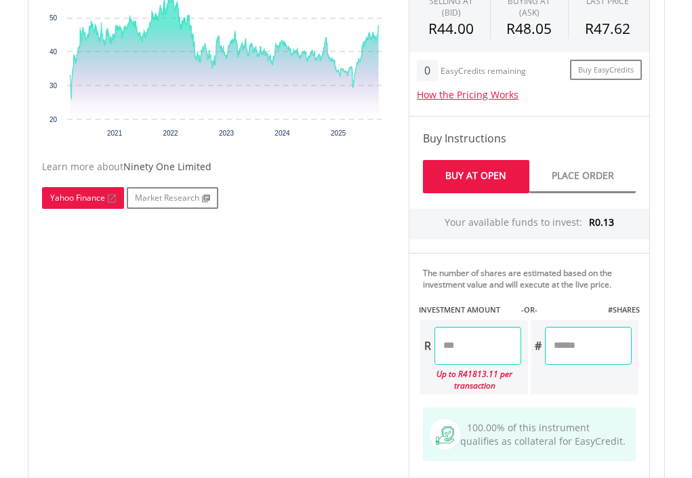
click at [90, 199] on link "Yahoo Finance" at bounding box center [83, 198] width 82 height 22
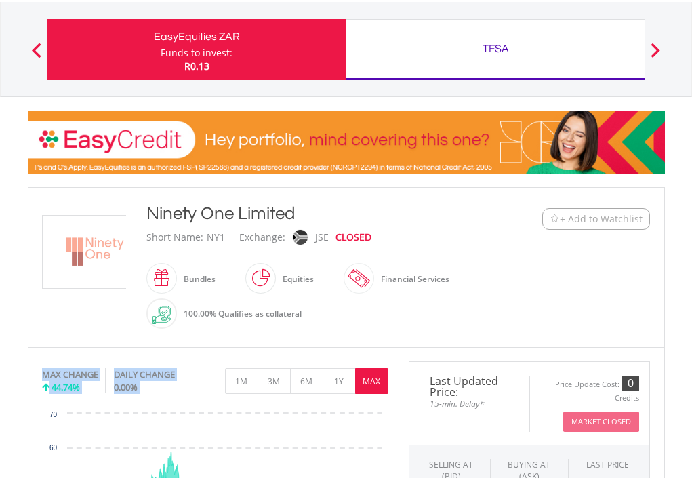
scroll to position [0, 0]
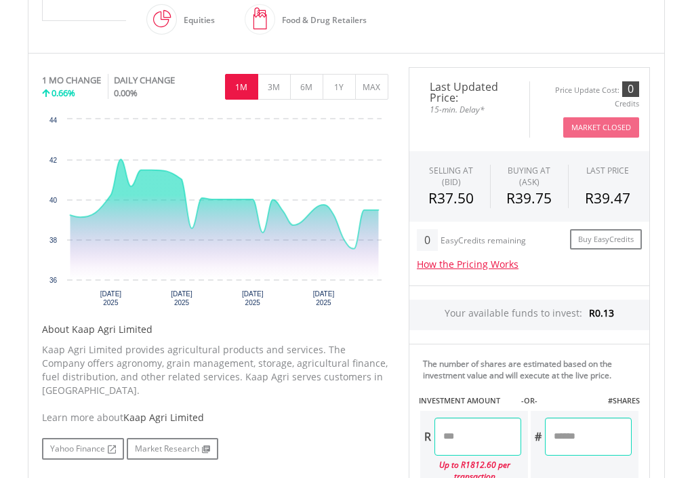
scroll to position [339, 0]
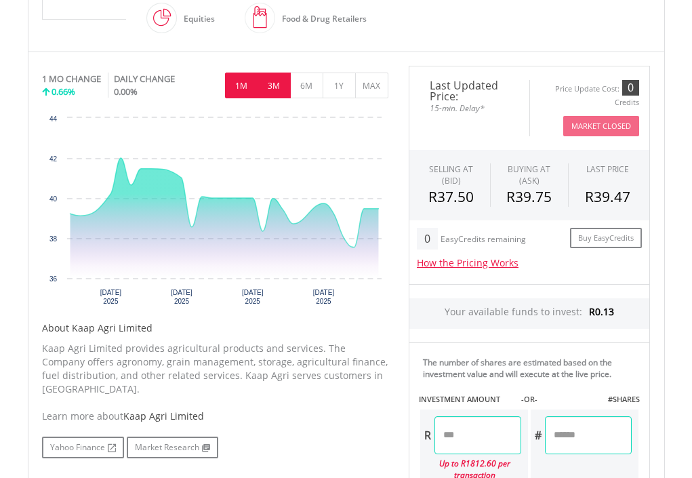
click at [281, 88] on button "3M" at bounding box center [274, 86] width 33 height 26
click at [281, 88] on div "No chart available. 1 MO CHANGE 0.66% DAILY CHANGE 0.00% 1M 3M 6M 1Y MAX Chart …" at bounding box center [215, 190] width 346 height 249
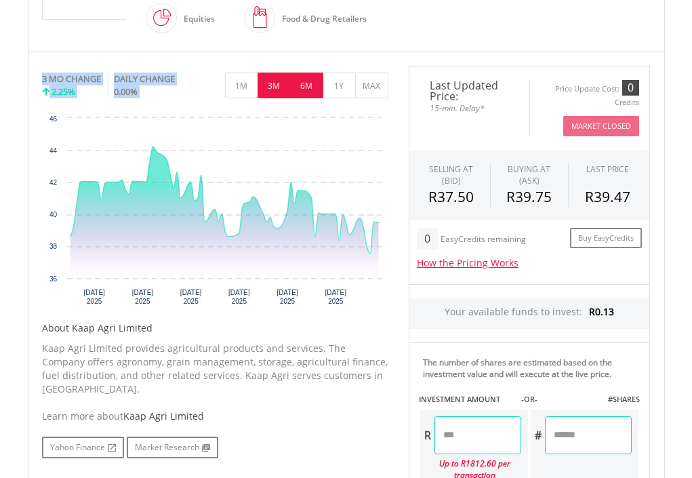
click at [300, 90] on button "6M" at bounding box center [306, 86] width 33 height 26
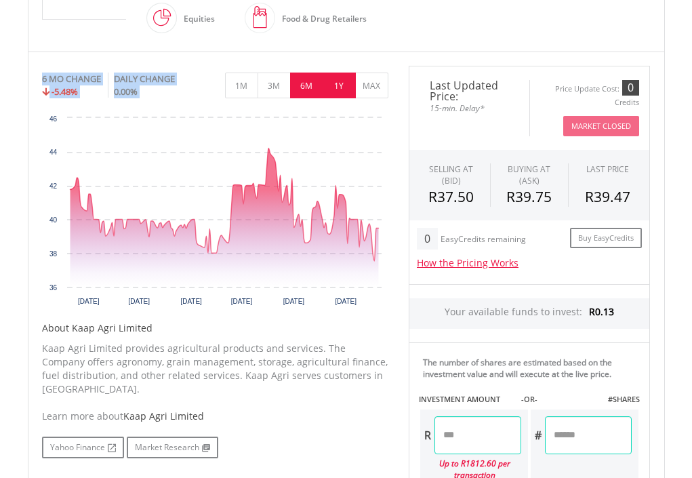
click at [348, 93] on button "1Y" at bounding box center [339, 86] width 33 height 26
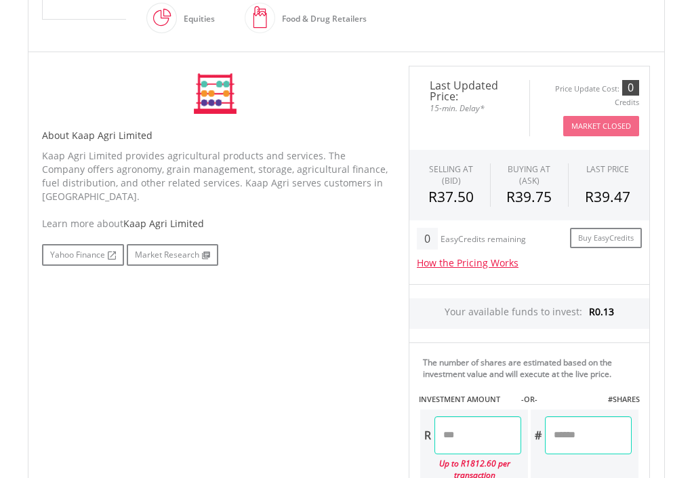
click at [348, 93] on div "No chart available. 6 MO CHANGE -5.48% DAILY CHANGE 0.00% 1M 3M 6M 1Y MAX Chart…" at bounding box center [215, 94] width 346 height 56
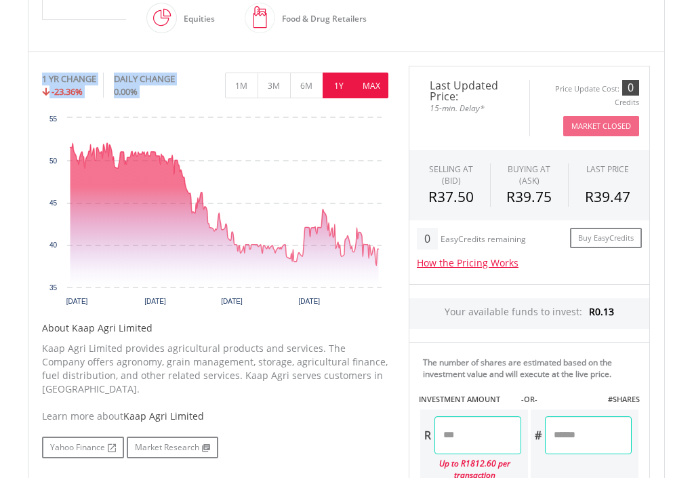
click at [368, 87] on button "MAX" at bounding box center [371, 86] width 33 height 26
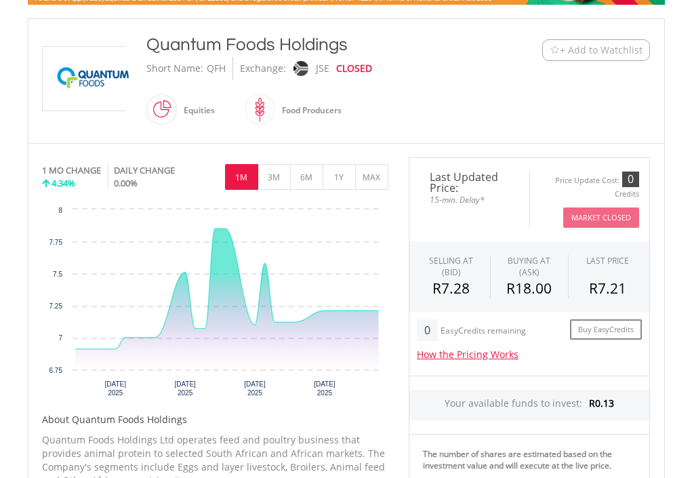
scroll to position [271, 0]
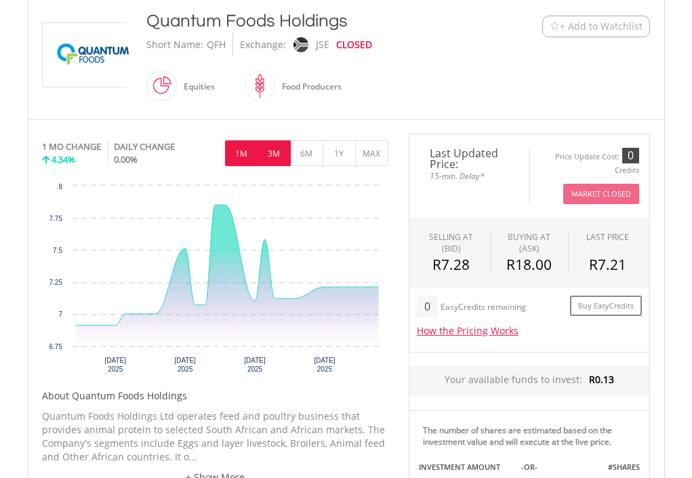
click at [279, 160] on button "3M" at bounding box center [274, 153] width 33 height 26
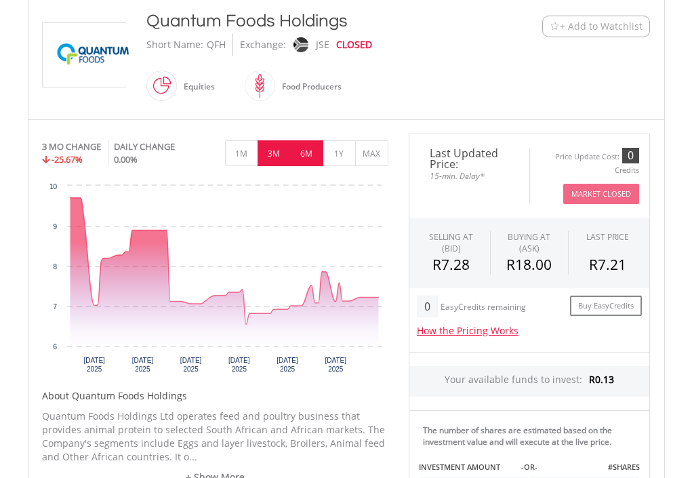
click at [304, 159] on button "6M" at bounding box center [306, 153] width 33 height 26
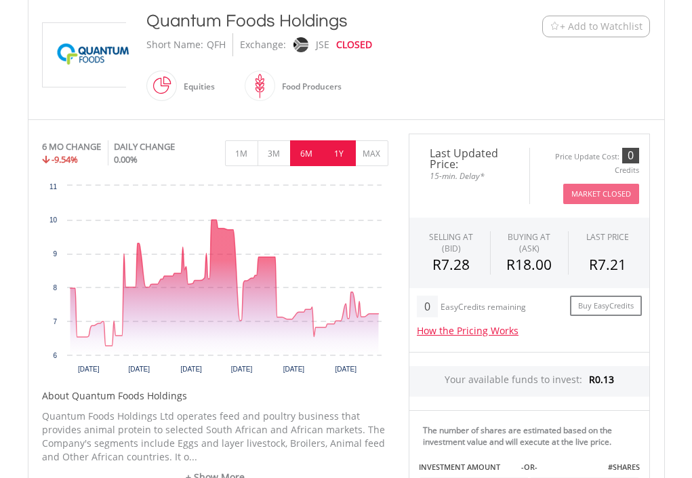
click at [348, 159] on button "1Y" at bounding box center [339, 153] width 33 height 26
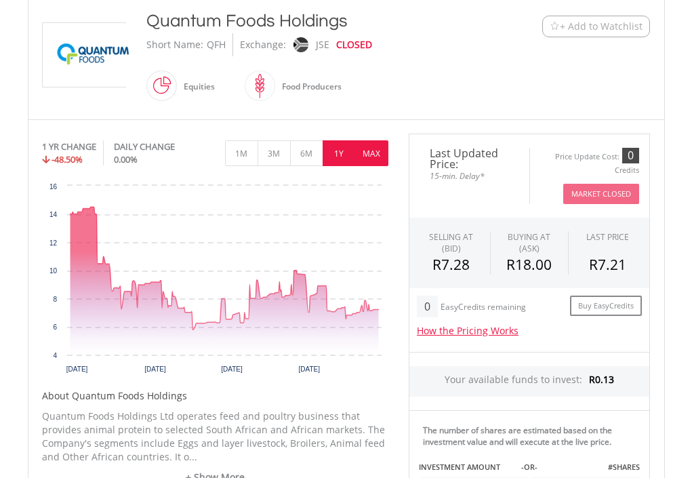
click at [366, 156] on button "MAX" at bounding box center [371, 153] width 33 height 26
click at [366, 156] on div "No chart available. 1 YR CHANGE -48.50% DAILY CHANGE 0.00% 1M 3M 6M 1Y MAX Char…" at bounding box center [215, 258] width 346 height 249
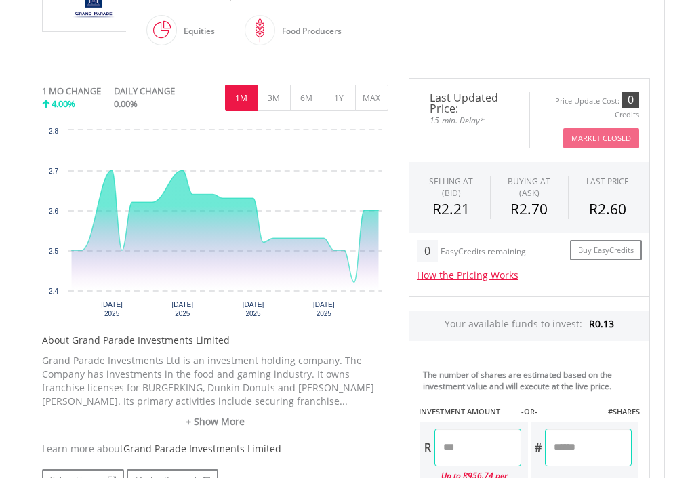
scroll to position [339, 0]
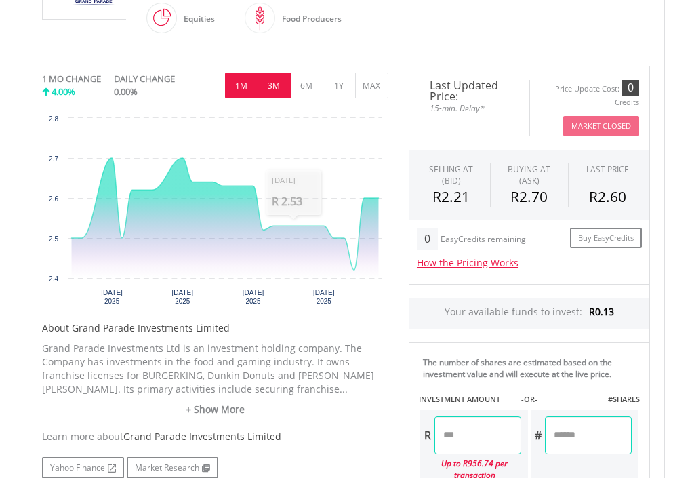
click at [284, 89] on button "3M" at bounding box center [274, 86] width 33 height 26
click at [284, 89] on div "No chart available. 1 MO CHANGE 4.00% DAILY CHANGE 0.00% 1M 3M 6M 1Y MAX Chart …" at bounding box center [215, 190] width 346 height 249
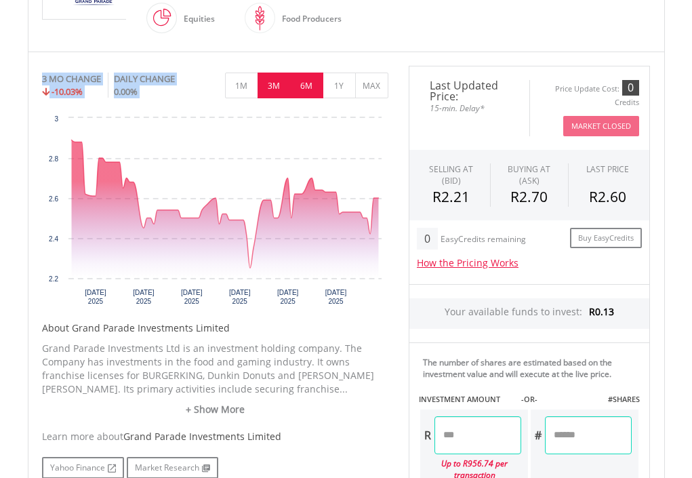
click at [306, 88] on button "6M" at bounding box center [306, 86] width 33 height 26
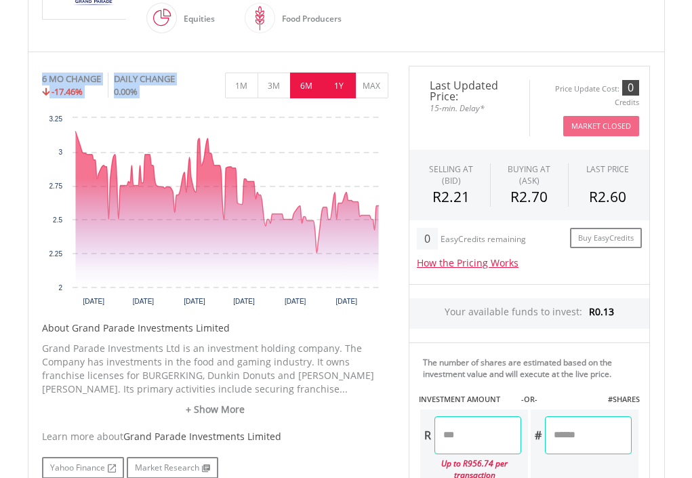
click at [354, 88] on button "1Y" at bounding box center [339, 86] width 33 height 26
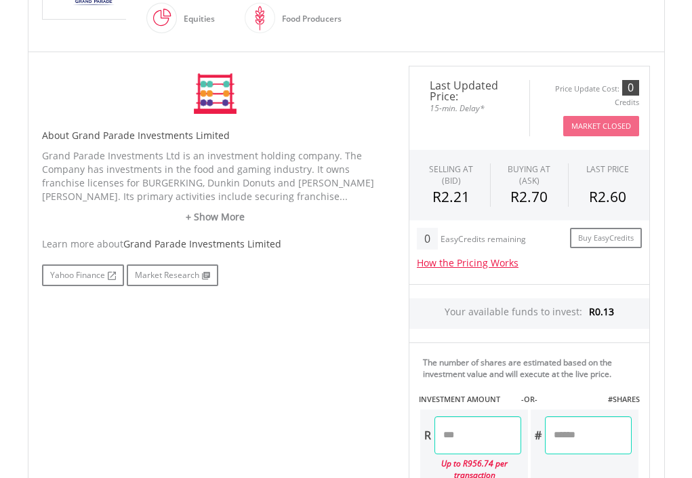
click at [354, 88] on div "No chart available. 6 MO CHANGE -17.46% DAILY CHANGE 0.00% 1M 3M 6M 1Y MAX Char…" at bounding box center [215, 94] width 346 height 56
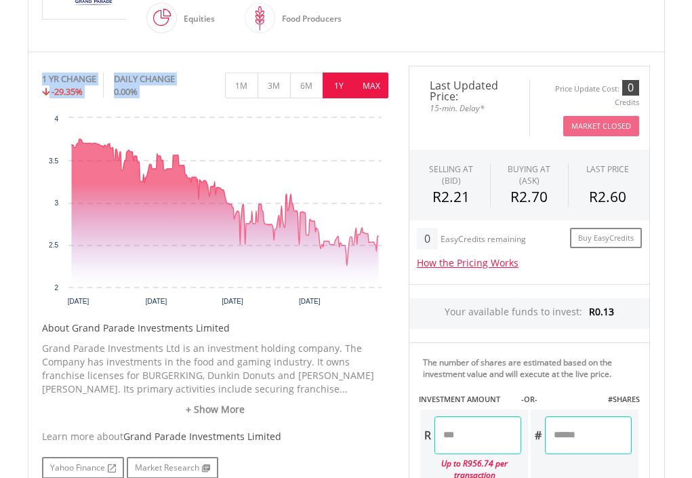
click at [367, 86] on button "MAX" at bounding box center [371, 86] width 33 height 26
click at [367, 86] on div "No chart available. 1 YR CHANGE -29.35% DAILY CHANGE 0.00% 1M 3M 6M 1Y MAX Char…" at bounding box center [215, 190] width 346 height 249
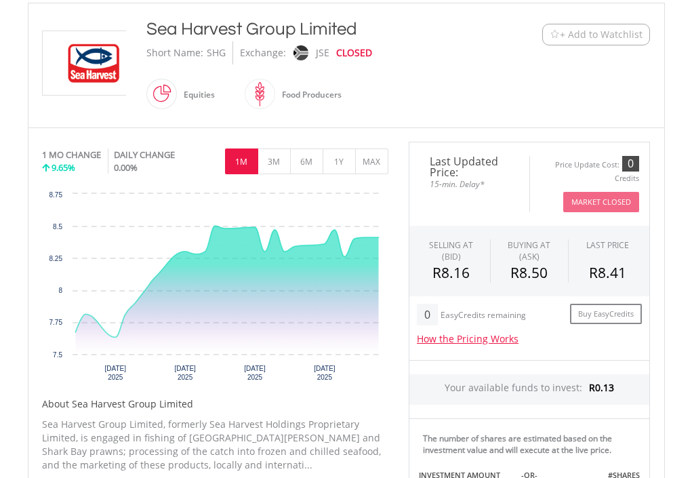
scroll to position [271, 0]
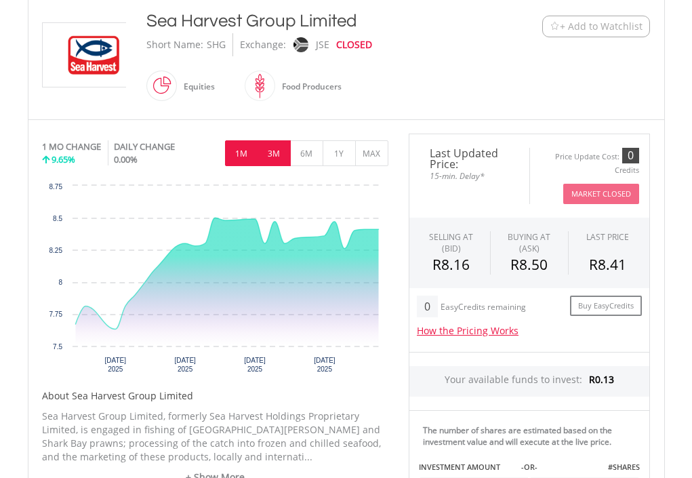
click at [276, 150] on button "3M" at bounding box center [274, 153] width 33 height 26
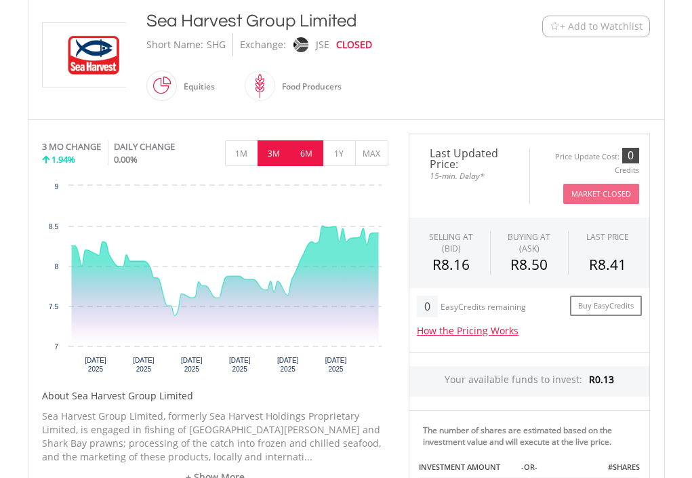
click at [305, 157] on button "6M" at bounding box center [306, 153] width 33 height 26
click at [305, 157] on div "No chart available. 3 MO CHANGE 1.94% DAILY CHANGE 0.00% 1M 3M 6M 1Y MAX Chart …" at bounding box center [215, 258] width 346 height 249
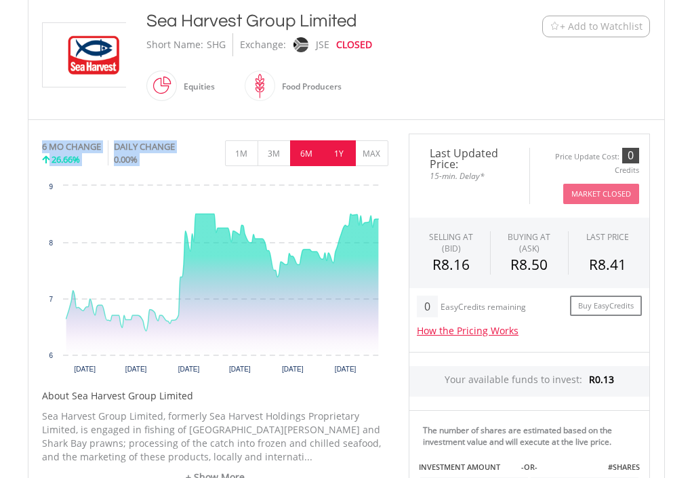
click at [338, 156] on button "1Y" at bounding box center [339, 153] width 33 height 26
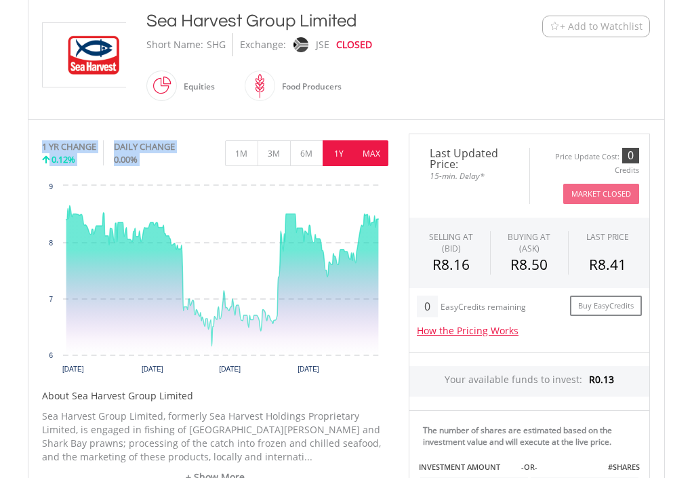
click at [371, 152] on button "MAX" at bounding box center [371, 153] width 33 height 26
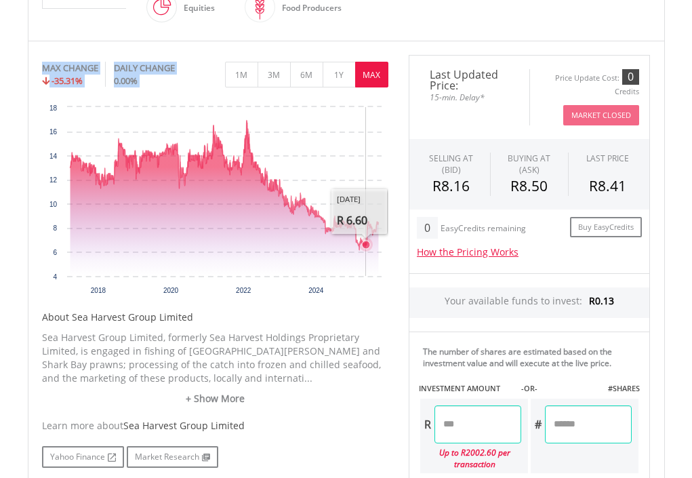
scroll to position [542, 0]
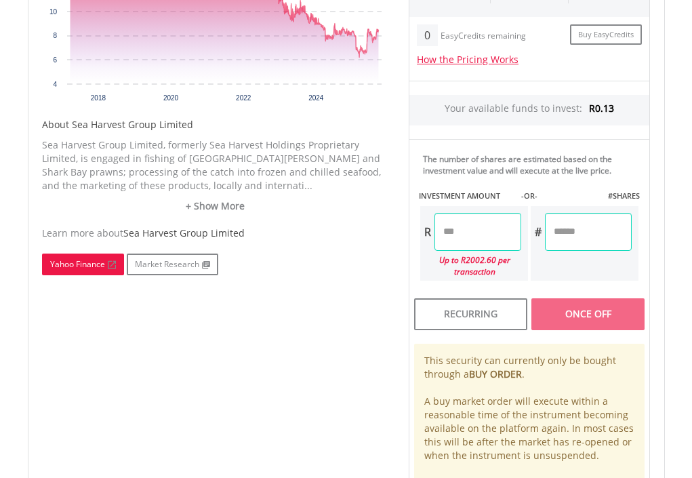
click at [104, 266] on link "Yahoo Finance" at bounding box center [83, 264] width 82 height 22
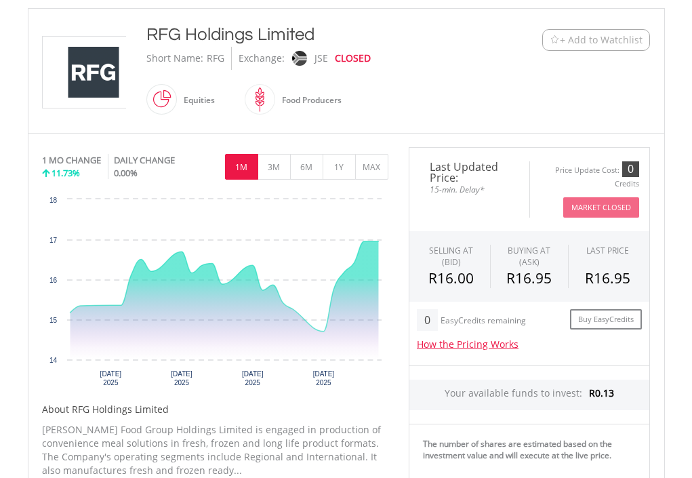
scroll to position [271, 0]
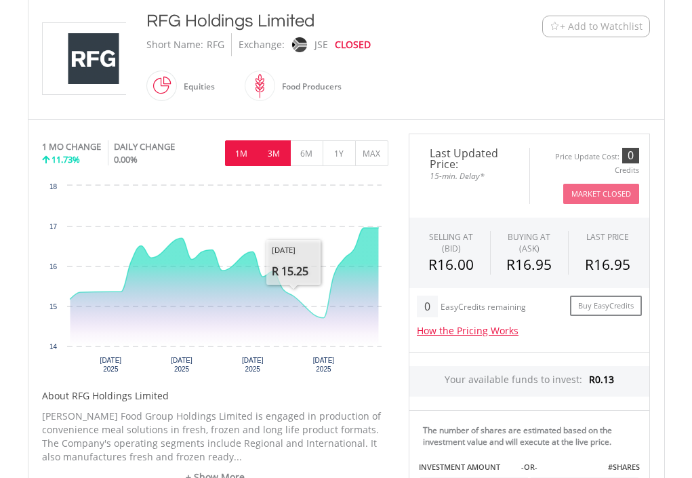
click at [277, 161] on button "3M" at bounding box center [274, 153] width 33 height 26
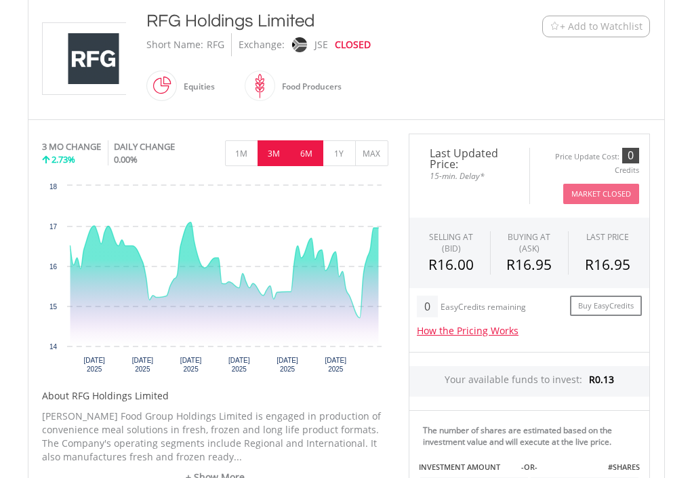
click at [307, 159] on button "6M" at bounding box center [306, 153] width 33 height 26
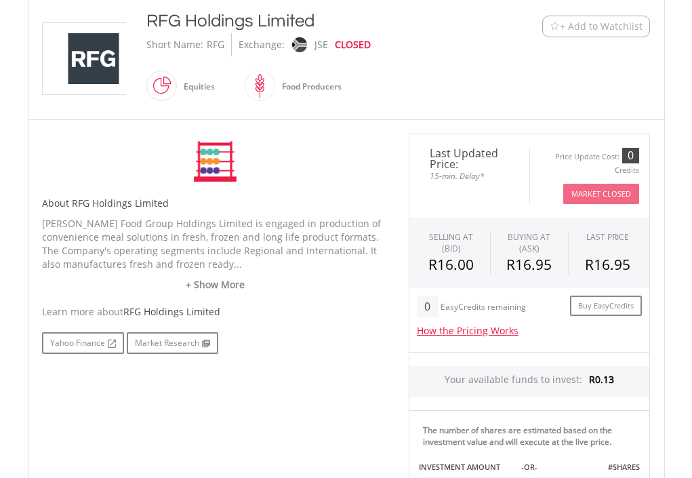
click at [307, 159] on div "No chart available. 3 MO CHANGE 2.73% DAILY CHANGE 0.00% 1M 3M 6M 1Y MAX Chart …" at bounding box center [215, 162] width 346 height 56
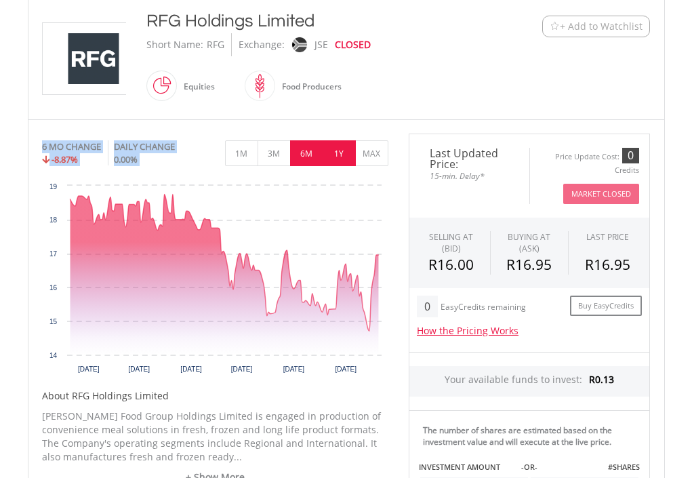
click at [346, 157] on button "1Y" at bounding box center [339, 153] width 33 height 26
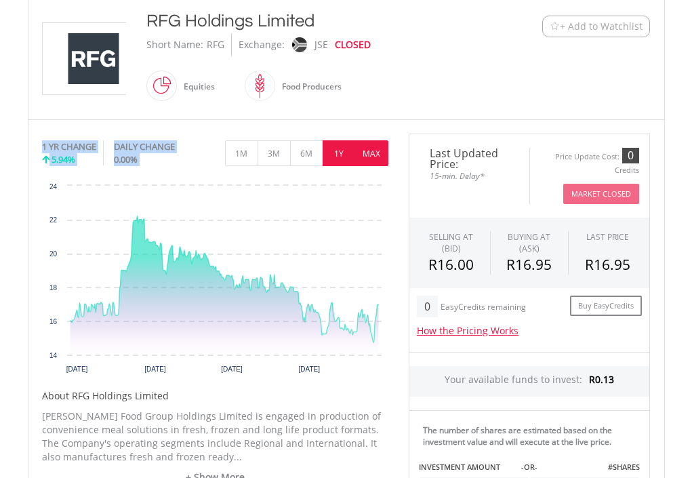
click at [367, 157] on button "MAX" at bounding box center [371, 153] width 33 height 26
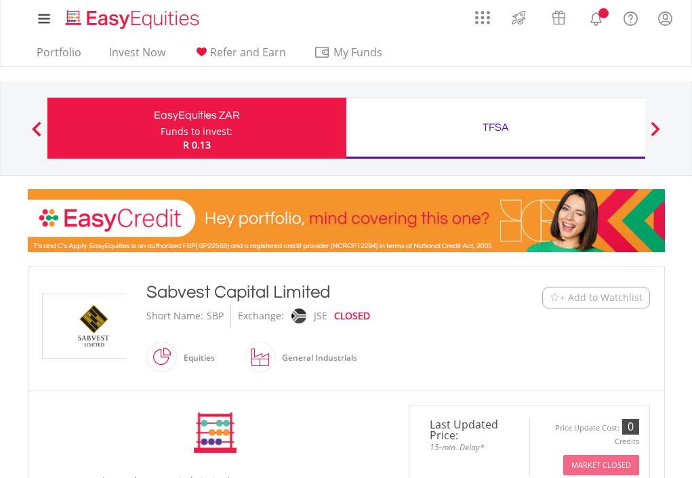
scroll to position [271, 0]
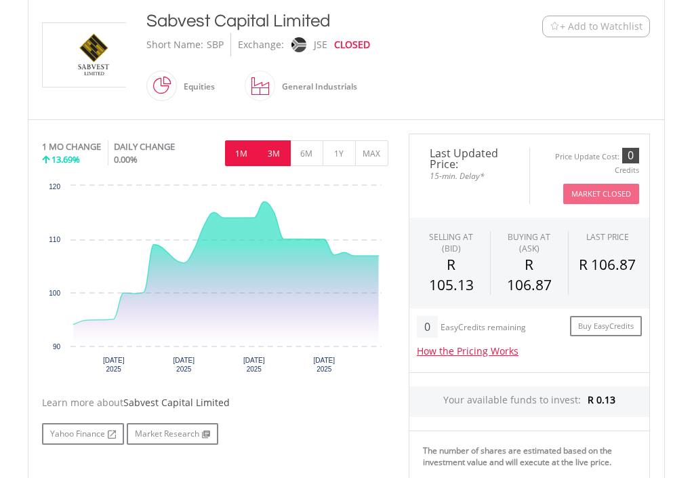
click at [282, 157] on button "3M" at bounding box center [274, 153] width 33 height 26
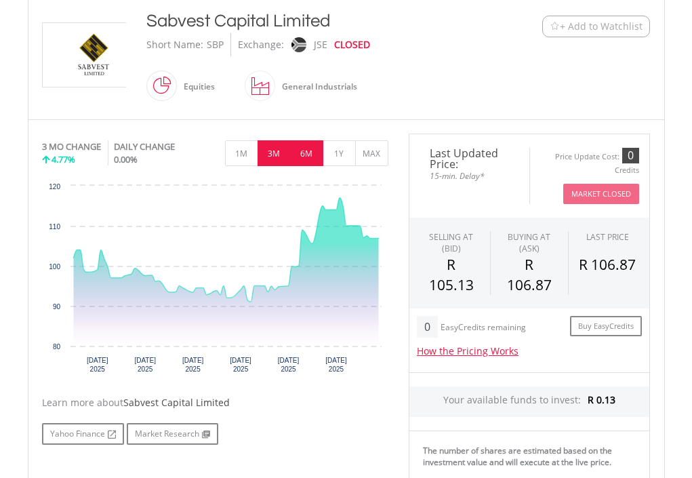
click at [310, 159] on button "6M" at bounding box center [306, 153] width 33 height 26
click at [310, 159] on div "No chart available. 3 MO CHANGE 4.77% DAILY CHANGE 0.00% 1M 3M 6M 1Y MAX Chart …" at bounding box center [215, 258] width 346 height 249
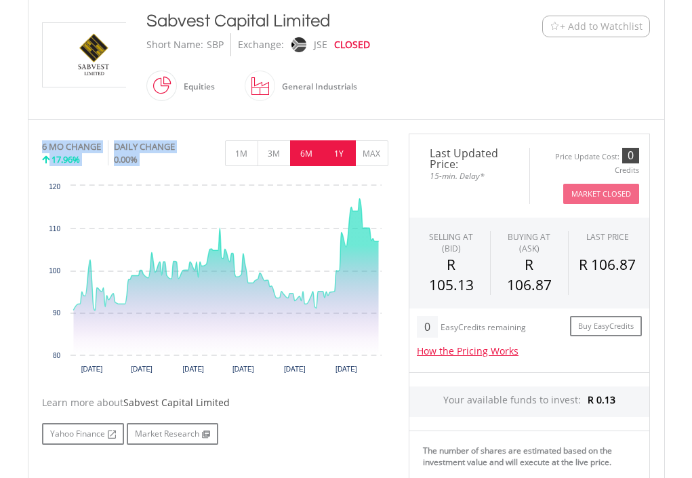
click at [347, 157] on button "1Y" at bounding box center [339, 153] width 33 height 26
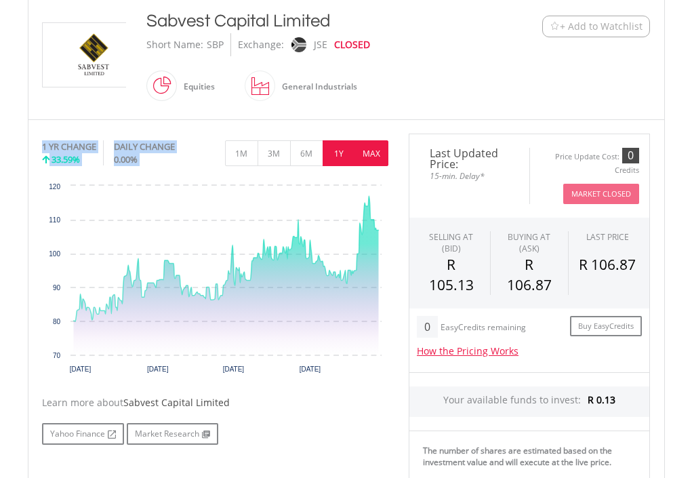
click at [367, 157] on button "MAX" at bounding box center [371, 153] width 33 height 26
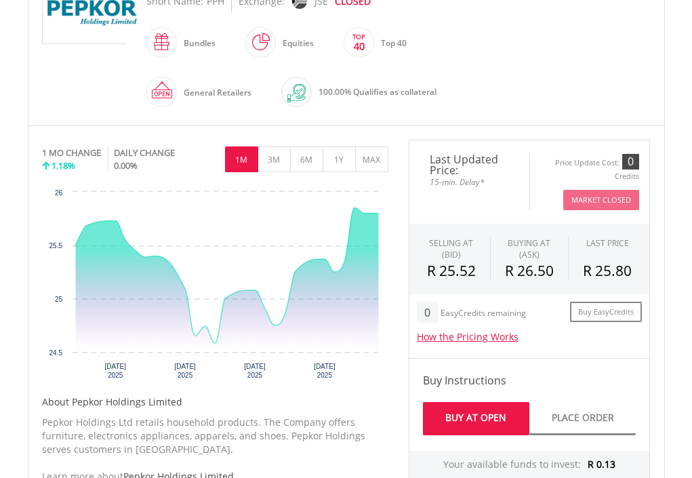
scroll to position [339, 0]
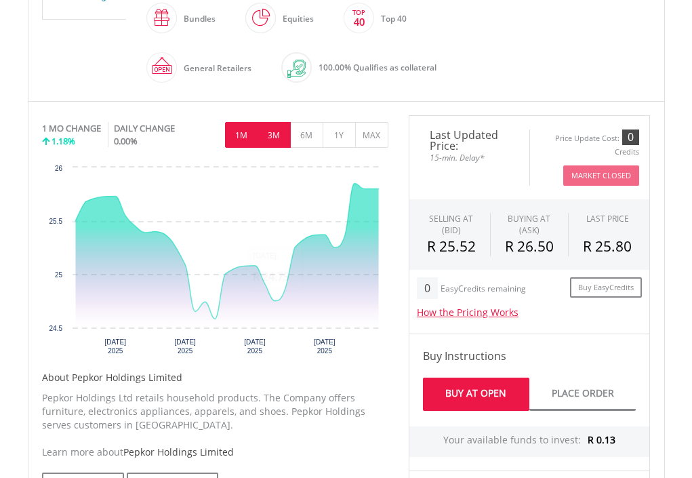
click at [281, 135] on button "3M" at bounding box center [274, 135] width 33 height 26
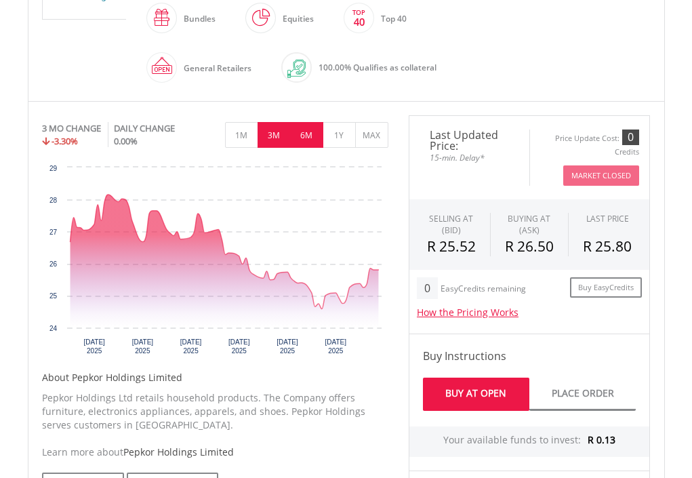
click at [306, 138] on button "6M" at bounding box center [306, 135] width 33 height 26
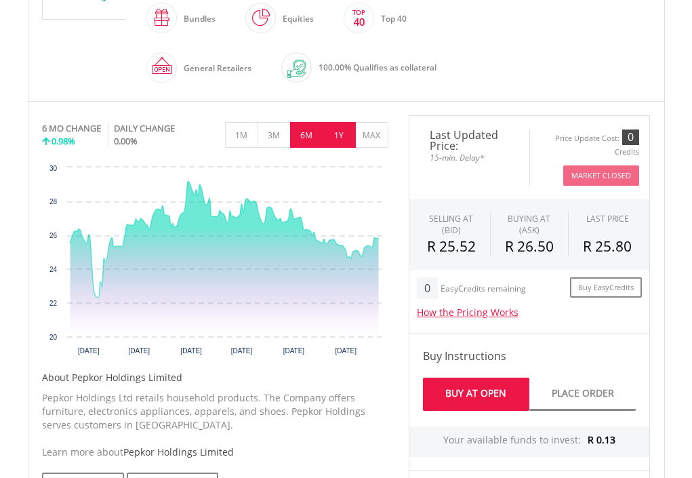
click at [338, 142] on button "1Y" at bounding box center [339, 135] width 33 height 26
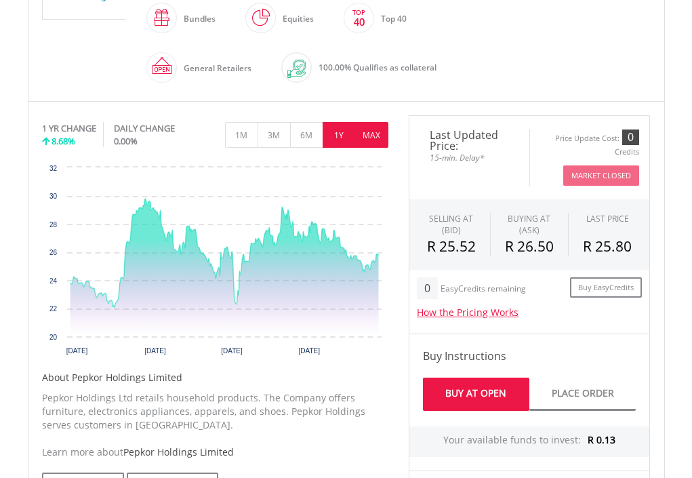
click at [370, 138] on button "MAX" at bounding box center [371, 135] width 33 height 26
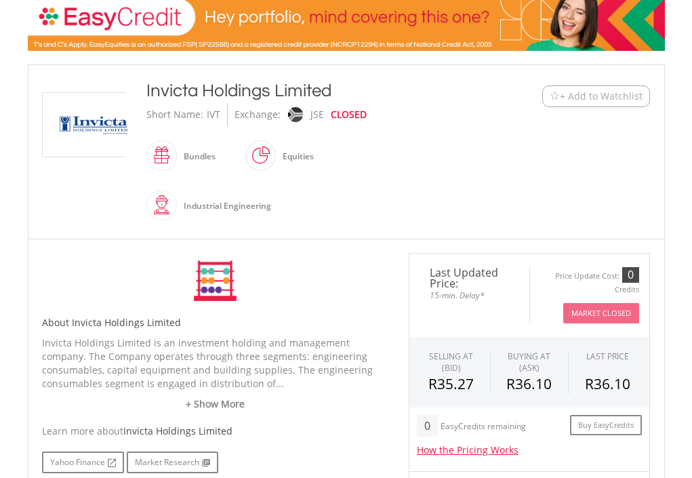
scroll to position [271, 0]
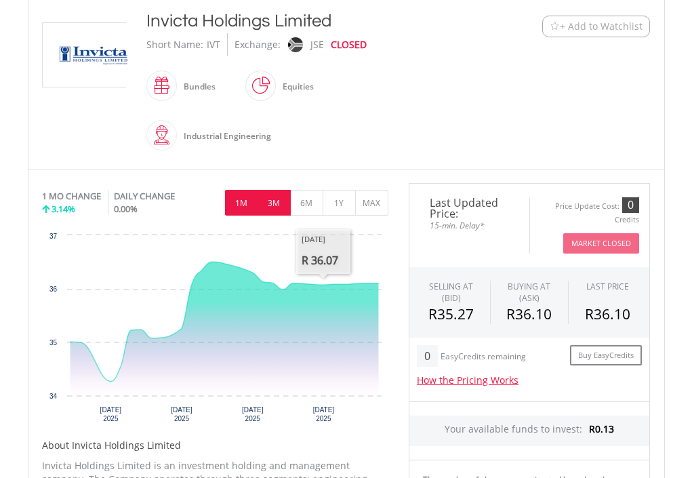
click at [278, 209] on button "3M" at bounding box center [274, 203] width 33 height 26
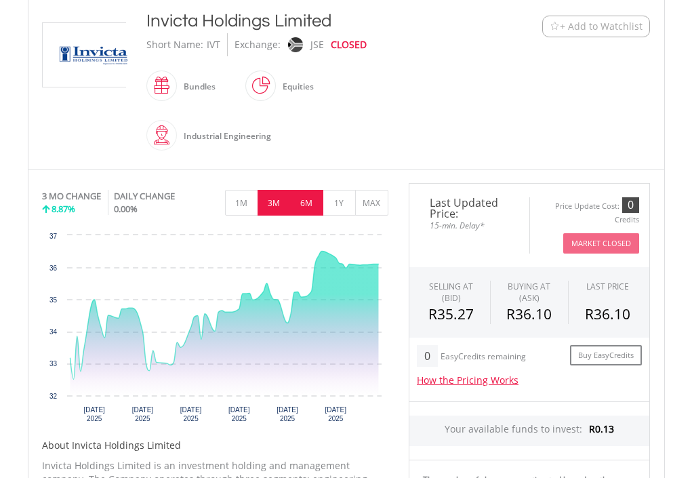
click at [310, 205] on button "6M" at bounding box center [306, 203] width 33 height 26
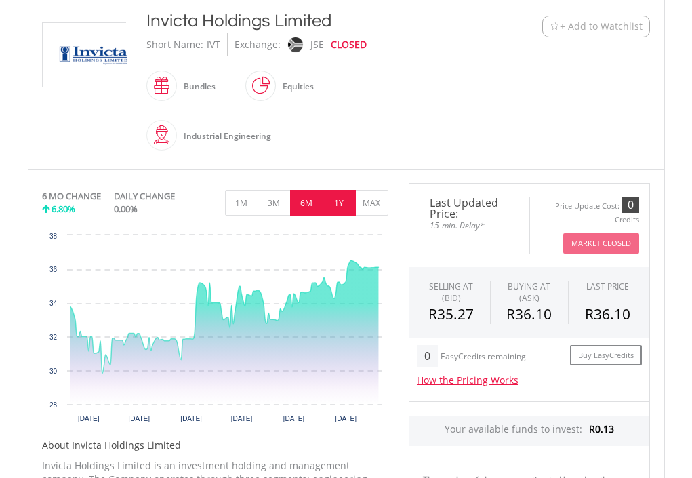
click at [338, 209] on button "1Y" at bounding box center [339, 203] width 33 height 26
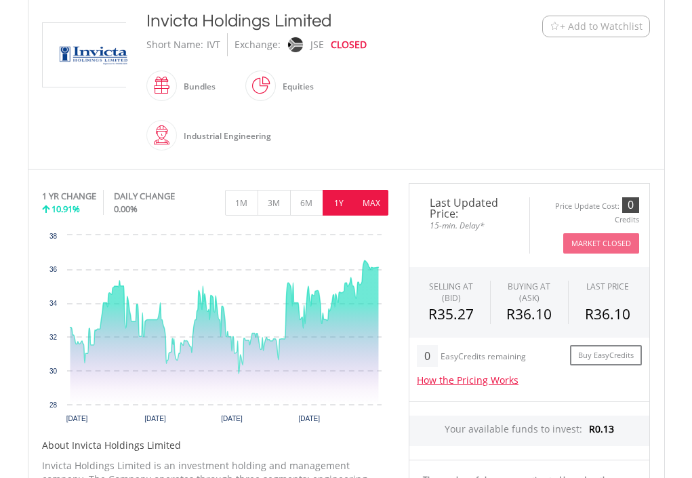
click at [368, 204] on button "MAX" at bounding box center [371, 203] width 33 height 26
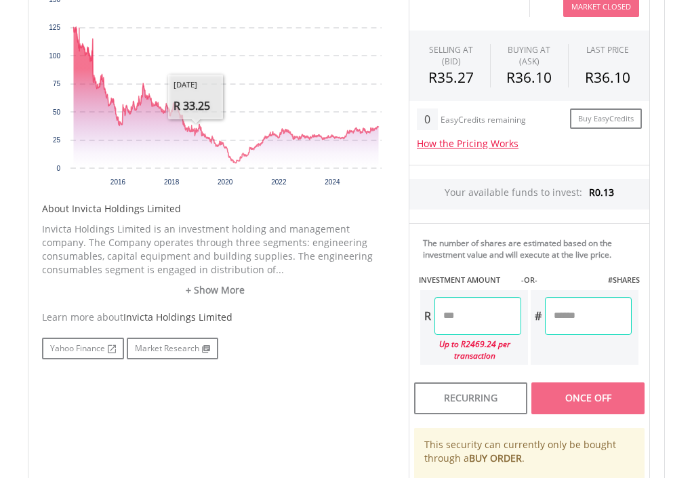
scroll to position [542, 0]
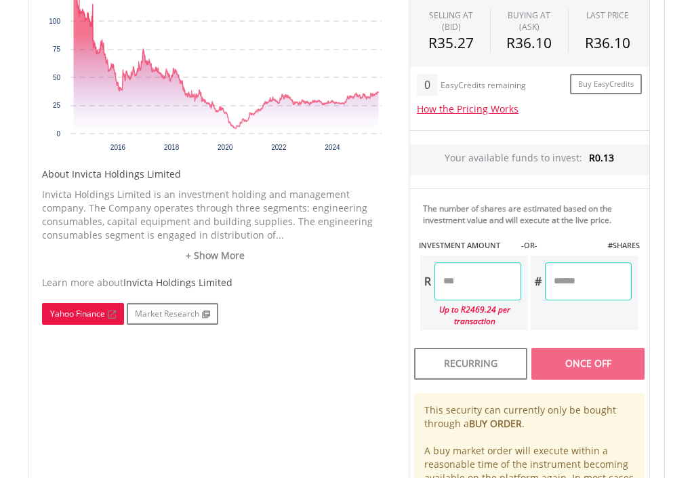
click at [83, 312] on link "Yahoo Finance" at bounding box center [83, 314] width 82 height 22
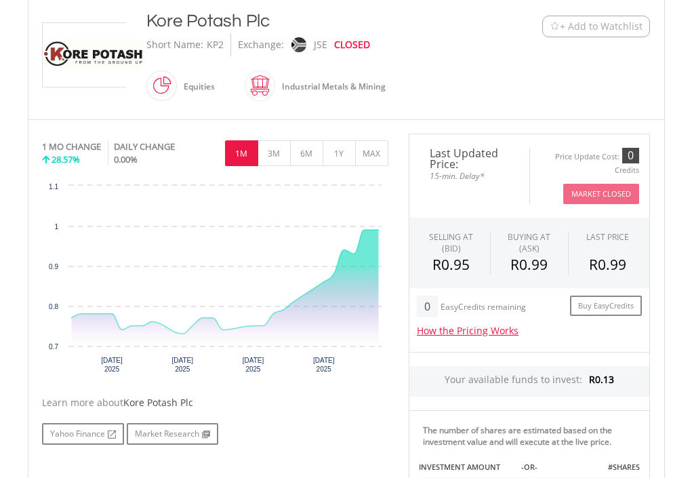
scroll to position [339, 0]
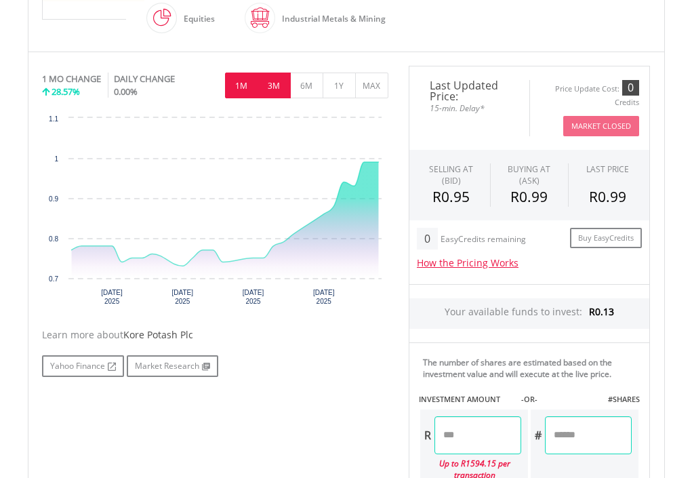
click at [274, 91] on button "3M" at bounding box center [274, 86] width 33 height 26
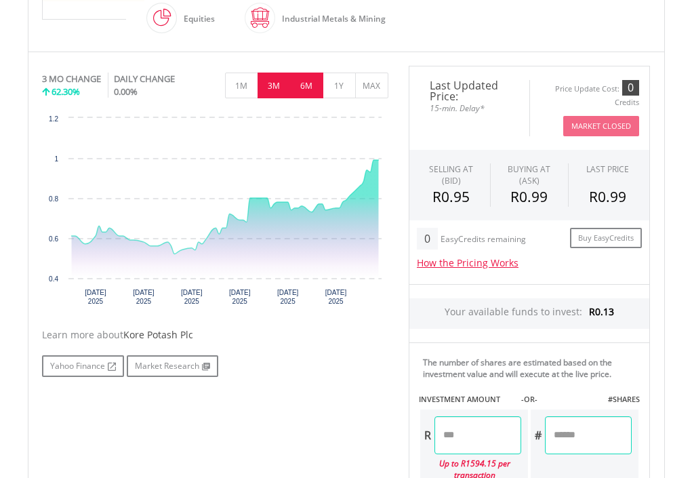
click at [308, 88] on button "6M" at bounding box center [306, 86] width 33 height 26
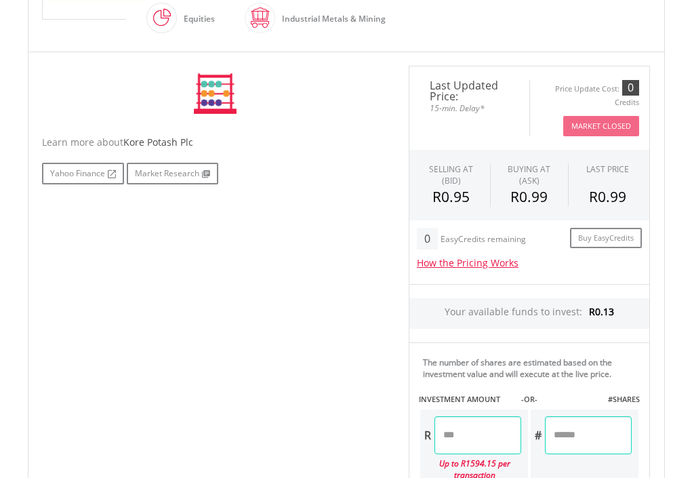
click at [309, 87] on div "No chart available. 3 MO CHANGE 62.30% DAILY CHANGE 0.00% 1M 3M 6M 1Y MAX Chart…" at bounding box center [215, 94] width 346 height 56
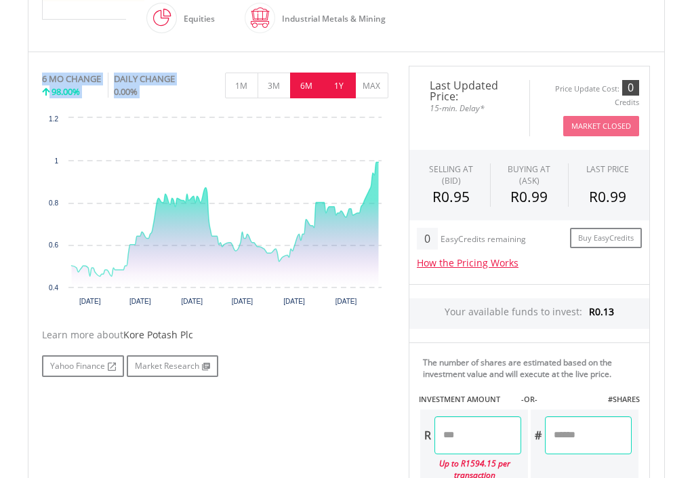
click at [351, 93] on button "1Y" at bounding box center [339, 86] width 33 height 26
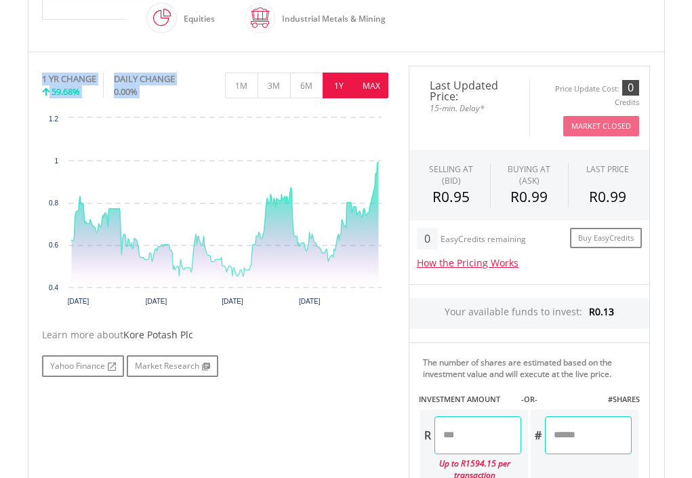
click at [371, 90] on button "MAX" at bounding box center [371, 86] width 33 height 26
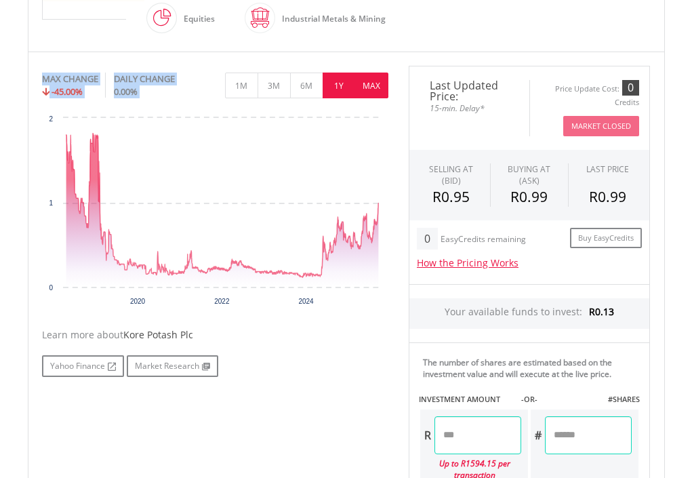
click at [348, 91] on button "1Y" at bounding box center [339, 86] width 33 height 26
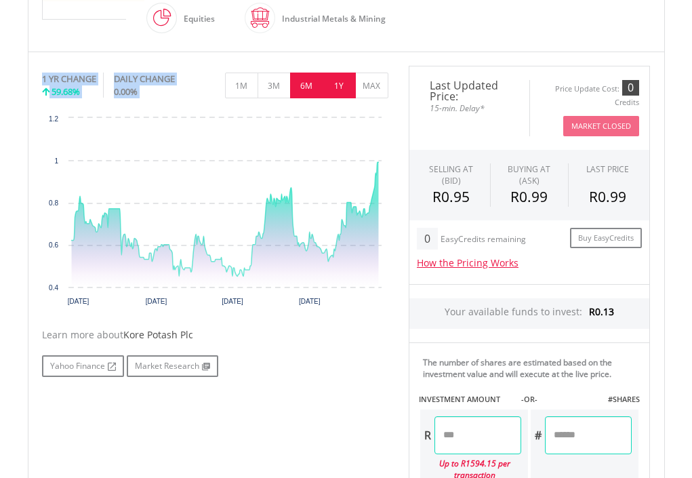
click at [312, 89] on button "6M" at bounding box center [306, 86] width 33 height 26
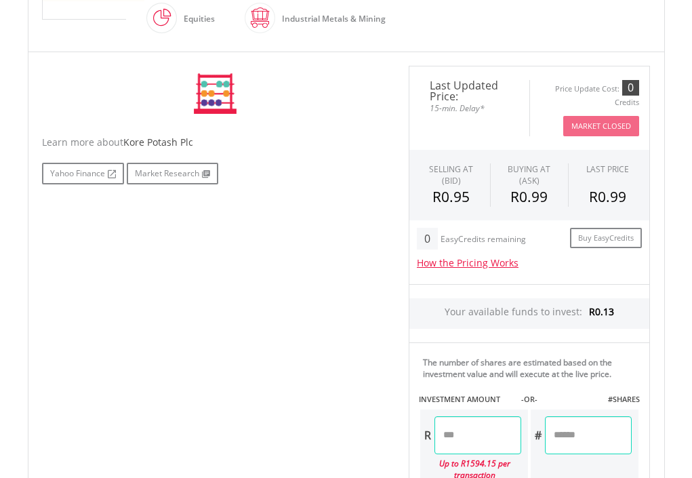
click at [312, 88] on div "No chart available. 1 YR CHANGE 59.68% DAILY CHANGE 0.00% 1M 3M 6M 1Y MAX Chart…" at bounding box center [215, 94] width 346 height 56
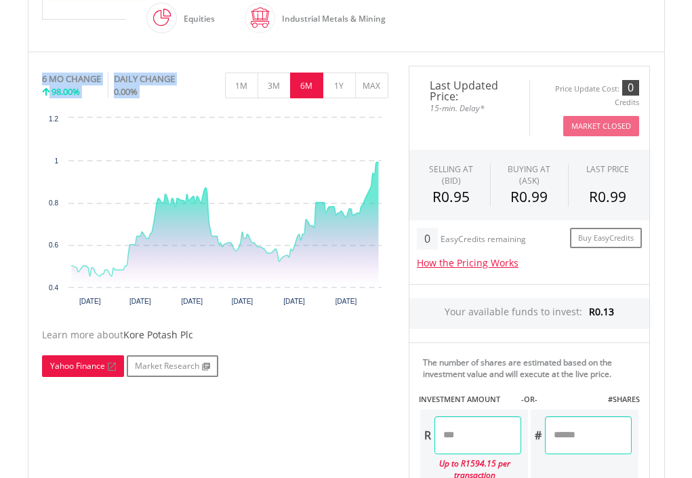
click at [85, 360] on link "Yahoo Finance" at bounding box center [83, 366] width 82 height 22
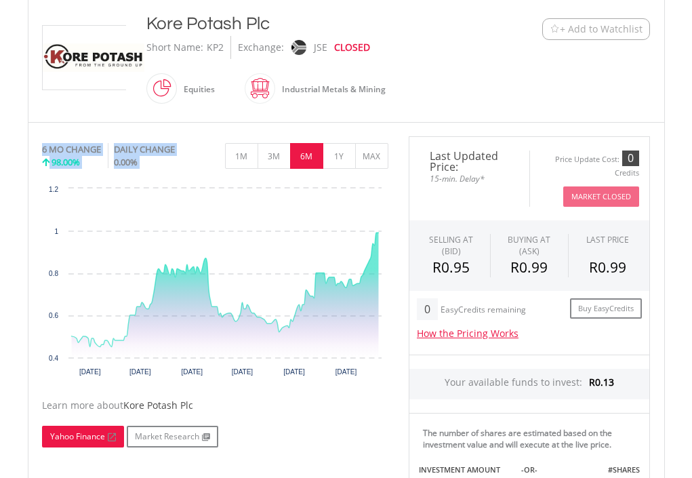
scroll to position [271, 0]
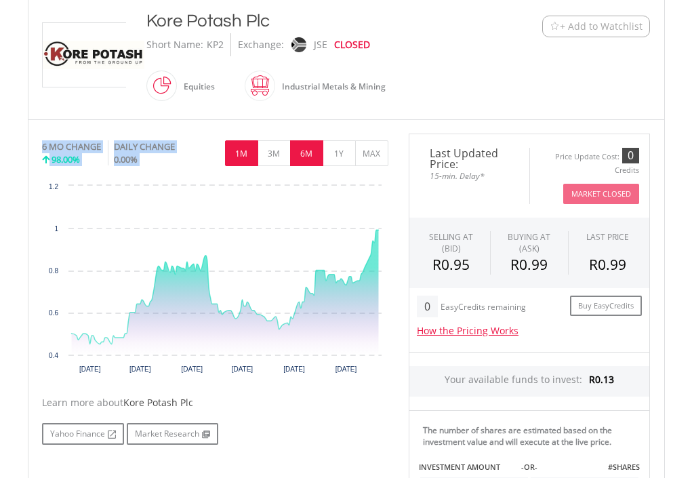
click at [244, 157] on button "1M" at bounding box center [241, 153] width 33 height 26
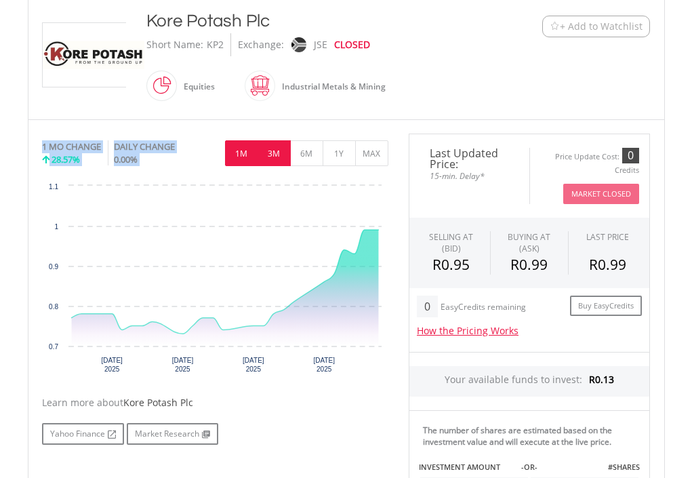
click at [273, 152] on button "3M" at bounding box center [274, 153] width 33 height 26
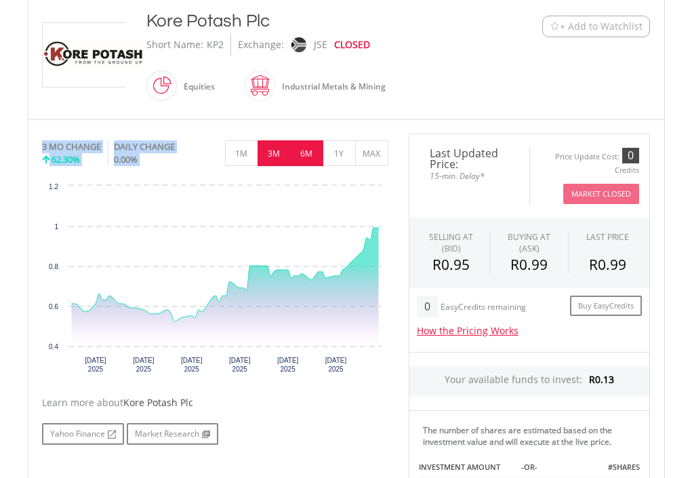
click at [306, 157] on button "6M" at bounding box center [306, 153] width 33 height 26
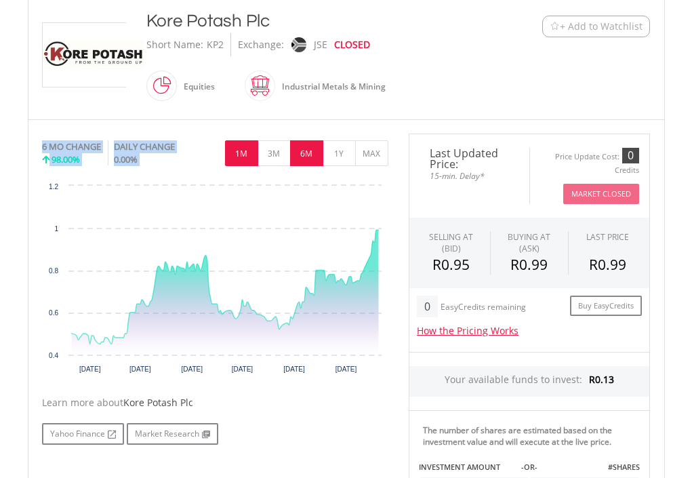
click at [253, 157] on button "1M" at bounding box center [241, 153] width 33 height 26
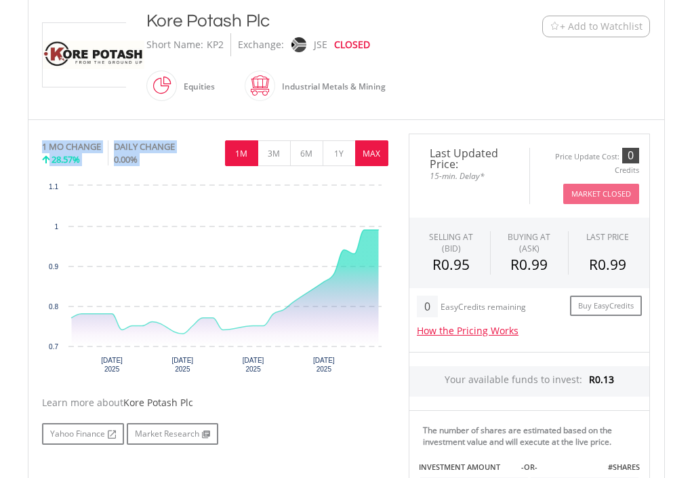
click at [382, 150] on button "MAX" at bounding box center [371, 153] width 33 height 26
click at [382, 150] on div "No chart available. 1 MO CHANGE 28.57% DAILY CHANGE 0.00% 1M 3M 6M 1Y MAX Chart…" at bounding box center [215, 258] width 346 height 249
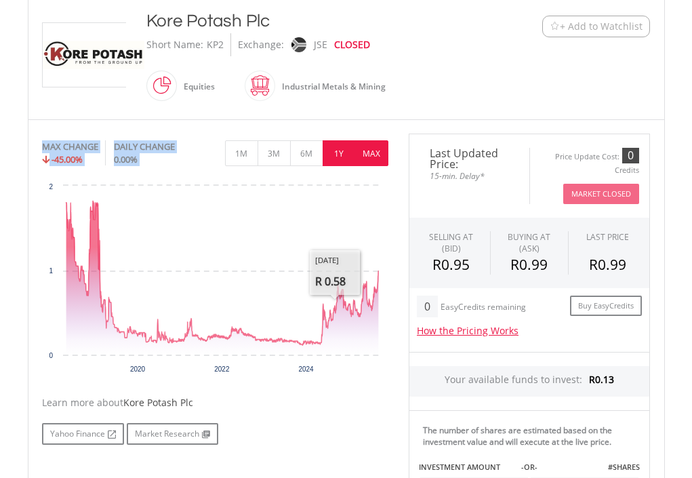
click at [340, 157] on button "1Y" at bounding box center [339, 153] width 33 height 26
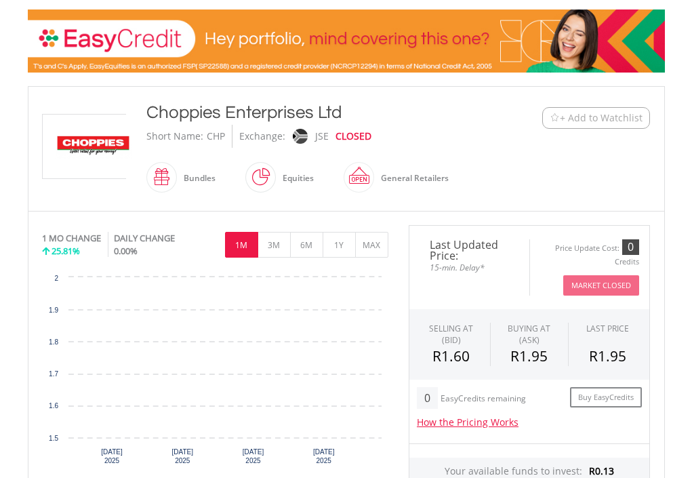
scroll to position [203, 0]
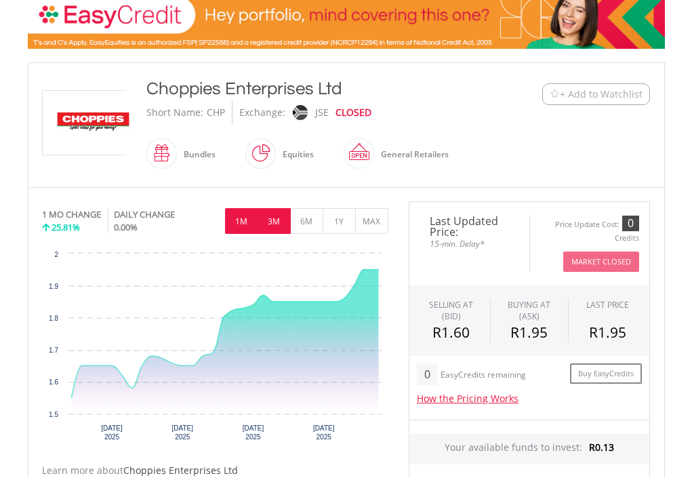
click at [285, 226] on button "3M" at bounding box center [274, 221] width 33 height 26
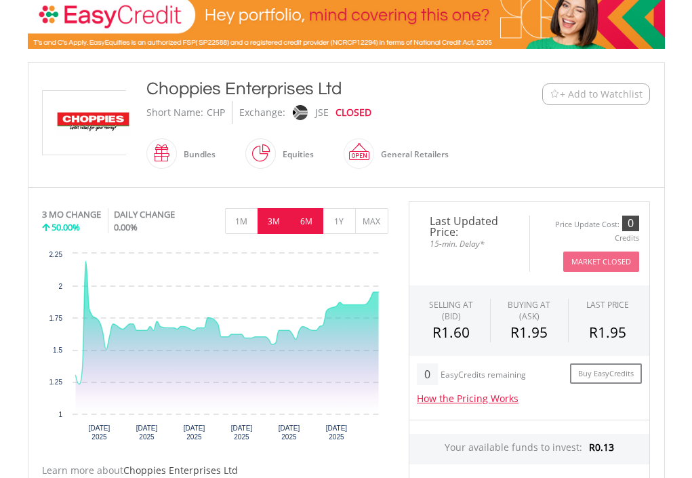
click at [306, 227] on button "6M" at bounding box center [306, 221] width 33 height 26
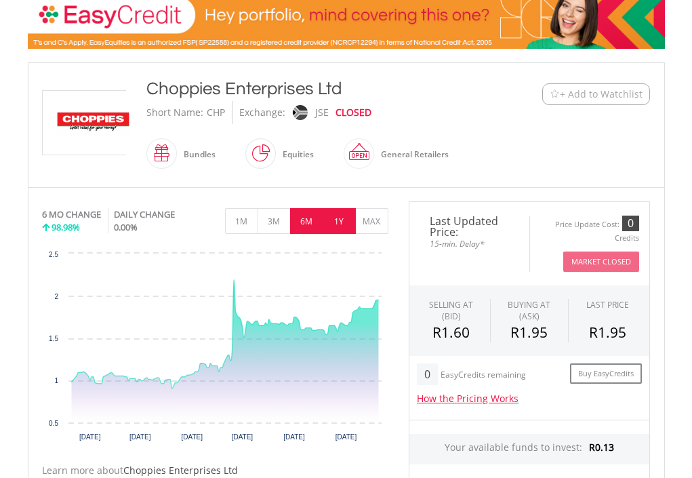
click at [342, 226] on button "1Y" at bounding box center [339, 221] width 33 height 26
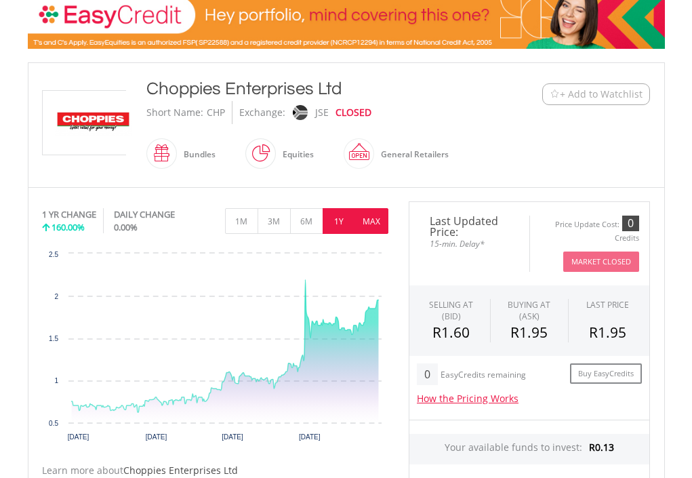
click at [382, 223] on button "MAX" at bounding box center [371, 221] width 33 height 26
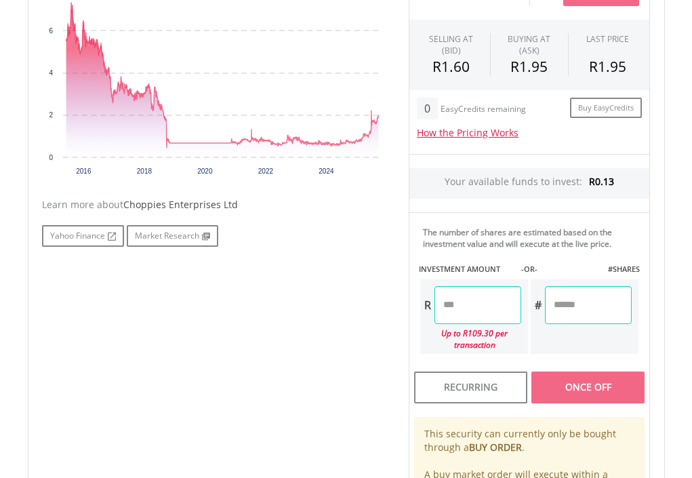
scroll to position [474, 0]
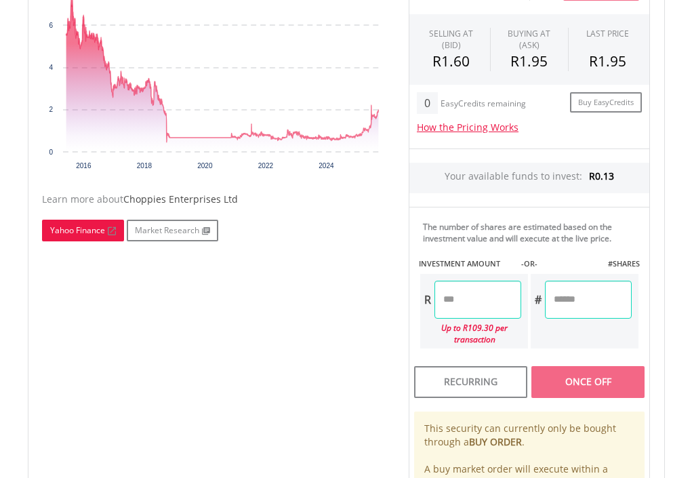
click at [77, 227] on link "Yahoo Finance" at bounding box center [83, 231] width 82 height 22
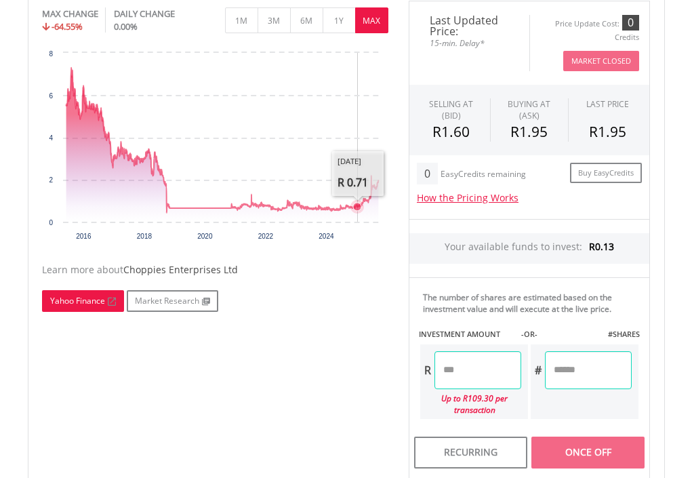
scroll to position [339, 0]
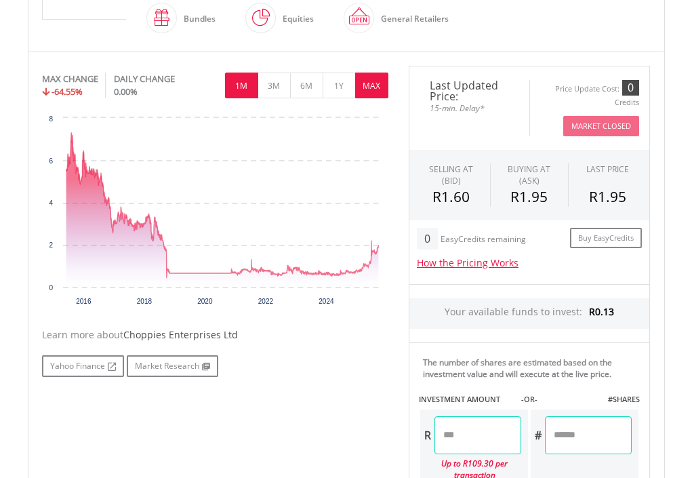
click at [241, 85] on button "1M" at bounding box center [241, 86] width 33 height 26
click at [0, 0] on div at bounding box center [0, 0] width 0 height 0
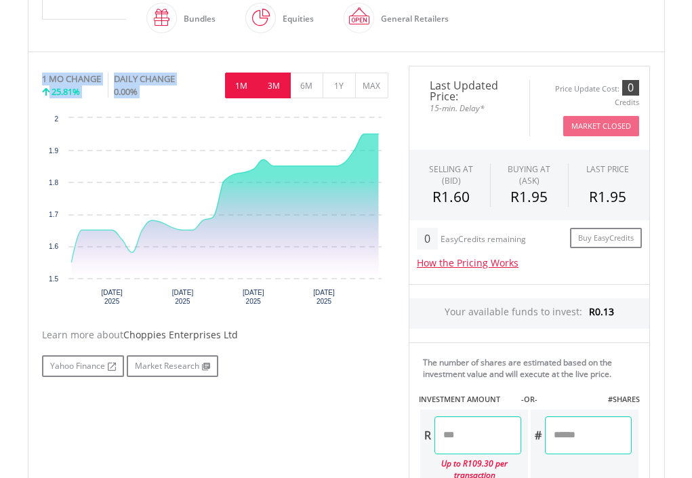
click at [270, 87] on button "3M" at bounding box center [274, 86] width 33 height 26
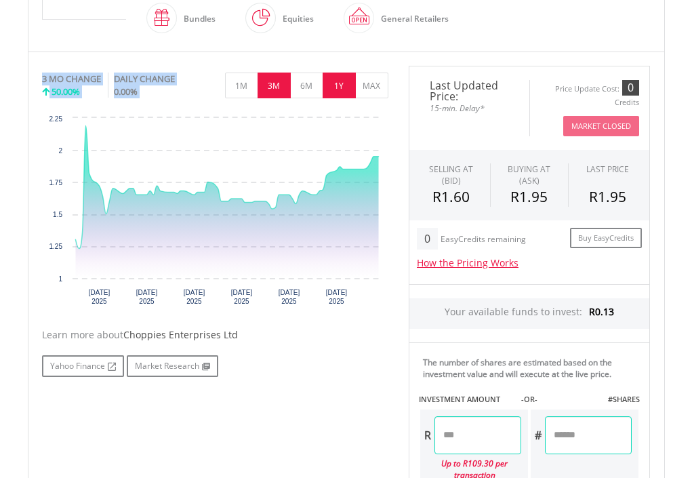
click at [346, 86] on button "1Y" at bounding box center [339, 86] width 33 height 26
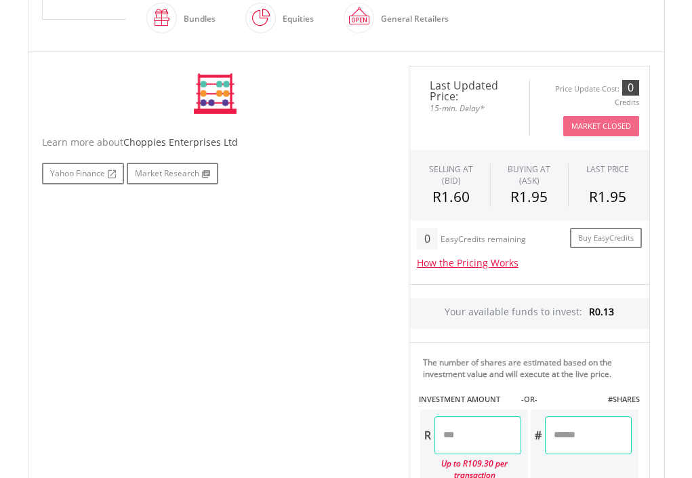
click at [346, 86] on div "No chart available. 3 MO CHANGE 50.00% DAILY CHANGE 0.00% 1M 3M 6M 1Y MAX Chart…" at bounding box center [215, 94] width 346 height 56
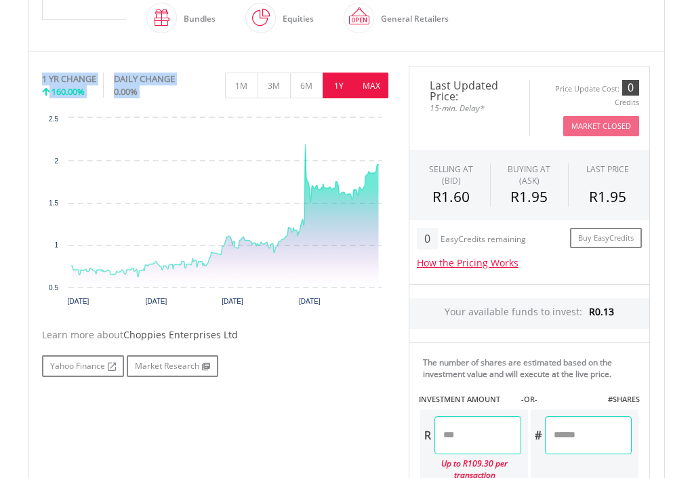
click at [369, 86] on button "MAX" at bounding box center [371, 86] width 33 height 26
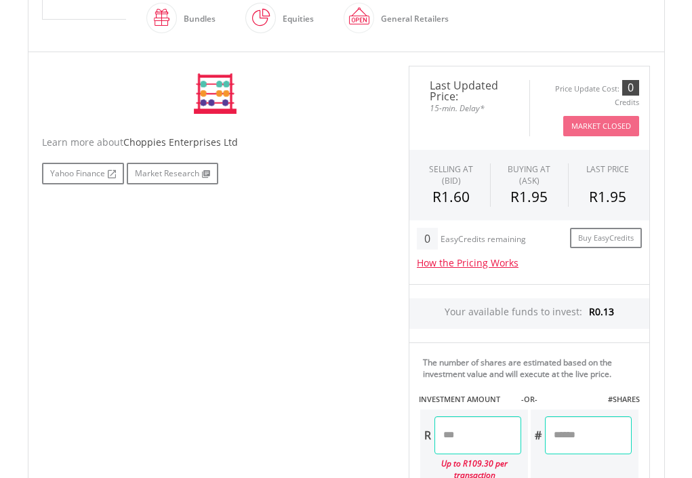
click at [369, 86] on div "No chart available. 1 YR CHANGE 160.00% DAILY CHANGE 0.00% 1M 3M 6M 1Y MAX Char…" at bounding box center [215, 94] width 346 height 56
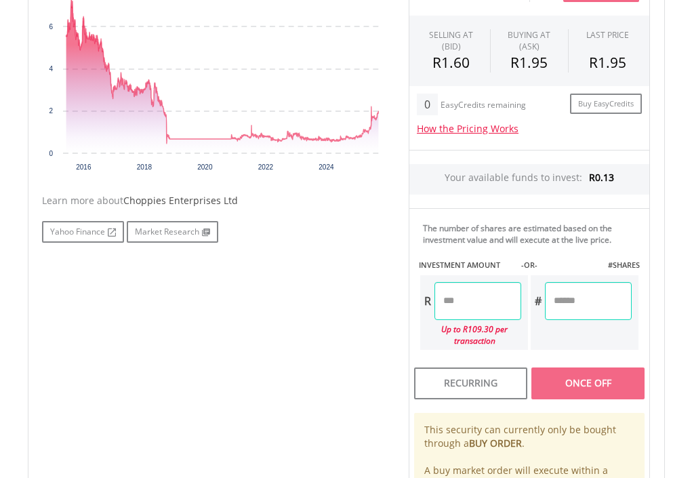
scroll to position [474, 0]
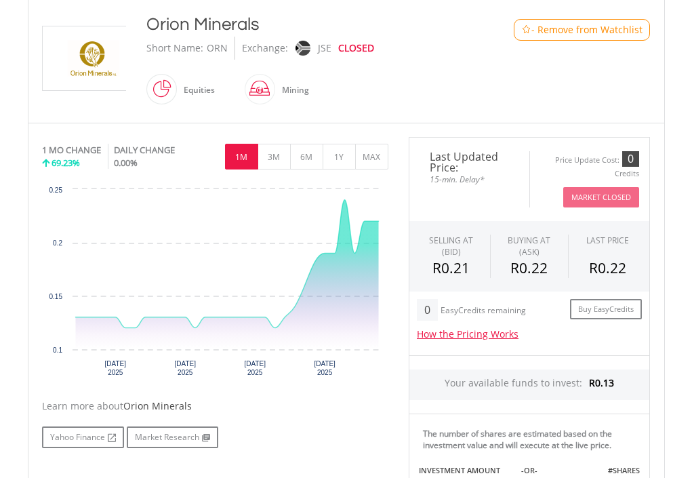
scroll to position [271, 0]
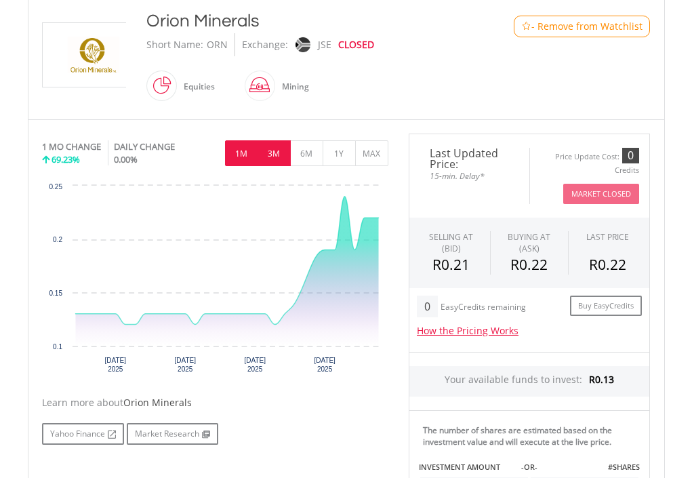
click at [278, 164] on button "3M" at bounding box center [274, 153] width 33 height 26
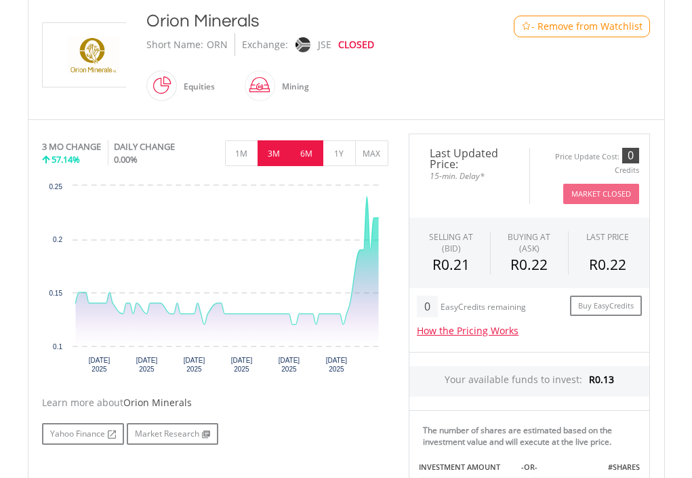
click at [308, 157] on button "6M" at bounding box center [306, 153] width 33 height 26
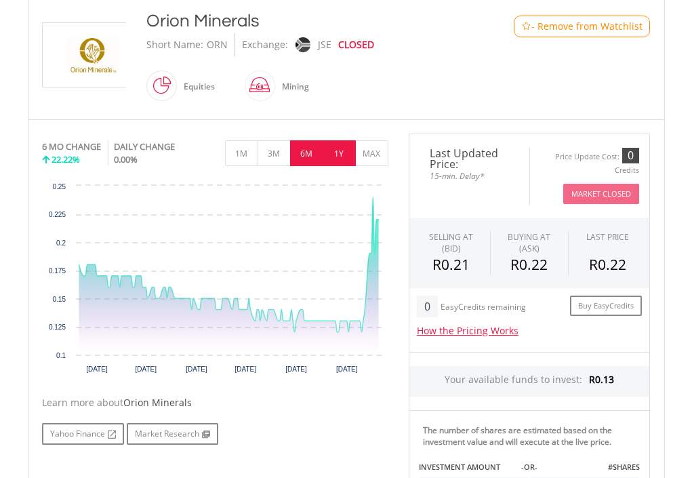
click at [346, 155] on button "1Y" at bounding box center [339, 153] width 33 height 26
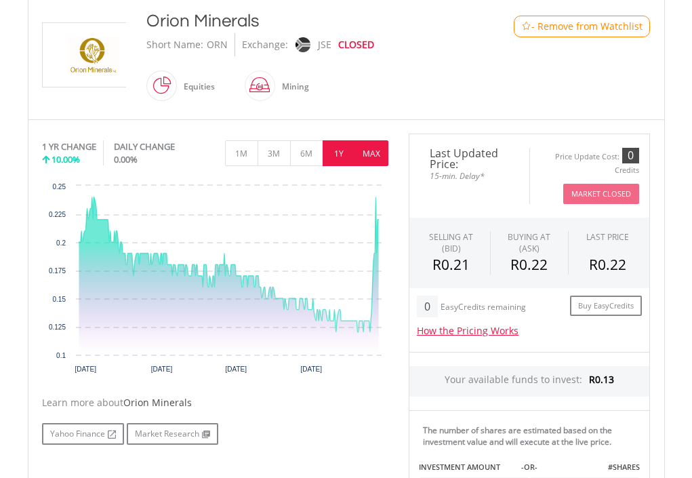
click at [372, 155] on button "MAX" at bounding box center [371, 153] width 33 height 26
click at [372, 155] on div "No chart available. 1 YR CHANGE 10.00% DAILY CHANGE 0.00% 1M 3M 6M 1Y MAX Chart…" at bounding box center [215, 258] width 346 height 249
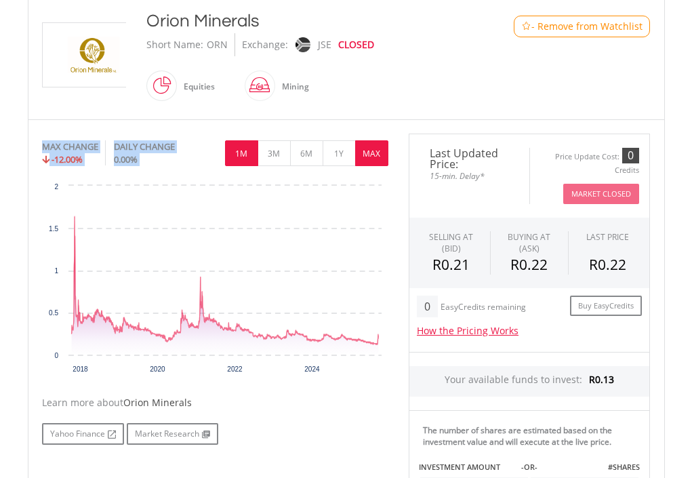
click at [249, 154] on button "1M" at bounding box center [241, 153] width 33 height 26
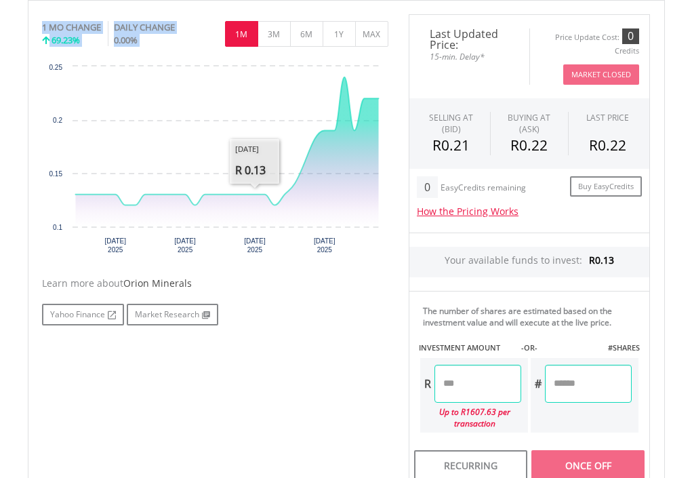
scroll to position [474, 0]
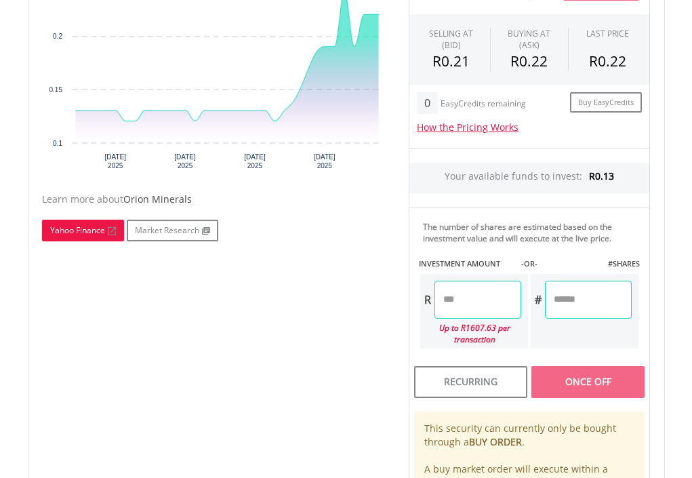
click at [73, 232] on link "Yahoo Finance" at bounding box center [83, 231] width 82 height 22
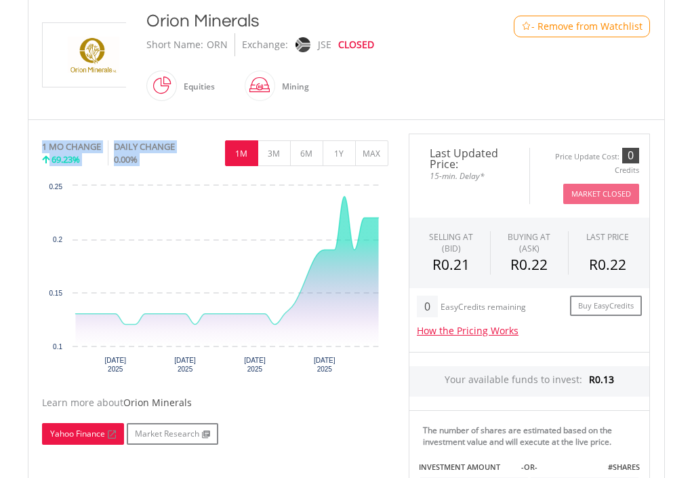
scroll to position [203, 0]
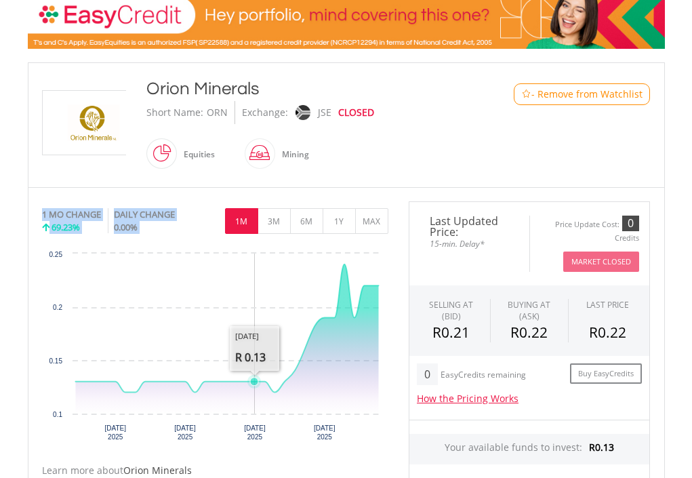
click at [245, 311] on rect "Interactive chart" at bounding box center [215, 348] width 346 height 203
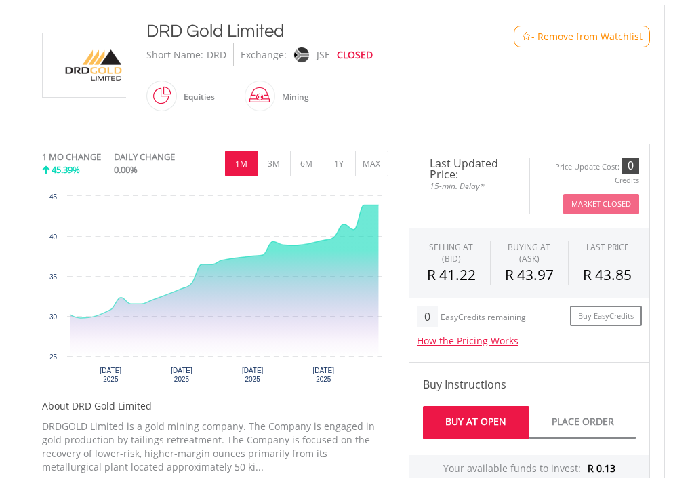
scroll to position [271, 0]
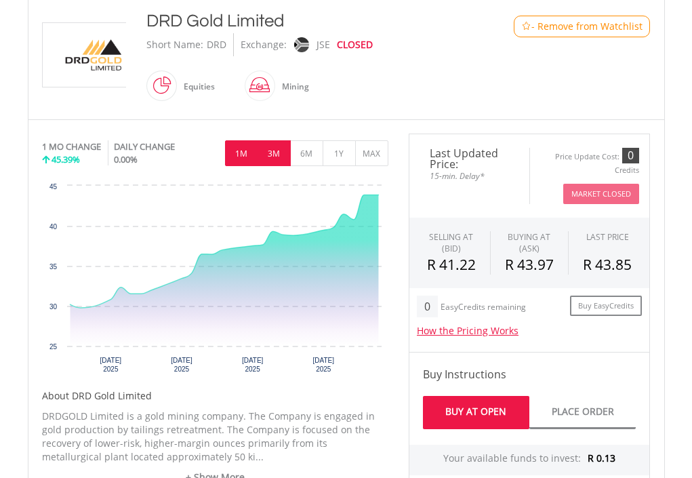
click at [285, 159] on button "3M" at bounding box center [274, 153] width 33 height 26
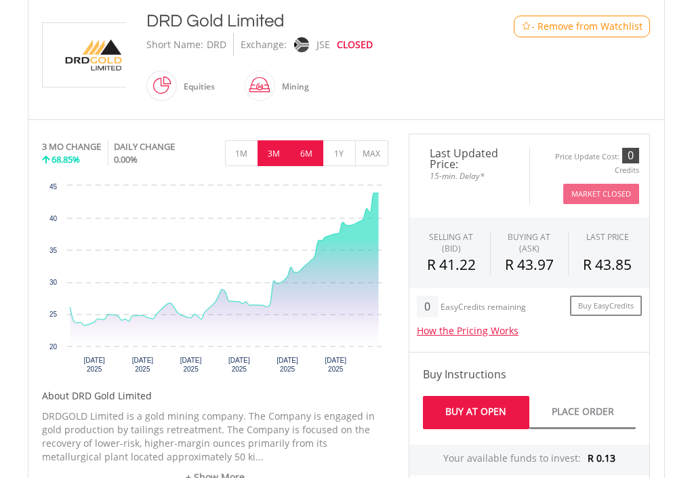
click at [310, 156] on button "6M" at bounding box center [306, 153] width 33 height 26
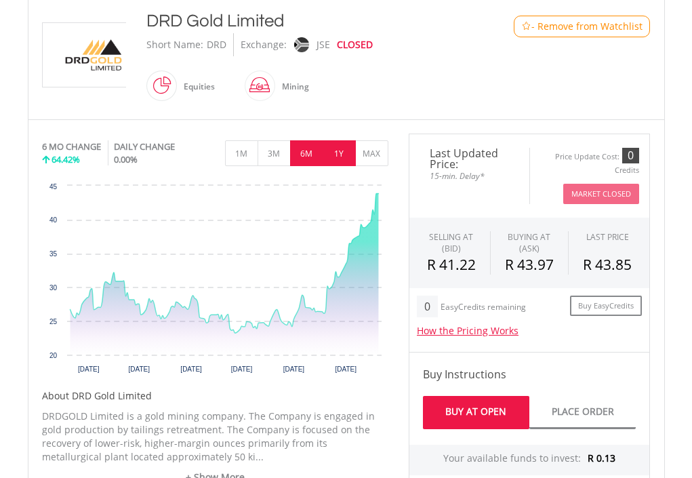
click at [341, 155] on button "1Y" at bounding box center [339, 153] width 33 height 26
click at [341, 155] on div "No chart available. 6 MO CHANGE 64.42% DAILY CHANGE 0.00% 1M 3M 6M 1Y MAX Chart…" at bounding box center [215, 258] width 346 height 249
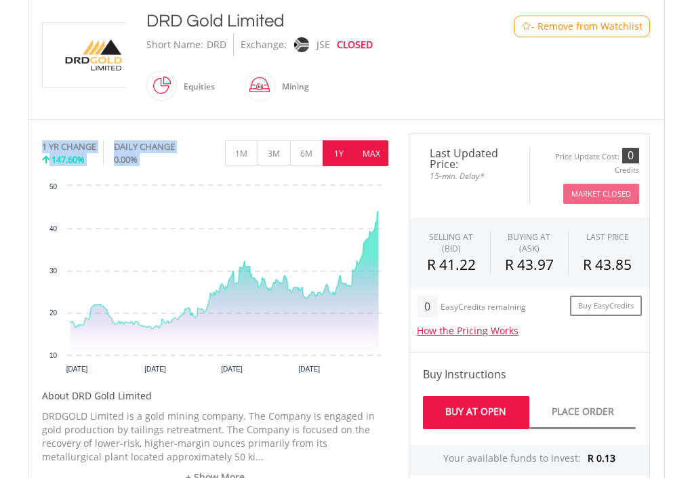
click at [370, 155] on button "MAX" at bounding box center [371, 153] width 33 height 26
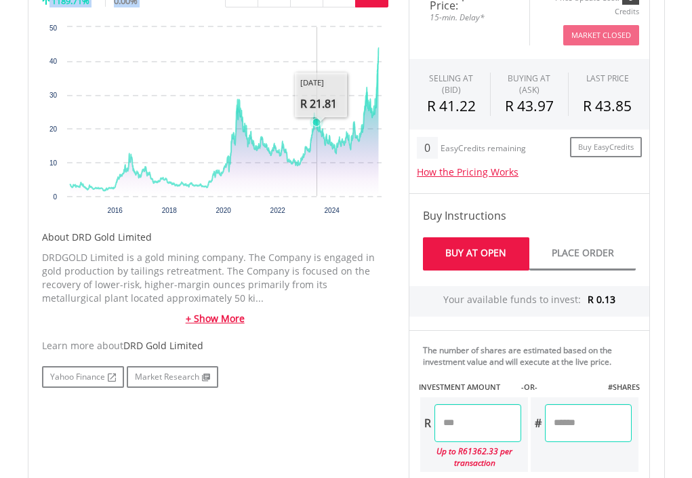
scroll to position [542, 0]
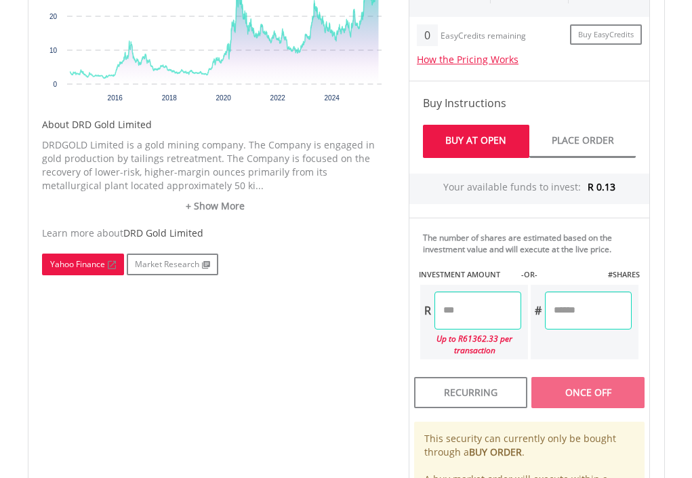
click at [94, 265] on link "Yahoo Finance" at bounding box center [83, 264] width 82 height 22
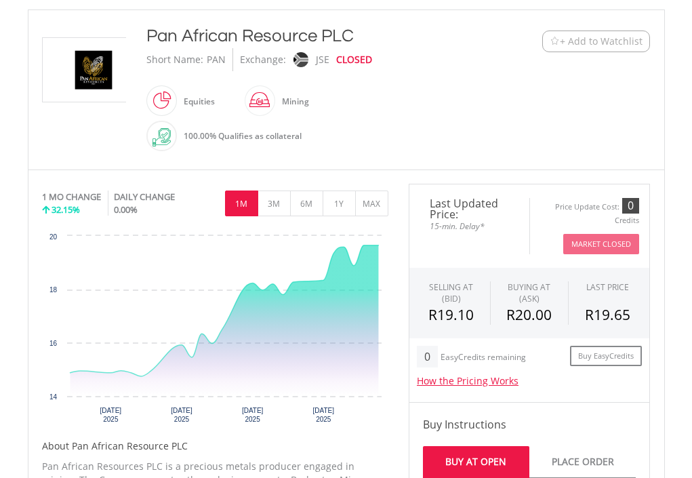
scroll to position [271, 0]
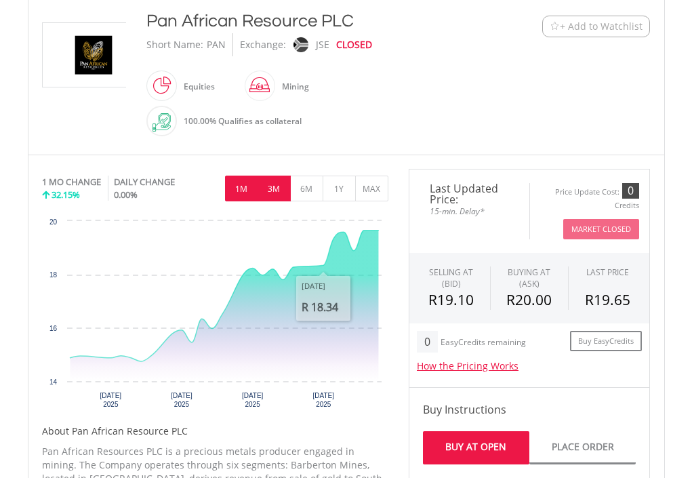
click at [278, 189] on button "3M" at bounding box center [274, 189] width 33 height 26
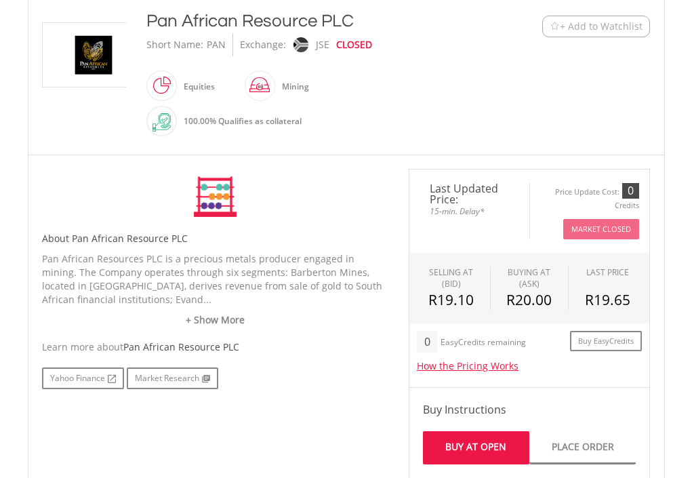
click at [278, 189] on div "No chart available. 1 MO CHANGE 32.15% DAILY CHANGE 0.00% 1M 3M 6M 1Y MAX Chart…" at bounding box center [215, 197] width 346 height 56
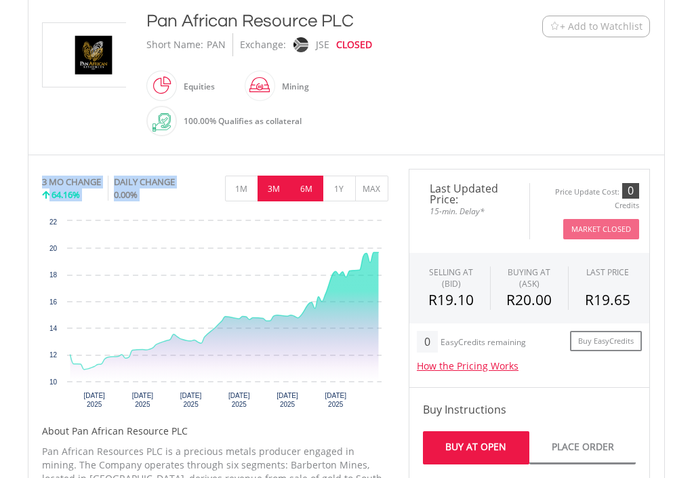
click at [305, 196] on button "6M" at bounding box center [306, 189] width 33 height 26
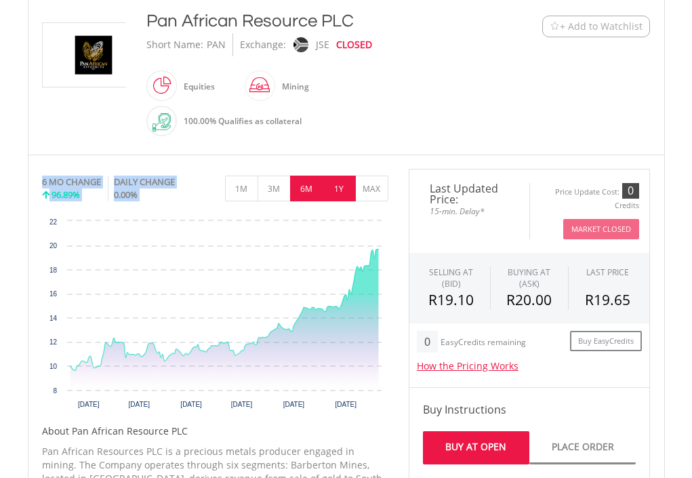
click at [340, 194] on button "1Y" at bounding box center [339, 189] width 33 height 26
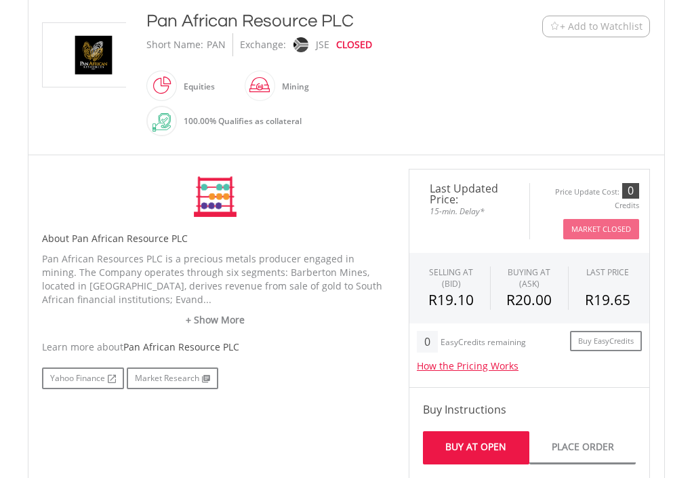
click at [340, 194] on div "No chart available. 6 MO CHANGE 96.89% DAILY CHANGE 0.00% 1M 3M 6M 1Y MAX Chart…" at bounding box center [215, 197] width 346 height 56
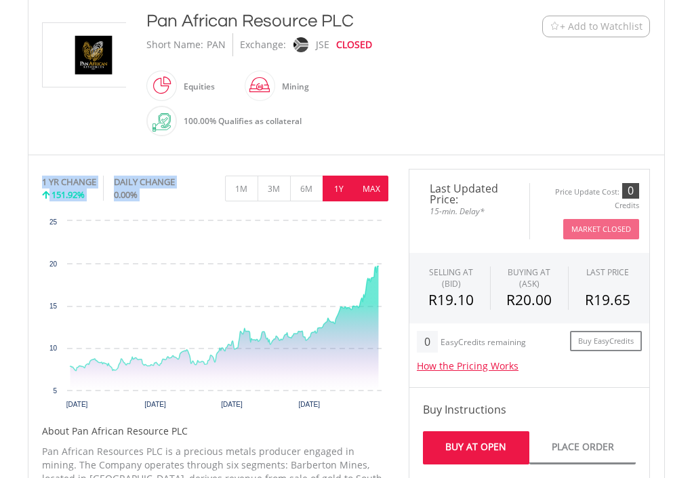
click at [371, 193] on button "MAX" at bounding box center [371, 189] width 33 height 26
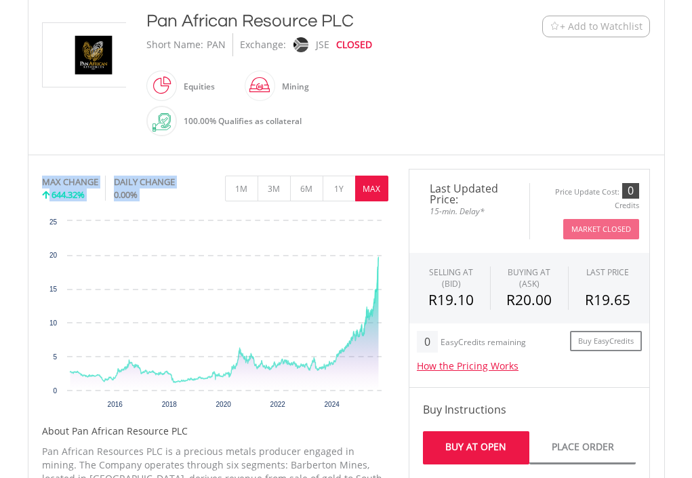
click at [380, 199] on button "MAX" at bounding box center [371, 189] width 33 height 26
click at [380, 199] on div "No chart available. MAX CHANGE 644.32% DAILY CHANGE 0.00% 1M 3M 6M 1Y MAX Chart…" at bounding box center [215, 293] width 346 height 249
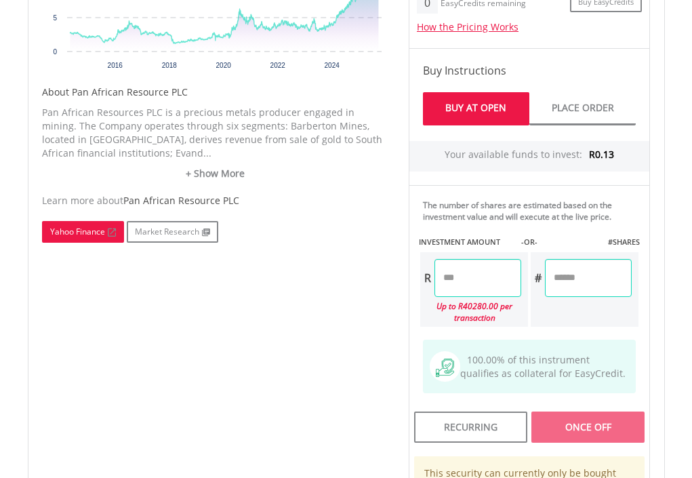
click at [88, 230] on link "Yahoo Finance" at bounding box center [83, 232] width 82 height 22
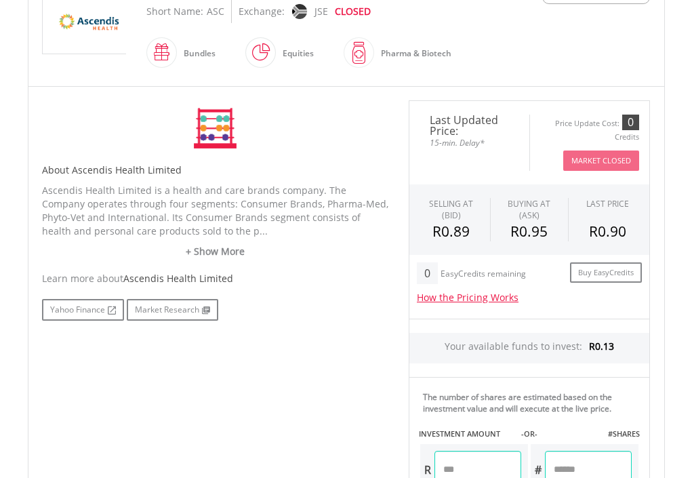
scroll to position [339, 0]
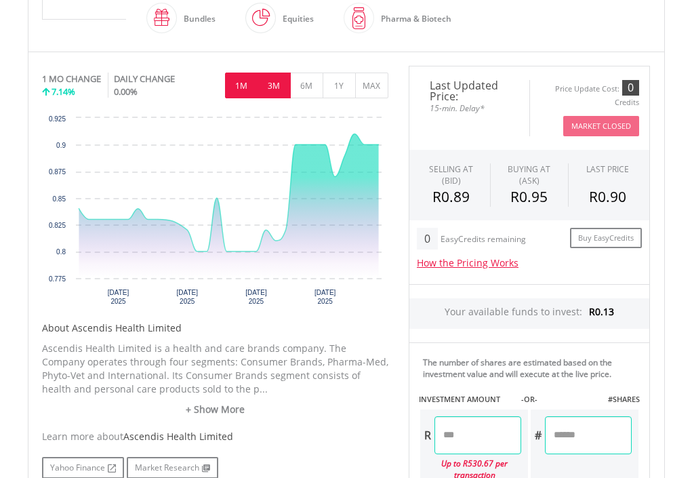
click at [270, 89] on button "3M" at bounding box center [274, 86] width 33 height 26
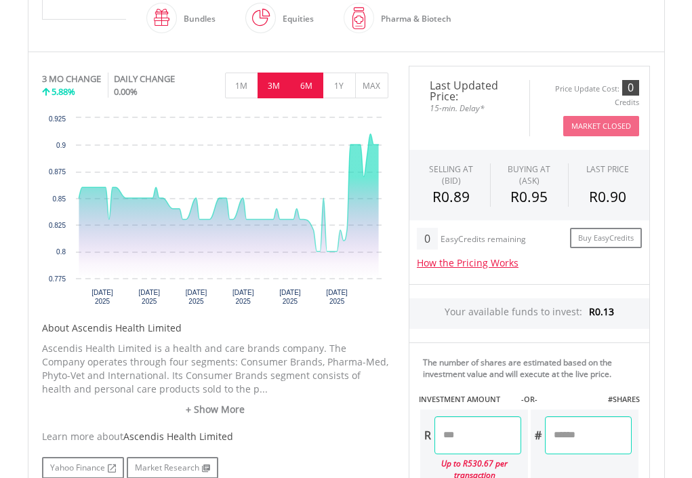
click at [310, 91] on button "6M" at bounding box center [306, 86] width 33 height 26
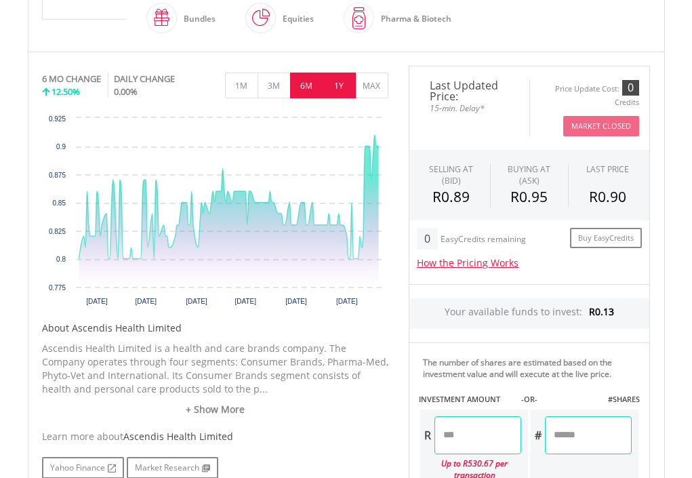
click at [345, 89] on button "1Y" at bounding box center [339, 86] width 33 height 26
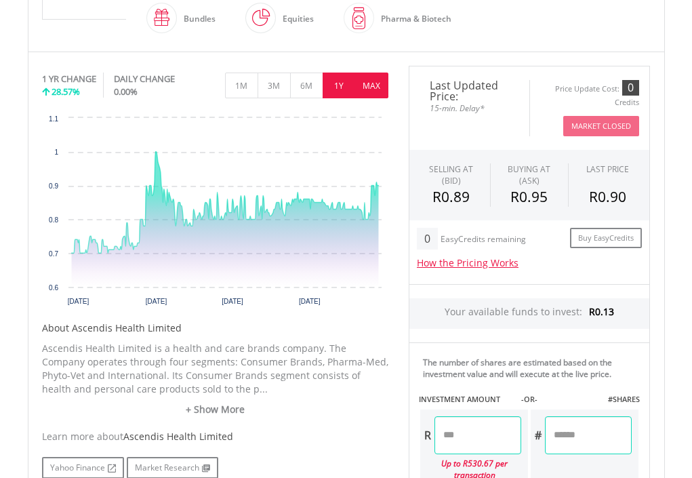
click at [372, 85] on button "MAX" at bounding box center [371, 86] width 33 height 26
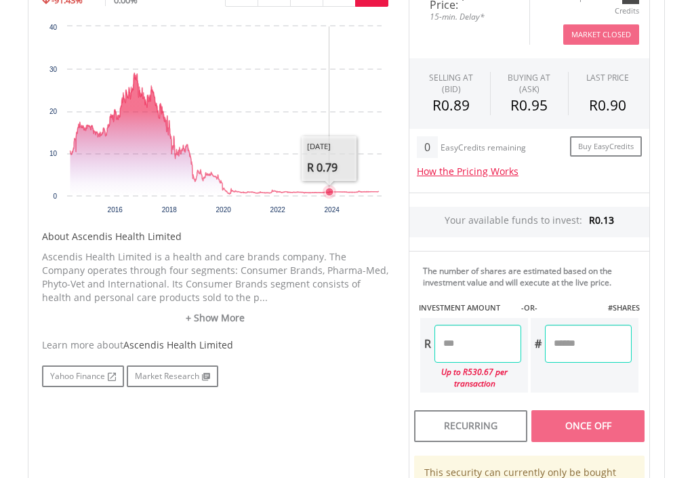
scroll to position [678, 0]
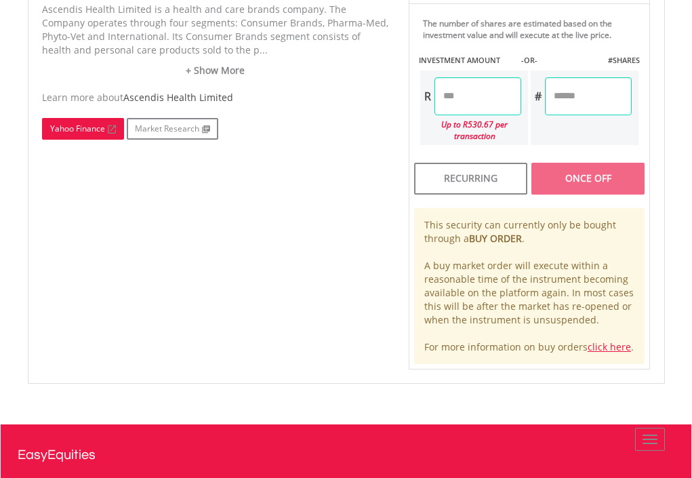
click at [87, 131] on link "Yahoo Finance" at bounding box center [83, 129] width 82 height 22
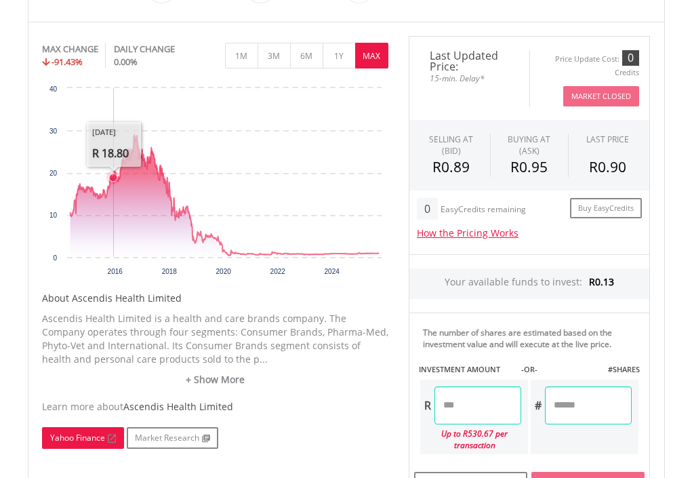
scroll to position [339, 0]
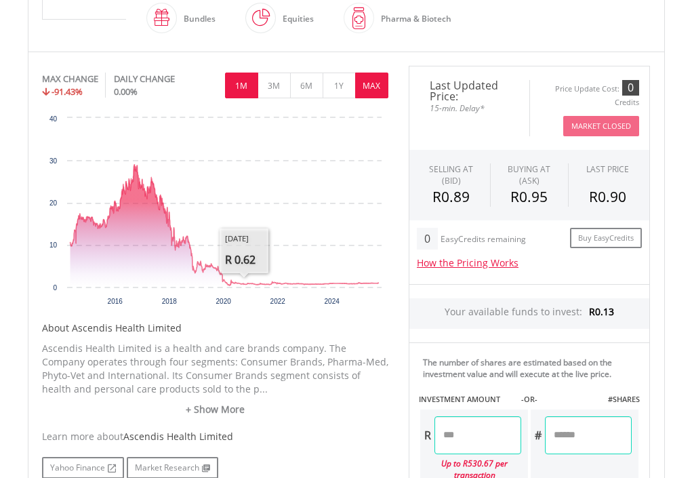
click at [250, 83] on button "1M" at bounding box center [241, 86] width 33 height 26
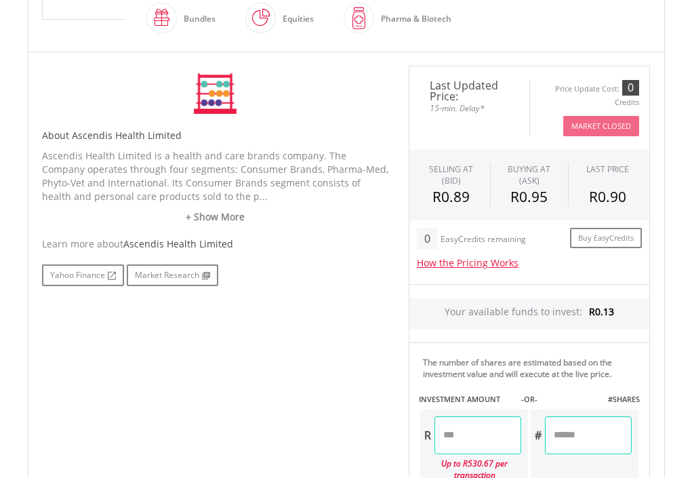
click at [250, 83] on div "No chart available. MAX CHANGE -91.43% DAILY CHANGE 0.00% 1M 3M 6M 1Y MAX Chart…" at bounding box center [215, 94] width 346 height 56
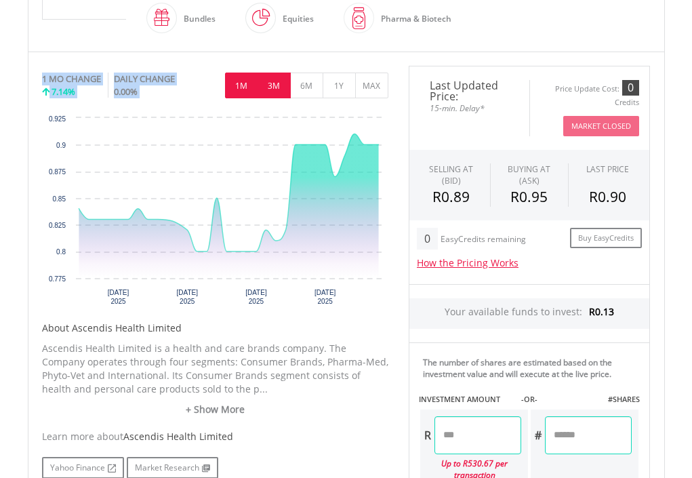
click at [272, 87] on button "3M" at bounding box center [274, 86] width 33 height 26
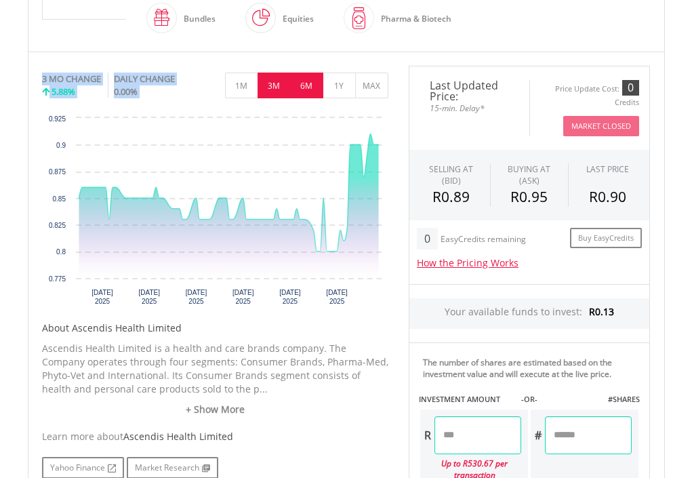
click at [312, 91] on button "6M" at bounding box center [306, 86] width 33 height 26
click at [312, 91] on div "No chart available. 3 MO CHANGE 5.88% DAILY CHANGE 0.00% 1M 3M 6M 1Y MAX Chart …" at bounding box center [215, 190] width 346 height 249
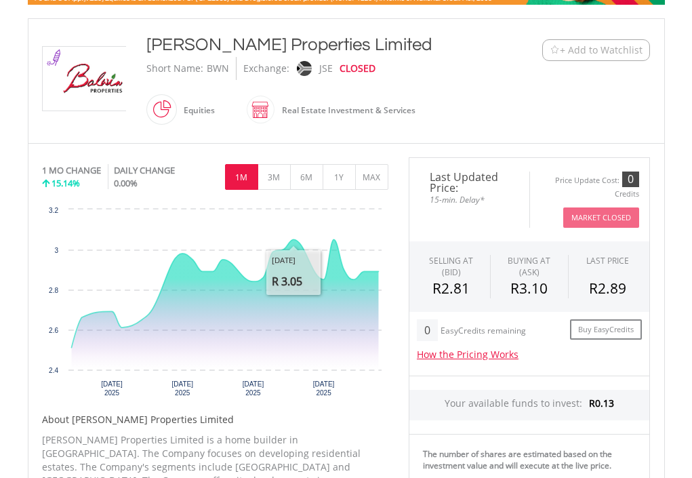
scroll to position [271, 0]
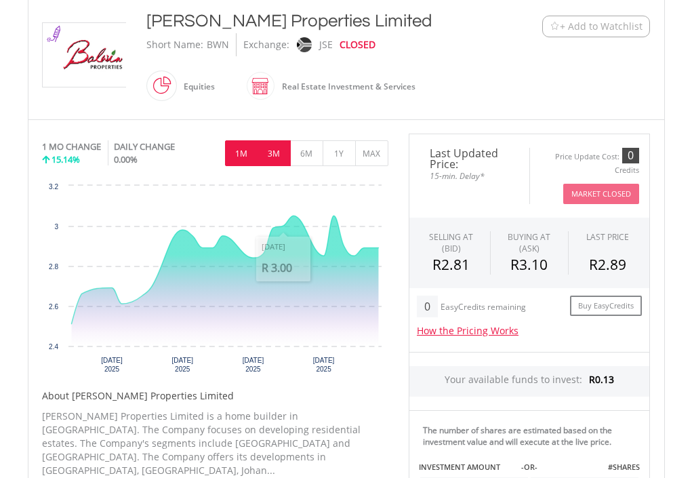
click at [285, 159] on button "3M" at bounding box center [274, 153] width 33 height 26
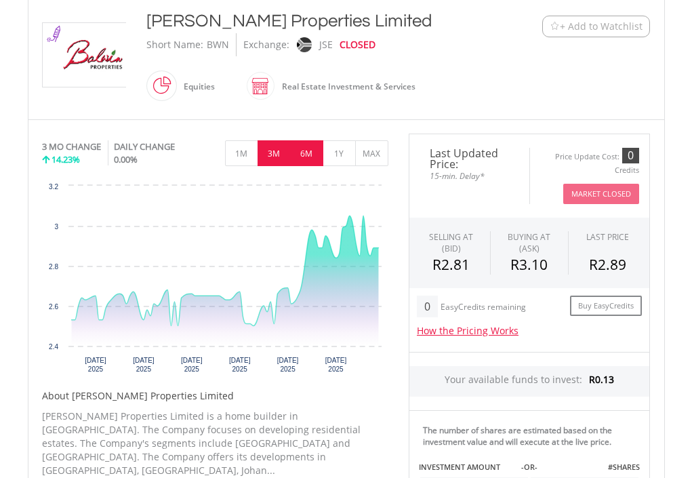
click at [314, 157] on button "6M" at bounding box center [306, 153] width 33 height 26
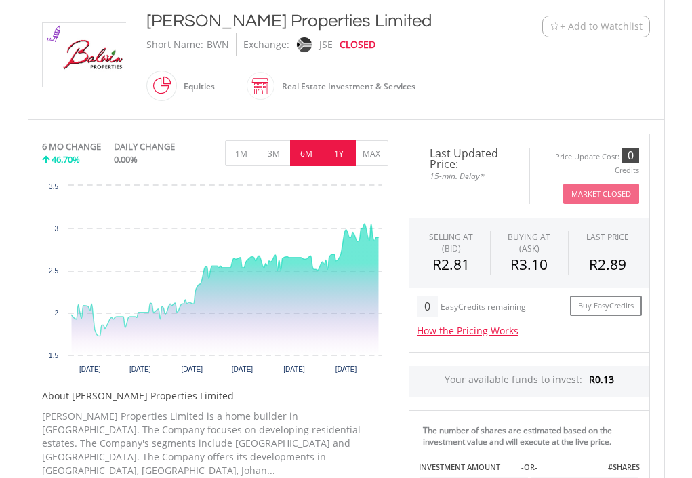
click at [341, 158] on button "1Y" at bounding box center [339, 153] width 33 height 26
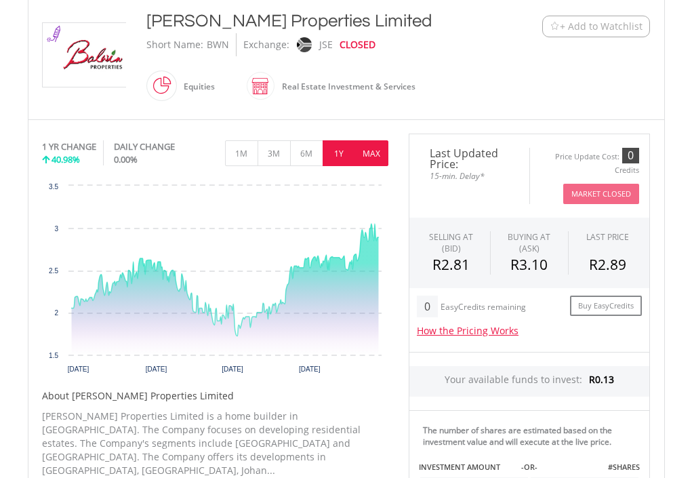
click at [372, 155] on button "MAX" at bounding box center [371, 153] width 33 height 26
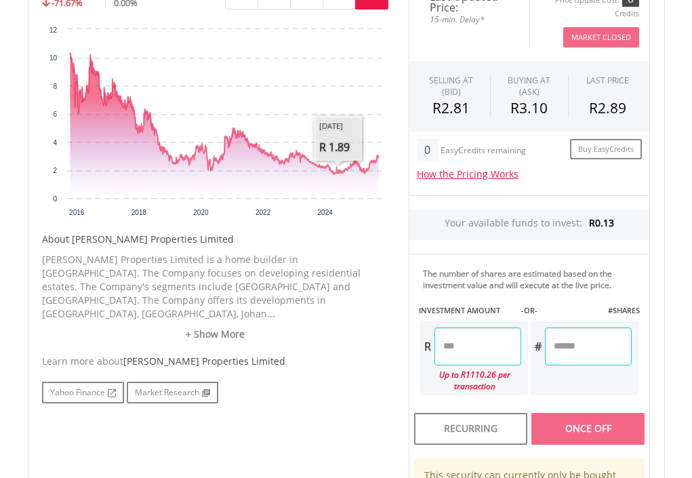
scroll to position [474, 0]
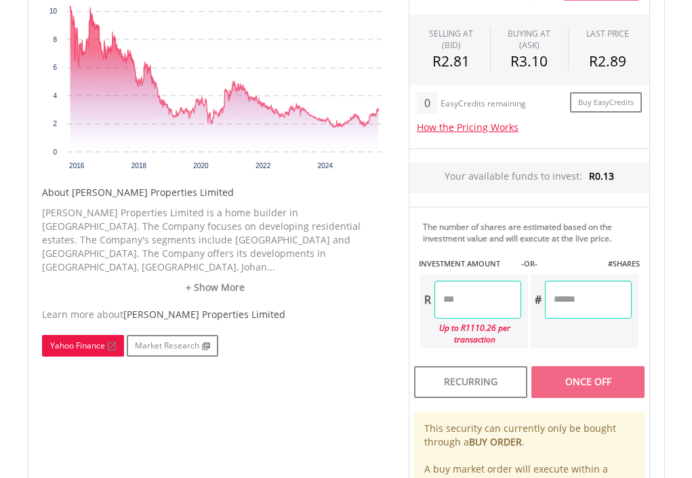
click at [84, 335] on link "Yahoo Finance" at bounding box center [83, 346] width 82 height 22
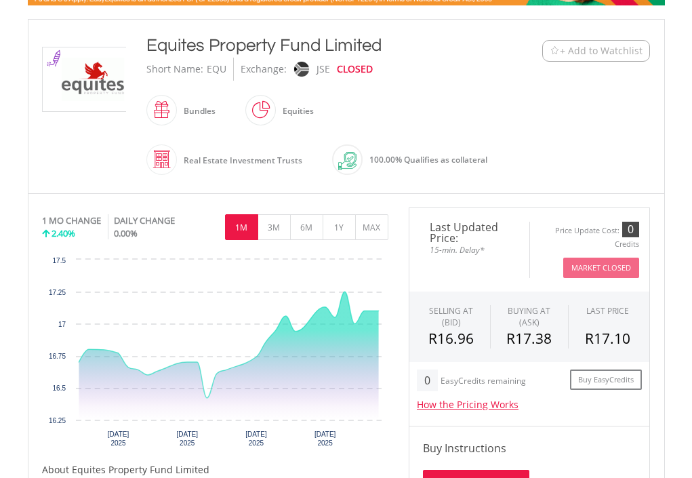
scroll to position [339, 0]
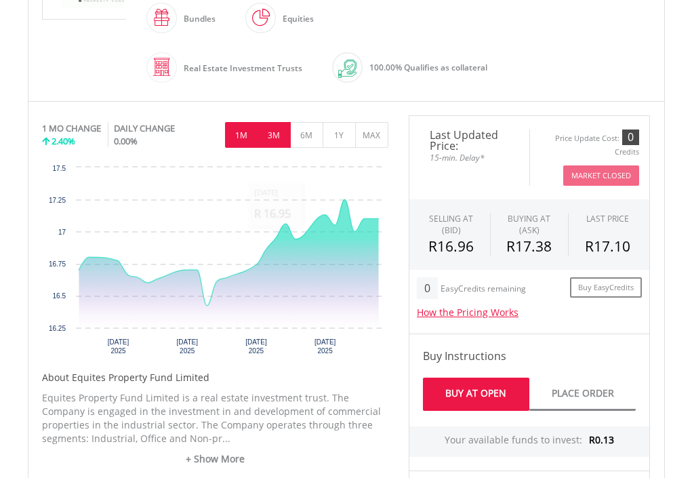
click at [272, 141] on button "3M" at bounding box center [274, 135] width 33 height 26
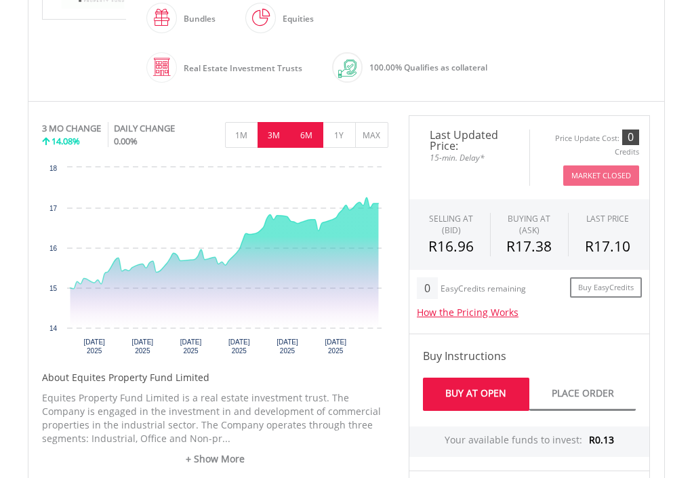
click at [304, 138] on button "6M" at bounding box center [306, 135] width 33 height 26
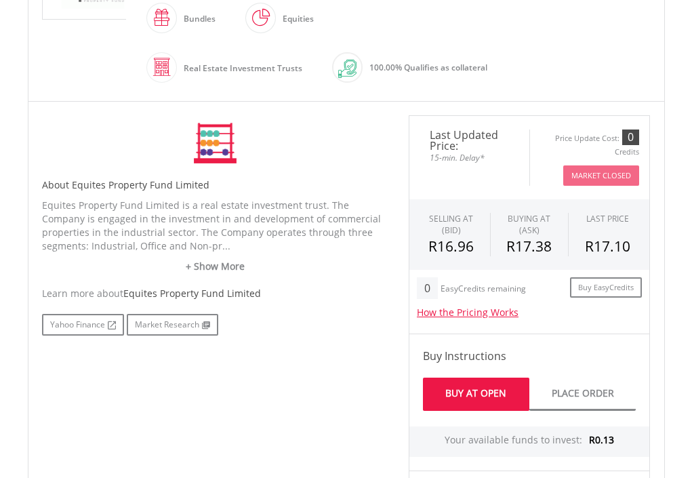
click at [304, 138] on div "No chart available. 3 MO CHANGE 14.08% DAILY CHANGE 0.00% 1M 3M 6M 1Y MAX Chart…" at bounding box center [215, 143] width 346 height 56
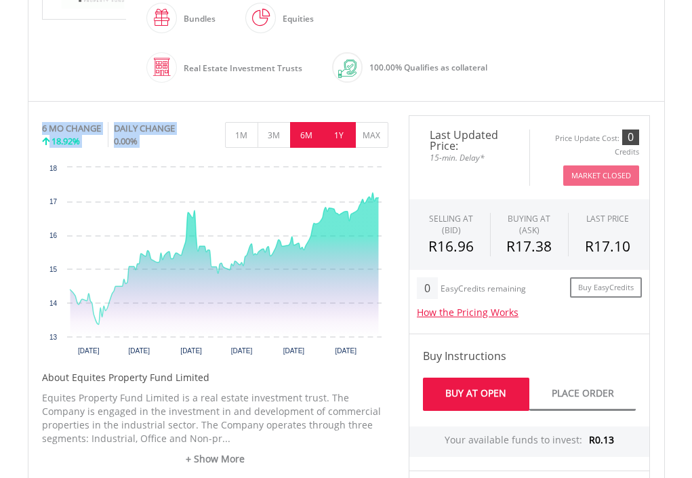
click at [337, 136] on button "1Y" at bounding box center [339, 135] width 33 height 26
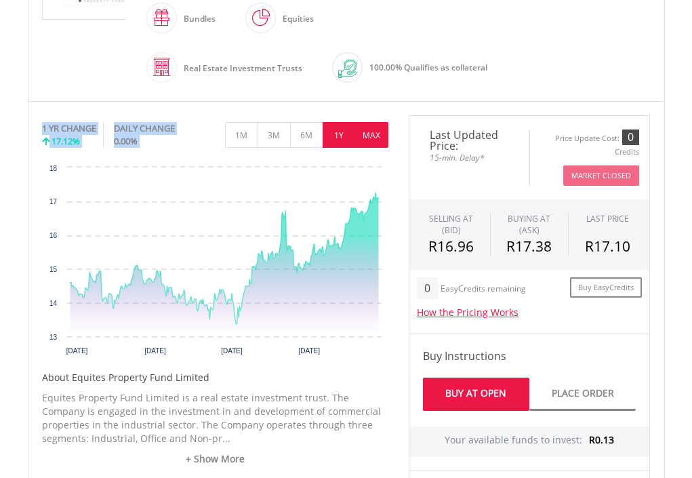
click at [371, 138] on button "MAX" at bounding box center [371, 135] width 33 height 26
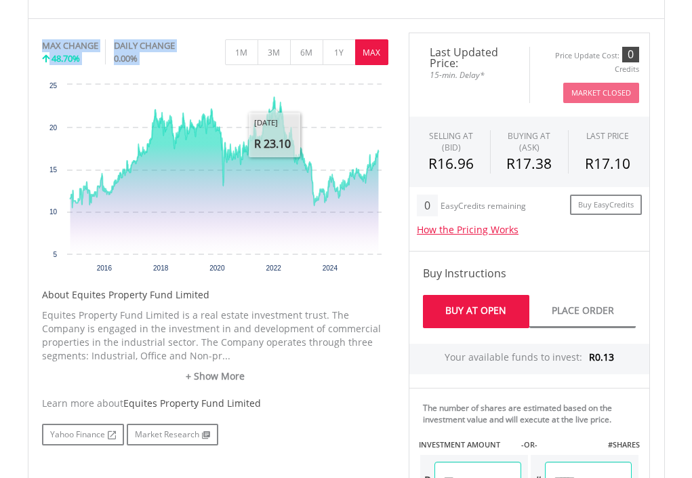
scroll to position [542, 0]
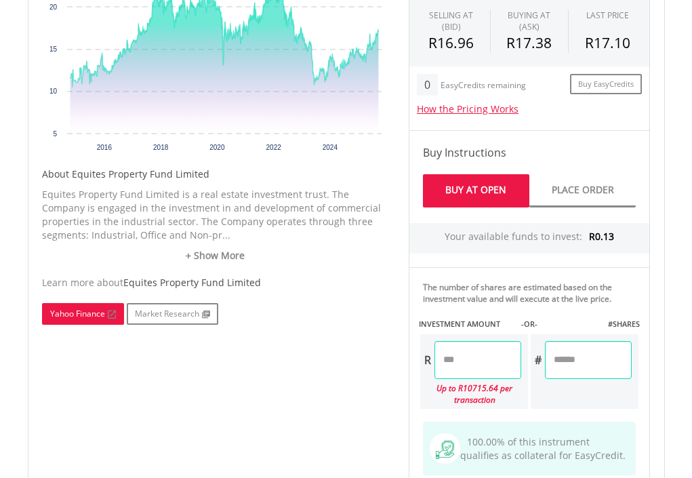
click at [94, 308] on link "Yahoo Finance" at bounding box center [83, 314] width 82 height 22
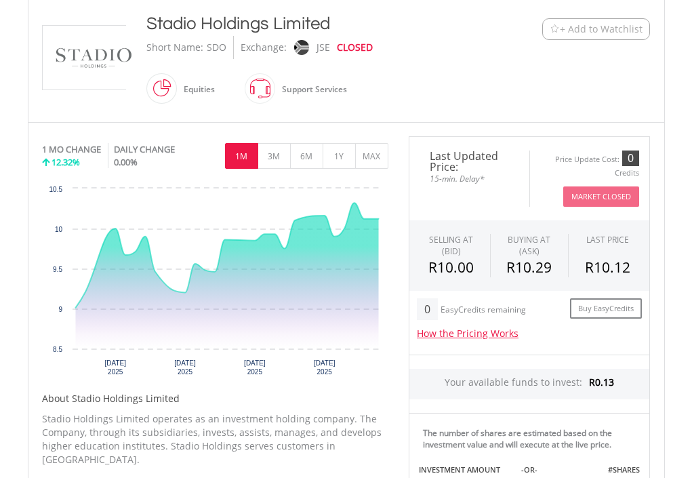
scroll to position [271, 0]
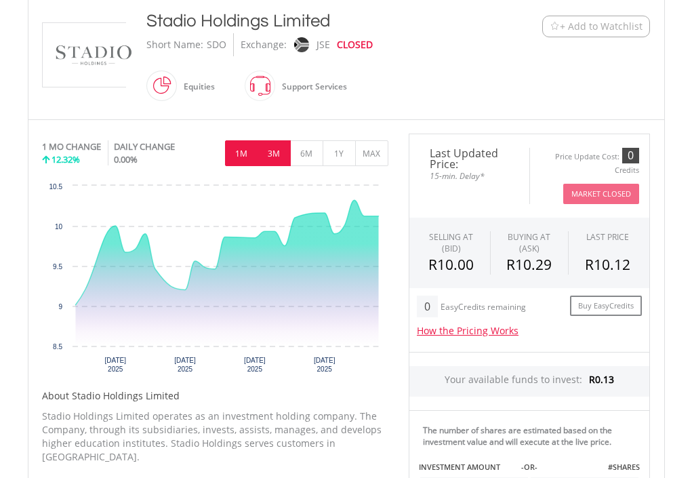
click at [281, 161] on button "3M" at bounding box center [274, 153] width 33 height 26
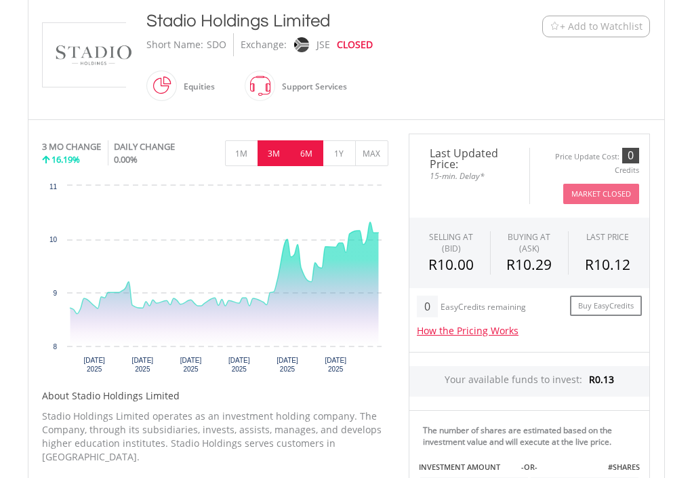
click at [310, 157] on button "6M" at bounding box center [306, 153] width 33 height 26
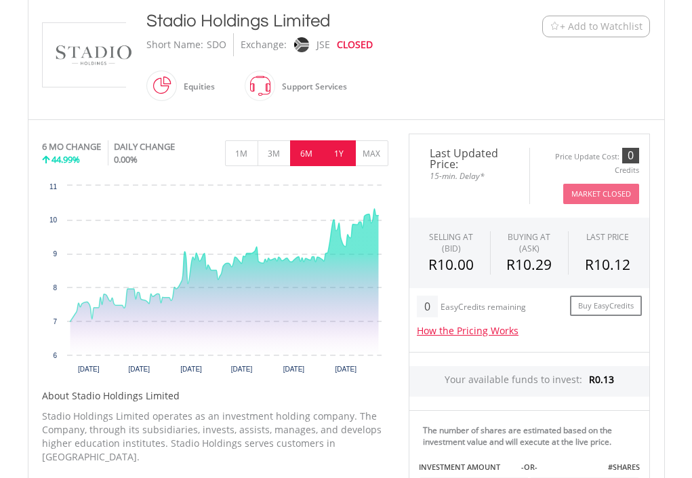
click at [351, 154] on button "1Y" at bounding box center [339, 153] width 33 height 26
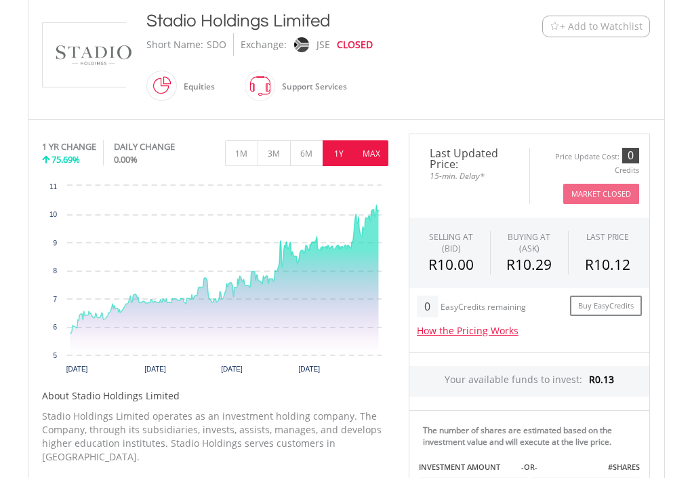
click at [382, 155] on button "MAX" at bounding box center [371, 153] width 33 height 26
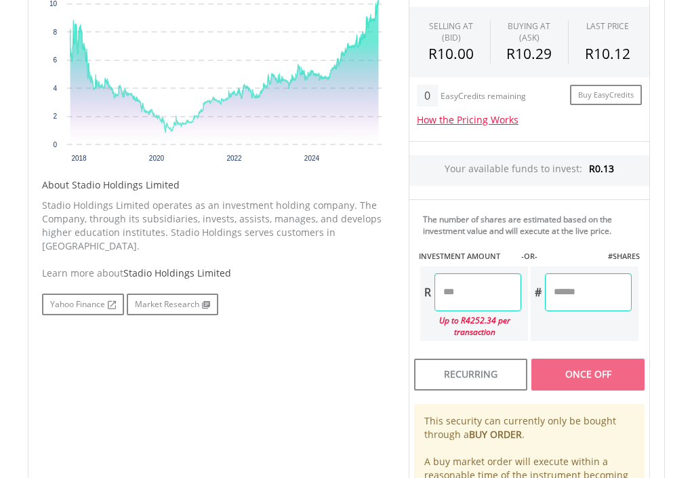
scroll to position [474, 0]
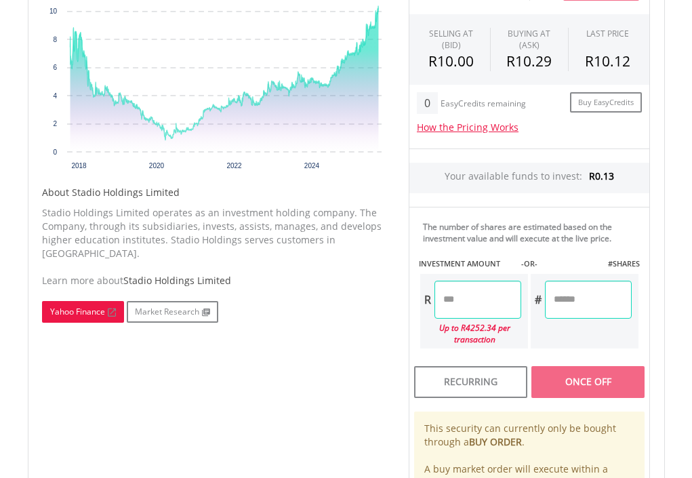
click at [93, 301] on link "Yahoo Finance" at bounding box center [83, 312] width 82 height 22
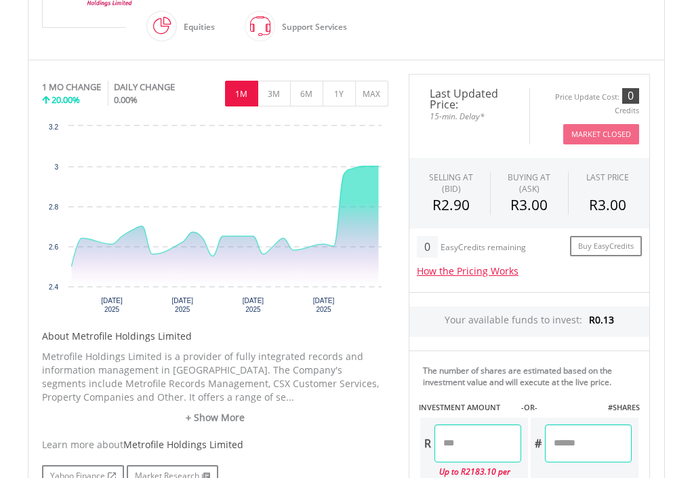
scroll to position [339, 0]
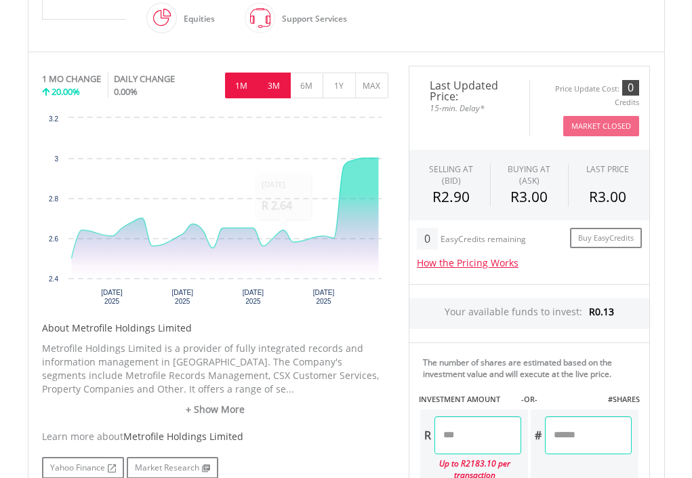
click at [282, 91] on button "3M" at bounding box center [274, 86] width 33 height 26
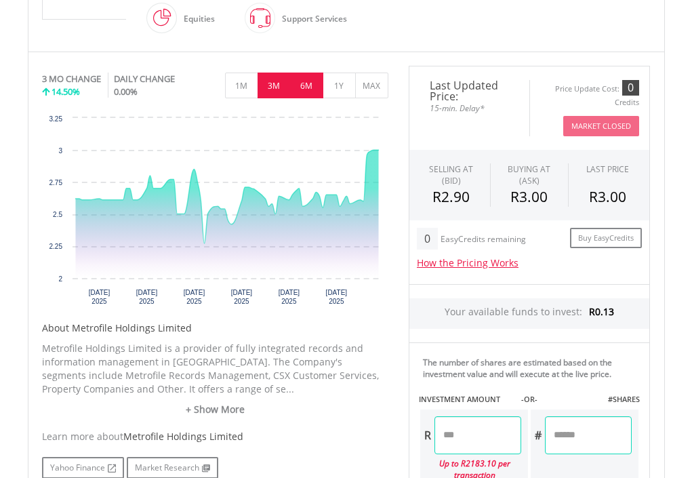
click at [308, 92] on button "6M" at bounding box center [306, 86] width 33 height 26
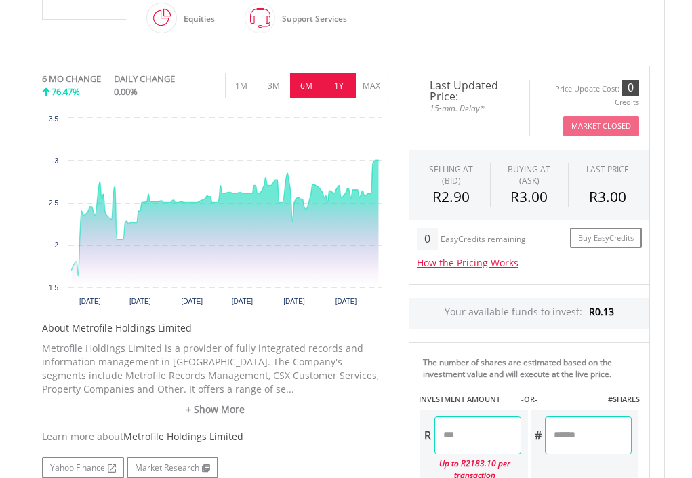
click at [350, 84] on button "1Y" at bounding box center [339, 86] width 33 height 26
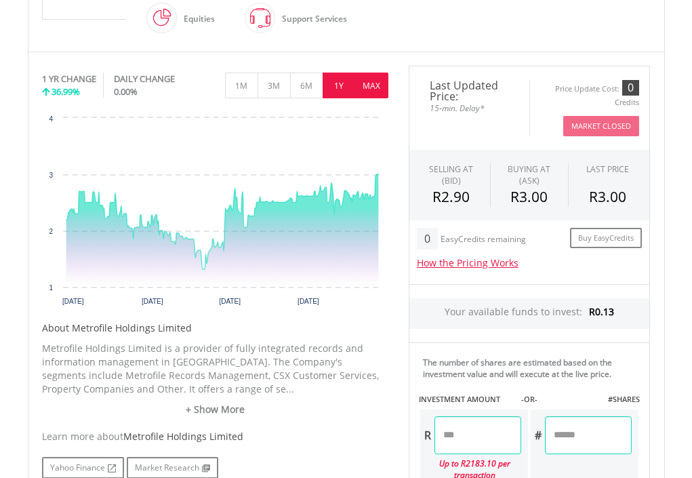
click at [378, 91] on button "MAX" at bounding box center [371, 86] width 33 height 26
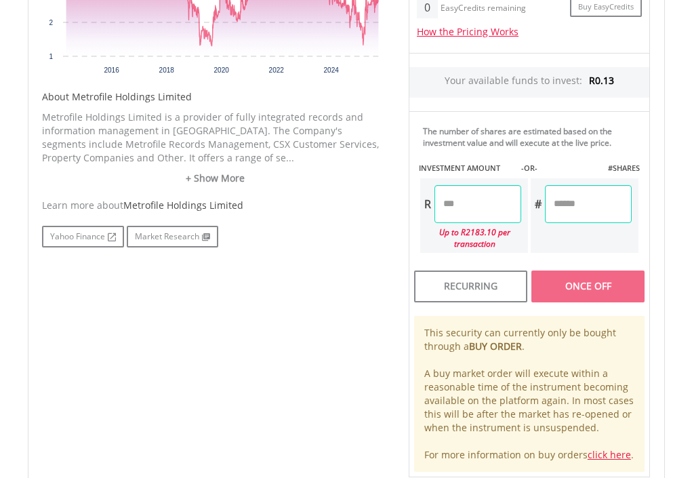
scroll to position [542, 0]
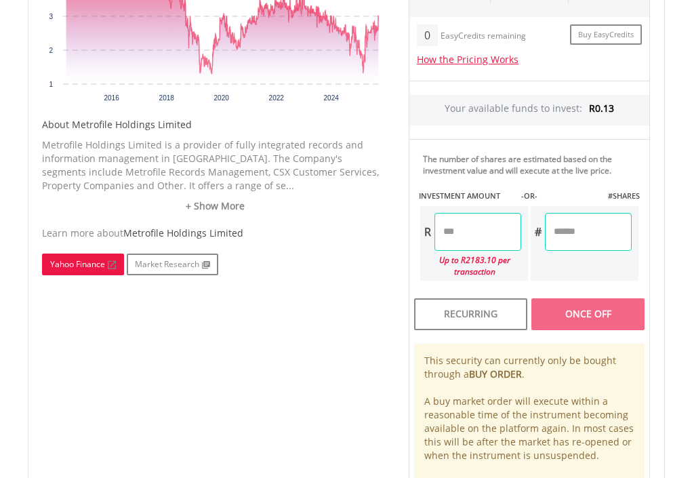
click at [82, 264] on link "Yahoo Finance" at bounding box center [83, 264] width 82 height 22
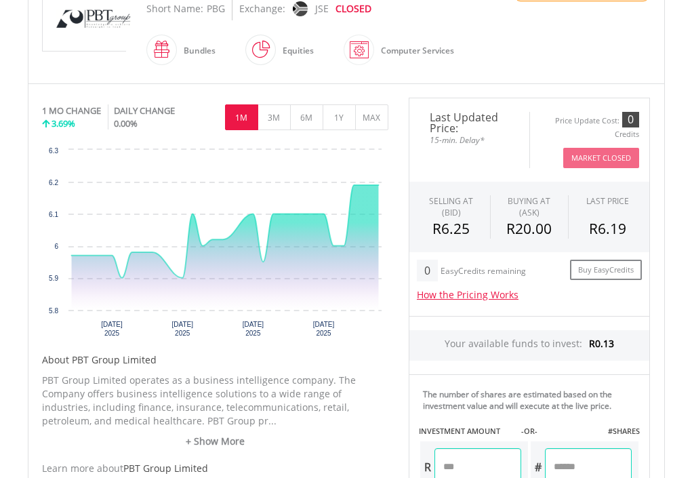
scroll to position [339, 0]
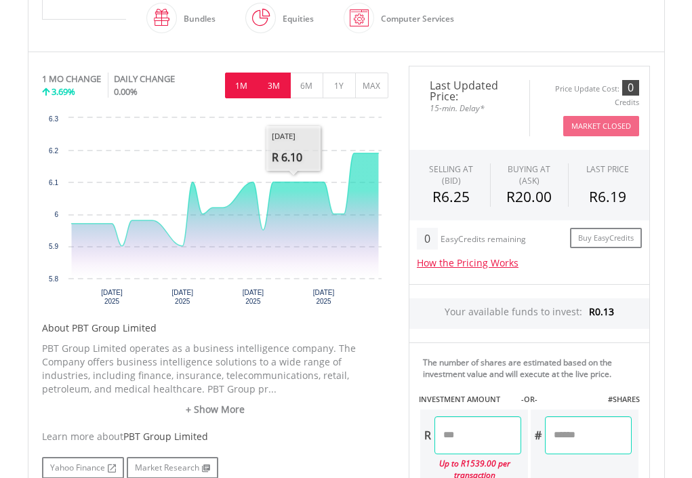
click at [281, 88] on button "3M" at bounding box center [274, 86] width 33 height 26
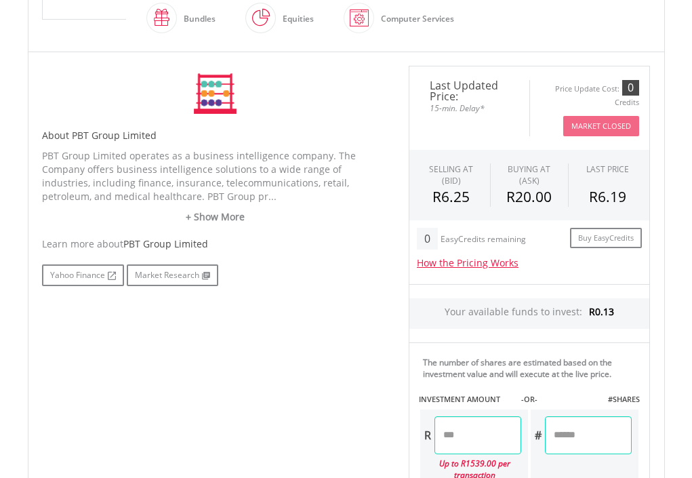
click at [281, 88] on div "No chart available. 1 MO CHANGE 3.69% DAILY CHANGE 0.00% 1M 3M 6M 1Y MAX Chart …" at bounding box center [215, 94] width 346 height 56
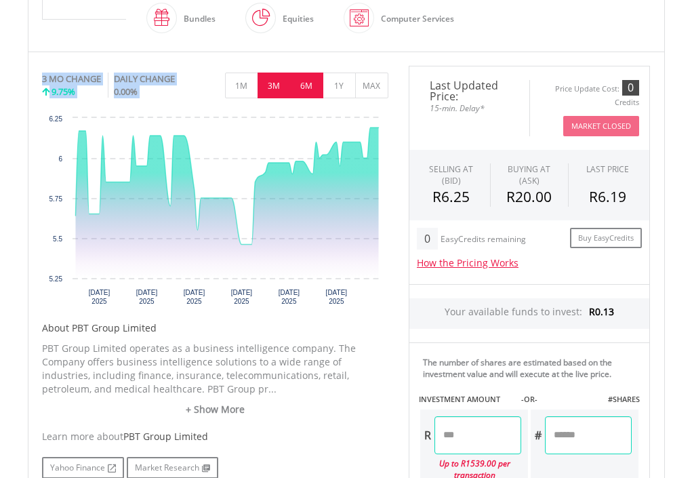
click at [306, 87] on button "6M" at bounding box center [306, 86] width 33 height 26
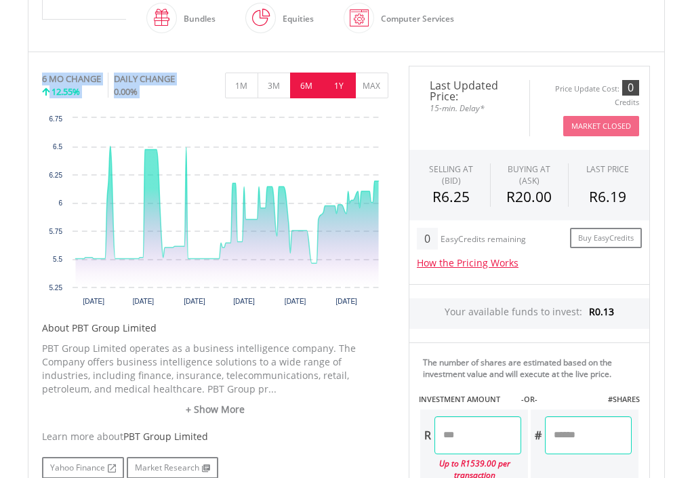
click at [343, 89] on button "1Y" at bounding box center [339, 86] width 33 height 26
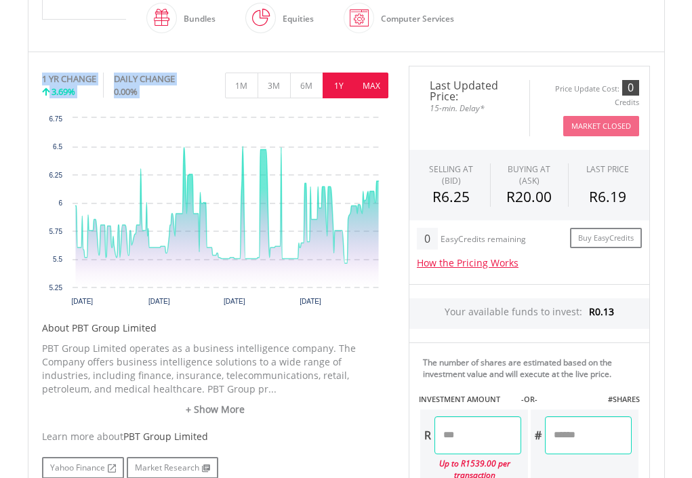
click at [365, 88] on button "MAX" at bounding box center [371, 86] width 33 height 26
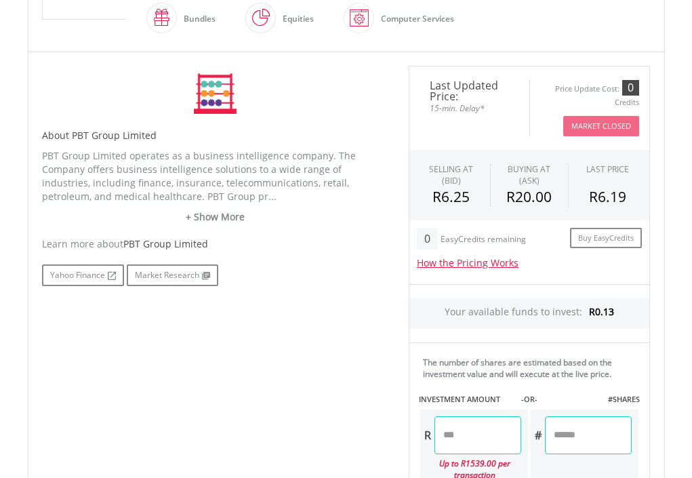
click at [365, 88] on div "No chart available. 1 YR CHANGE 3.69% DAILY CHANGE 0.00% 1M 3M 6M 1Y MAX Chart …" at bounding box center [215, 94] width 346 height 56
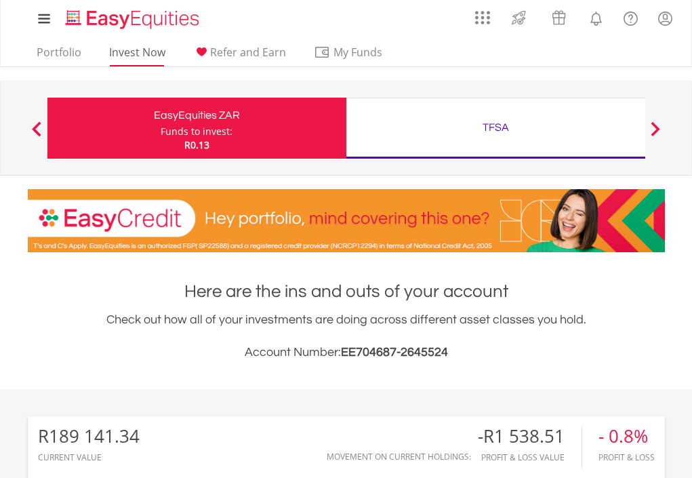
scroll to position [130, 213]
click at [153, 50] on link "Invest Now" at bounding box center [137, 55] width 67 height 21
